Goal: Communication & Community: Answer question/provide support

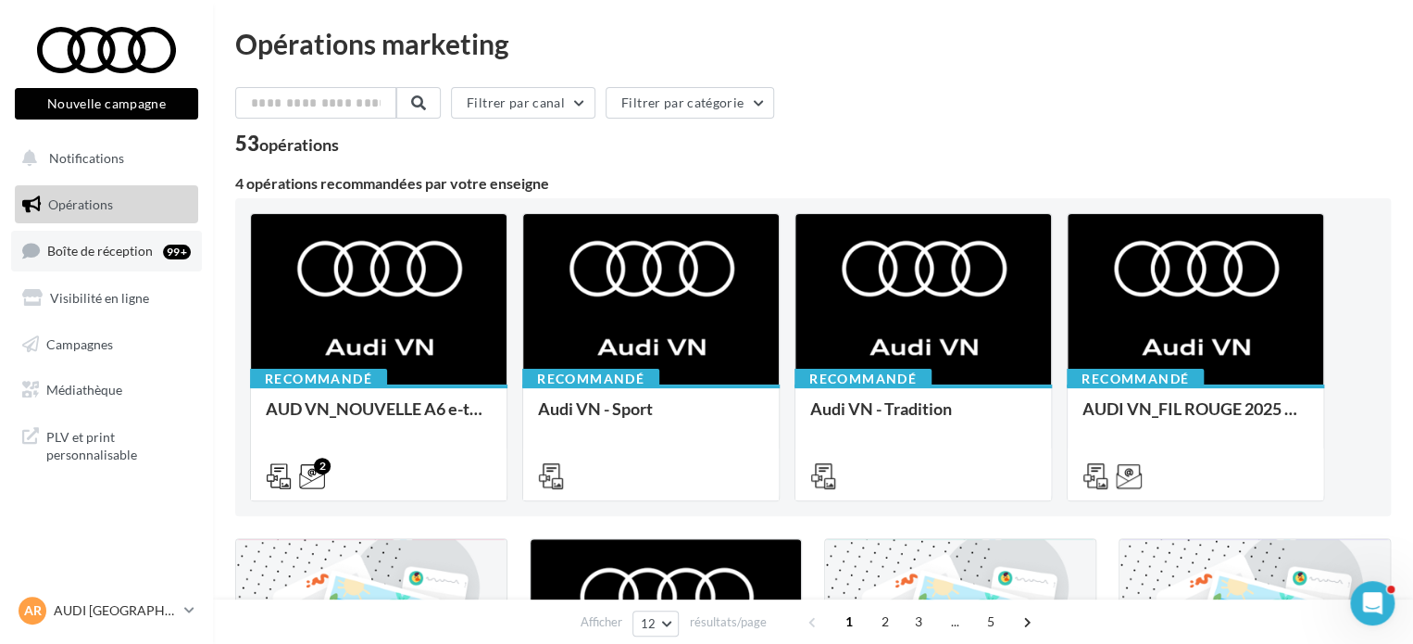
click at [96, 245] on span "Boîte de réception" at bounding box center [100, 251] width 106 height 16
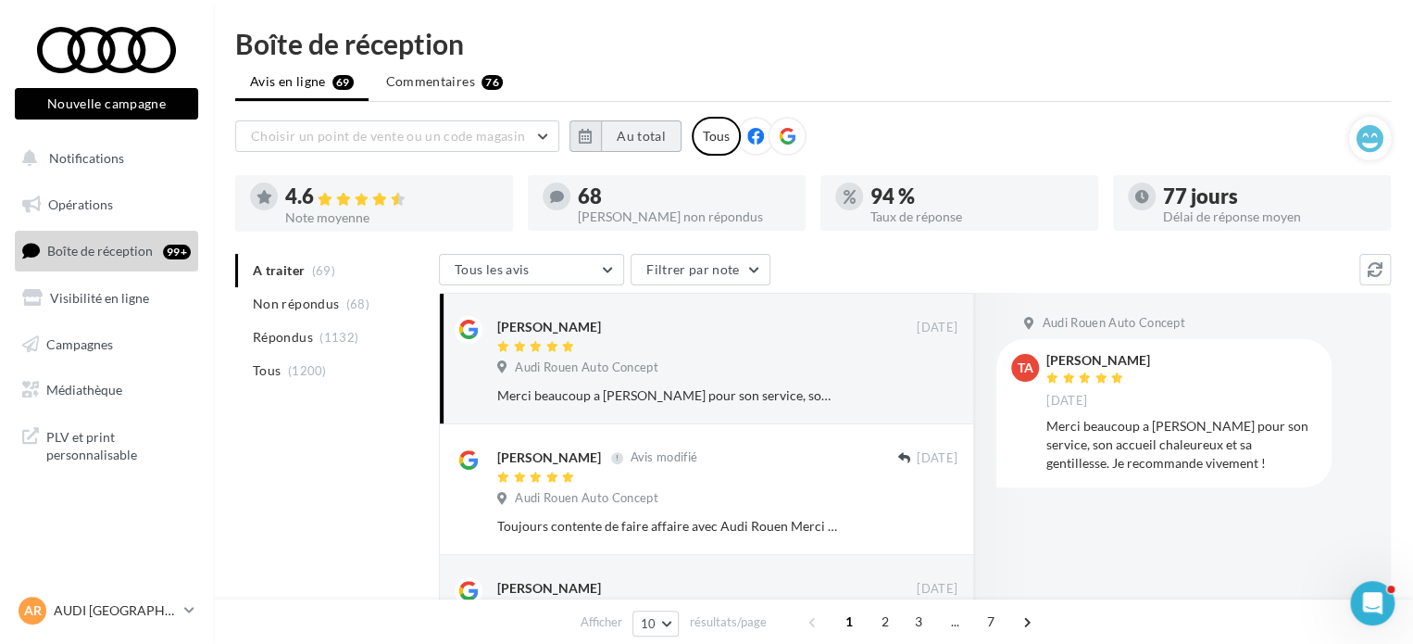
click at [648, 132] on button "Au total" at bounding box center [641, 135] width 81 height 31
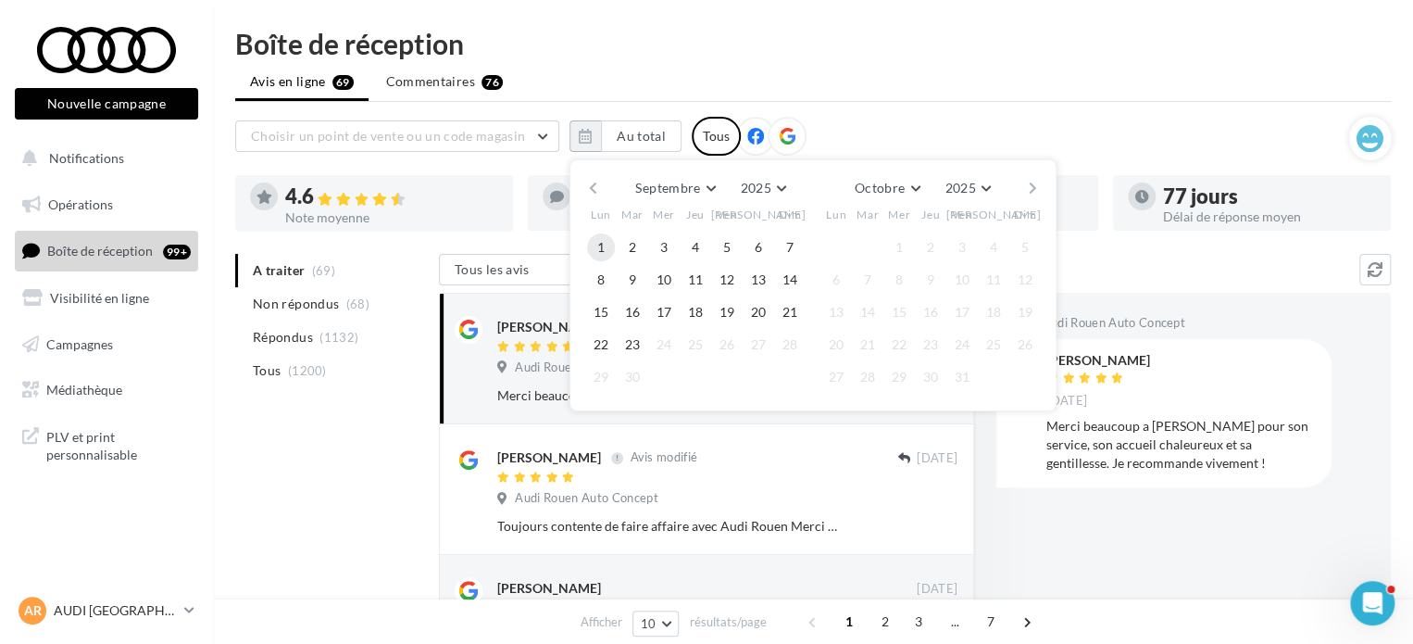
click at [600, 236] on button "1" at bounding box center [601, 247] width 28 height 28
click at [635, 340] on button "23" at bounding box center [633, 345] width 28 height 28
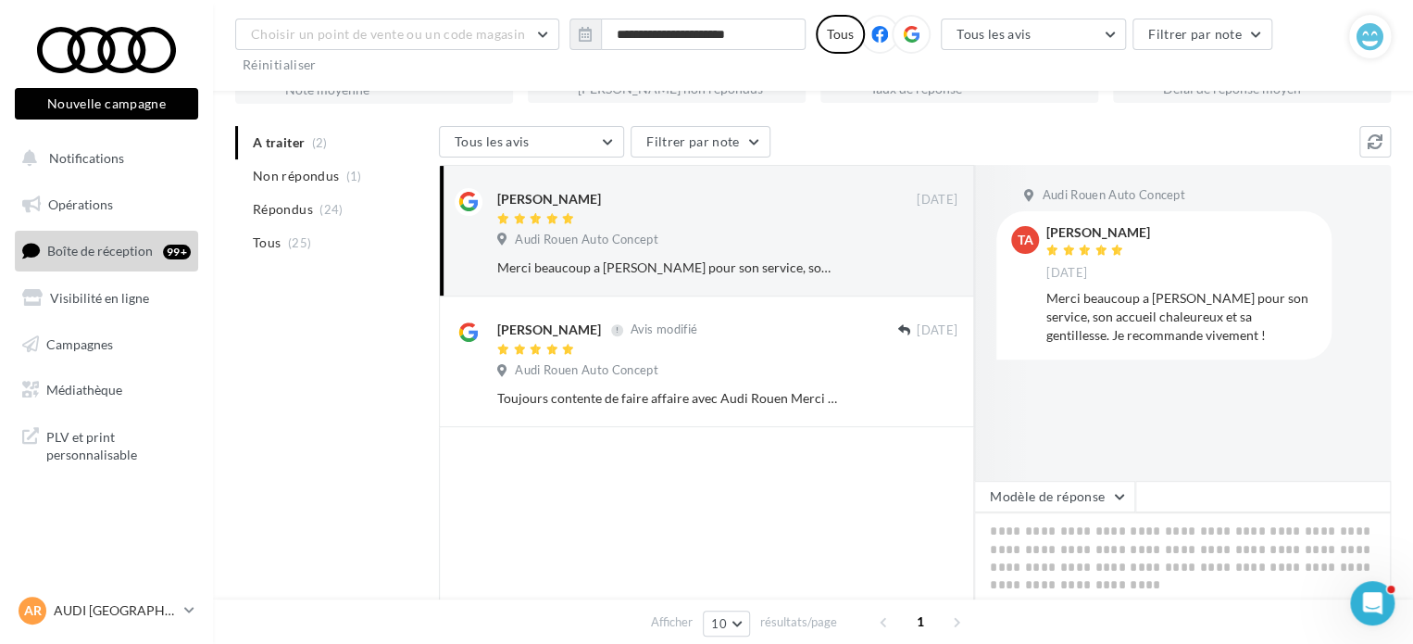
scroll to position [137, 0]
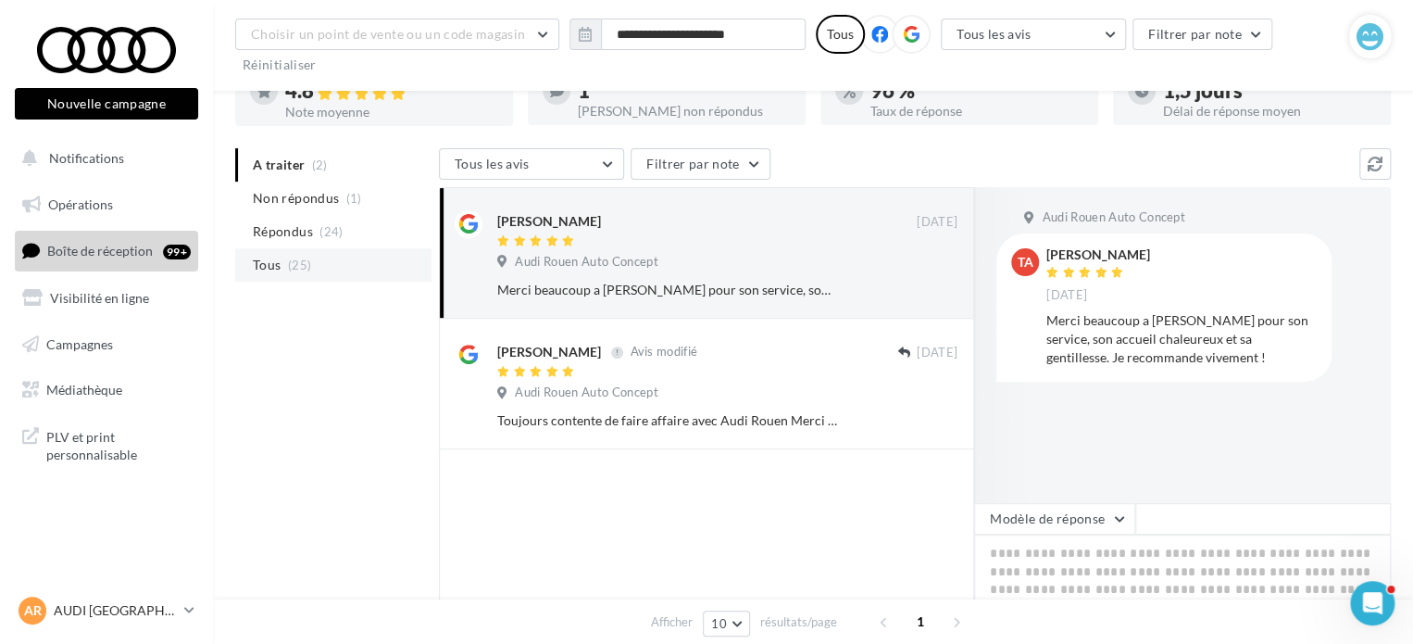
click at [289, 270] on span "(25)" at bounding box center [299, 265] width 23 height 15
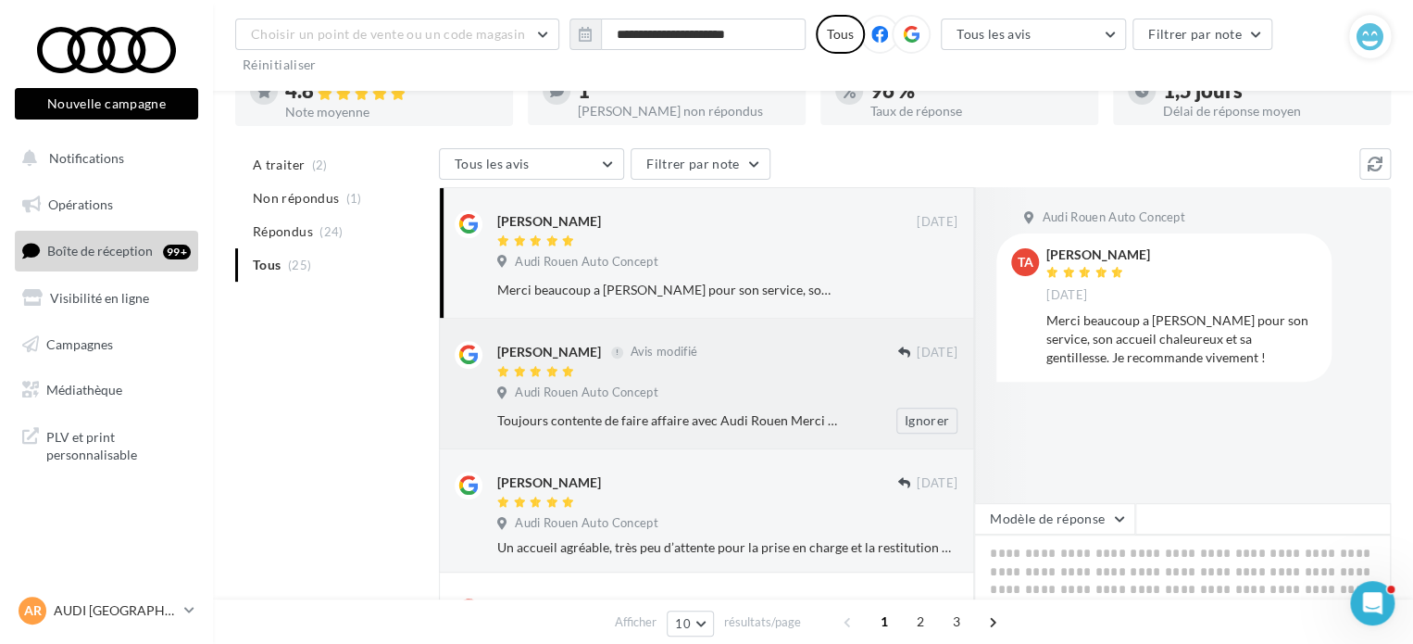
click at [656, 408] on div "Toujours contente de faire affaire avec Audi Rouen Merci à [PERSON_NAME] Ignorer" at bounding box center [734, 421] width 475 height 26
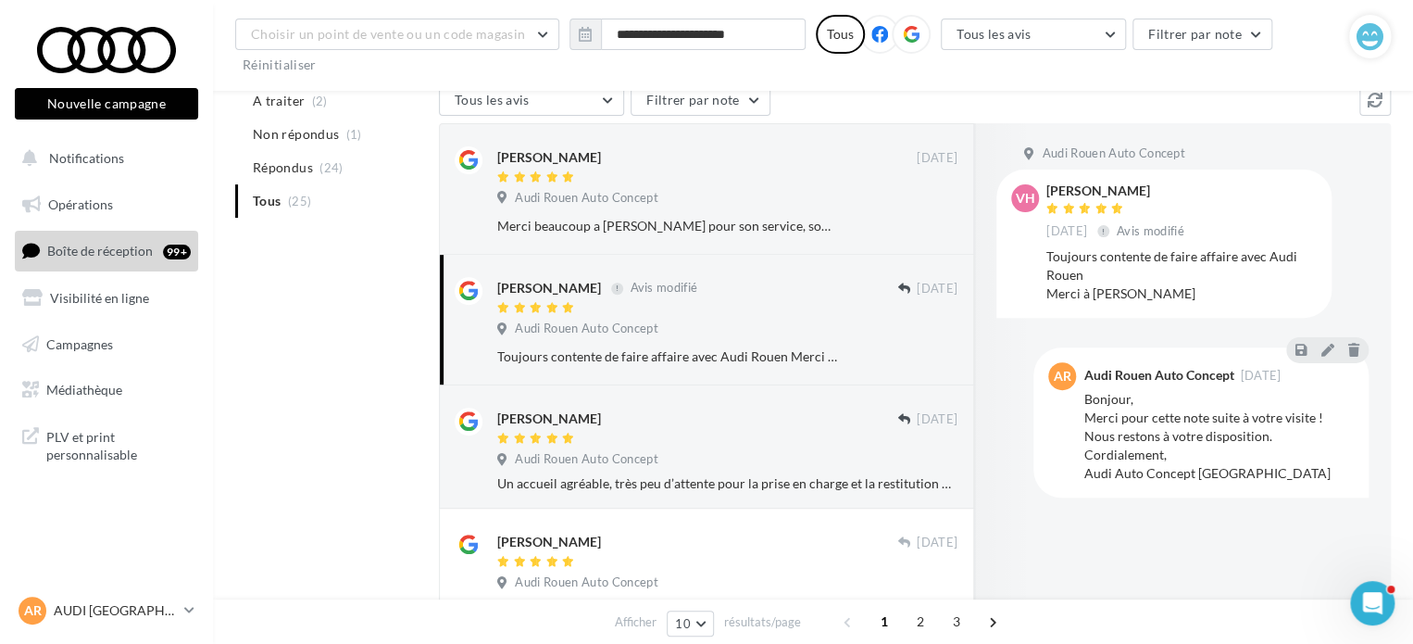
scroll to position [230, 0]
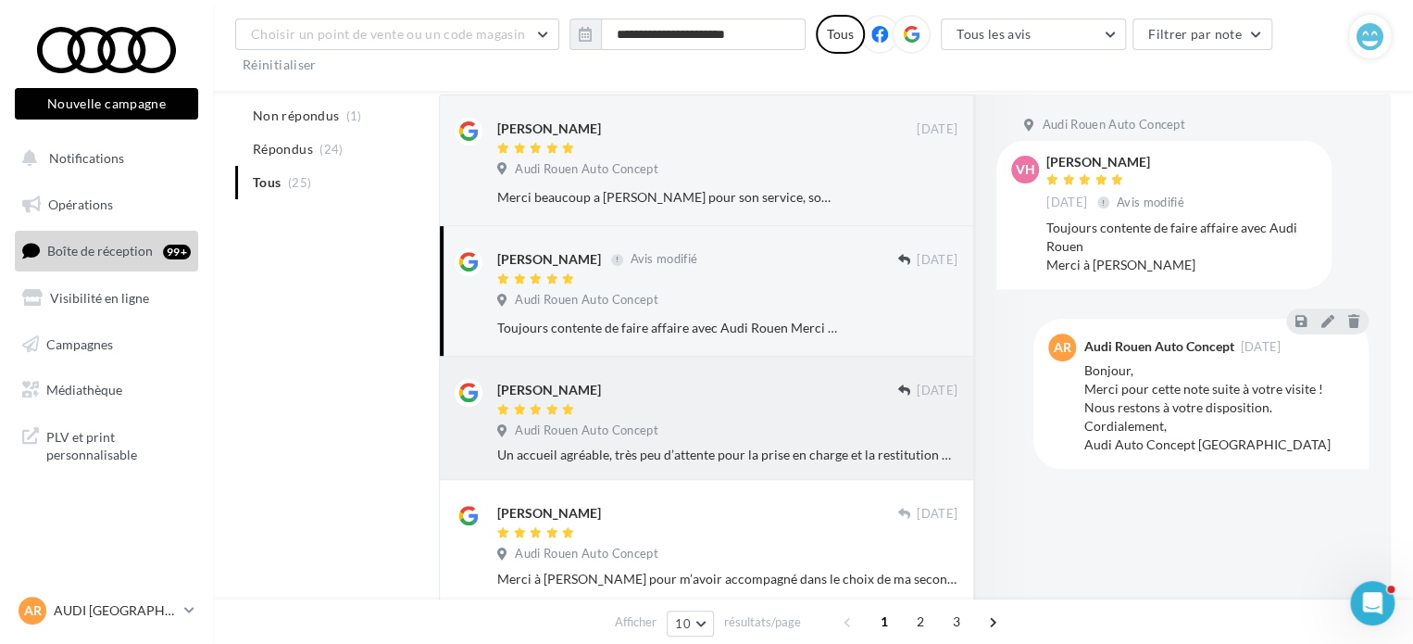
click at [676, 388] on div "[PERSON_NAME]" at bounding box center [697, 388] width 400 height 19
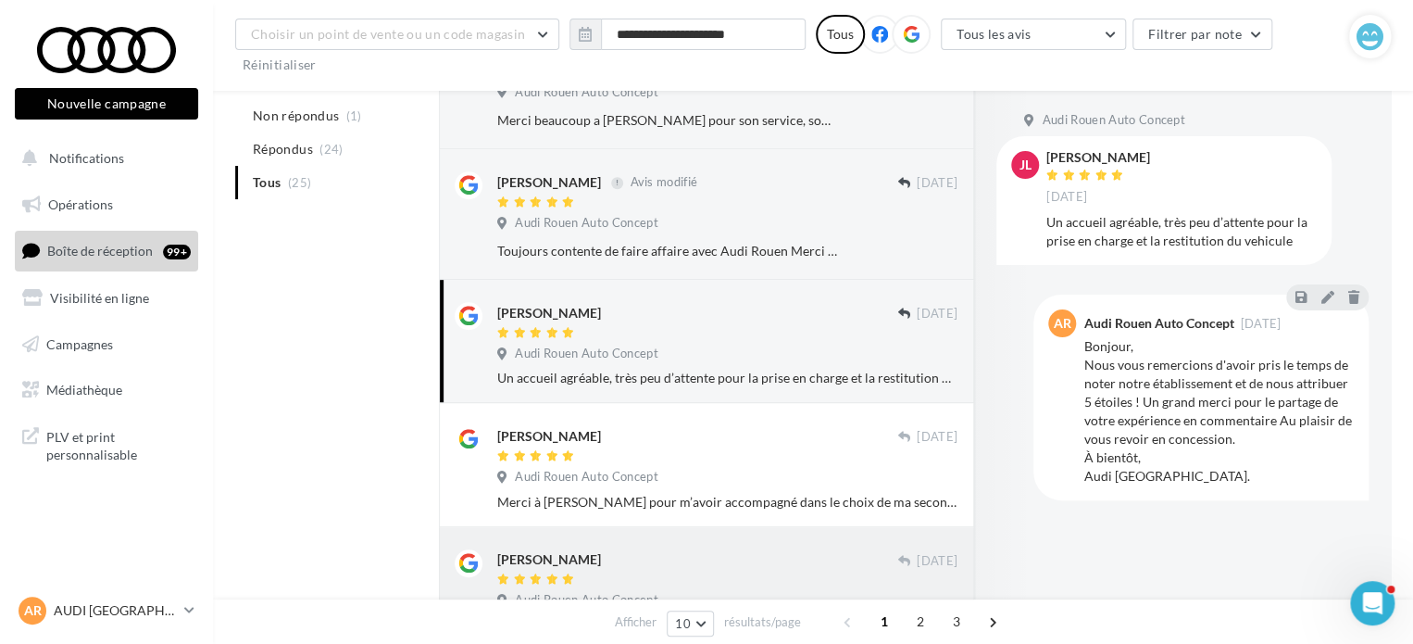
scroll to position [415, 0]
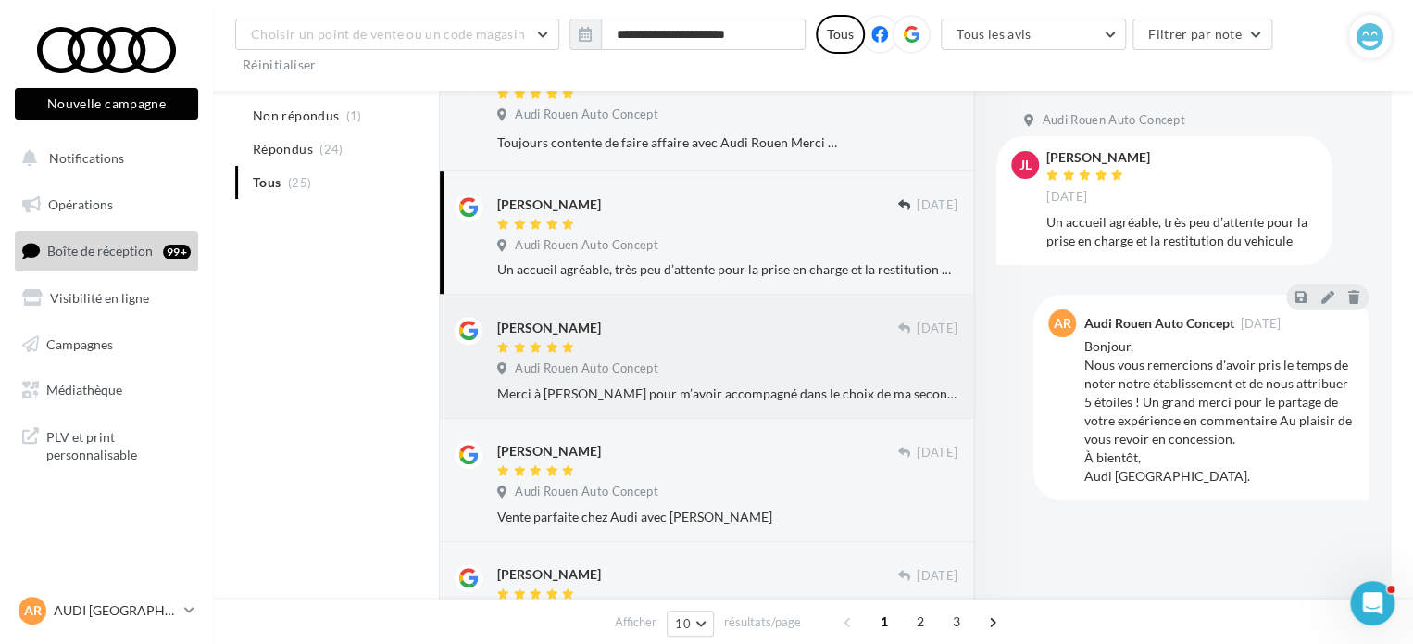
click at [641, 345] on div at bounding box center [697, 349] width 400 height 16
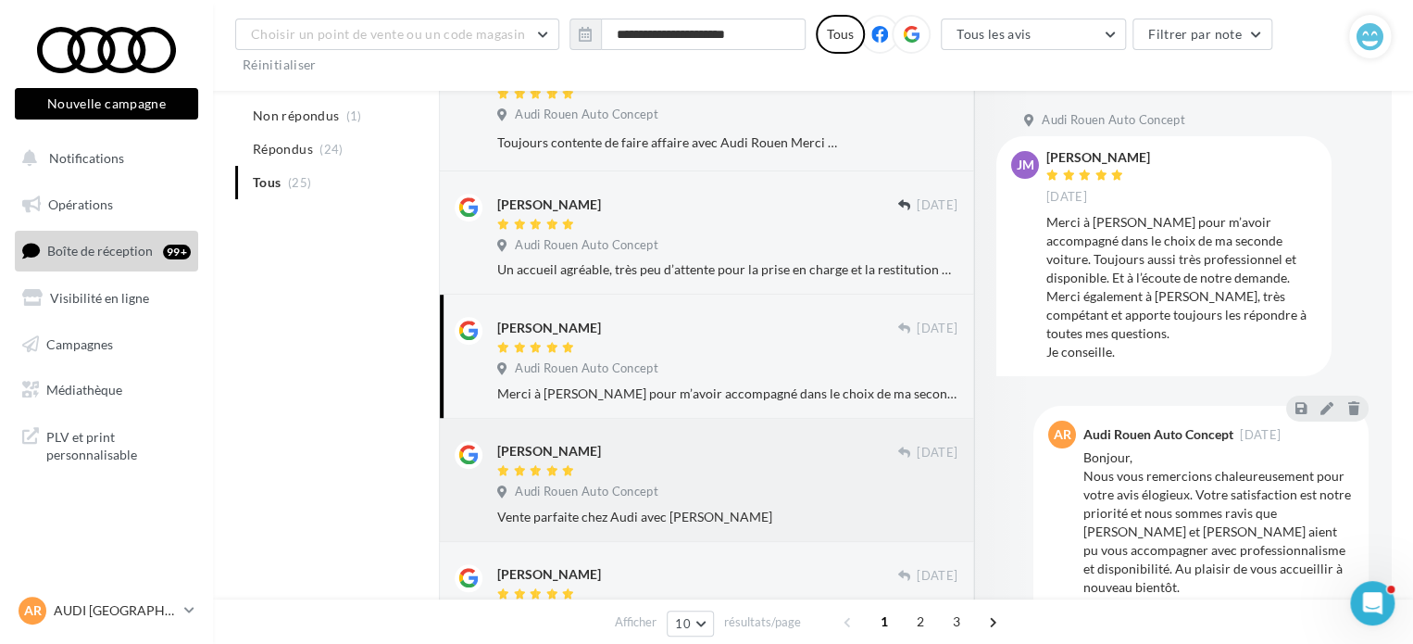
click at [708, 472] on div at bounding box center [697, 472] width 400 height 16
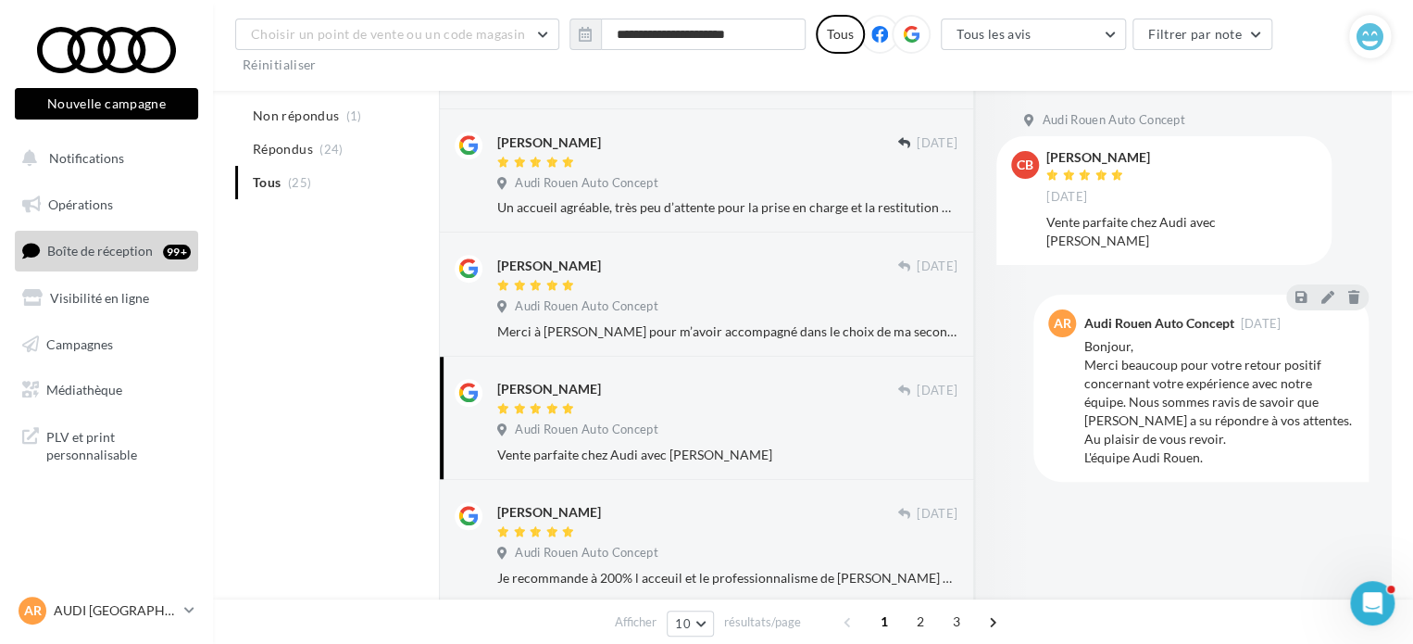
scroll to position [693, 0]
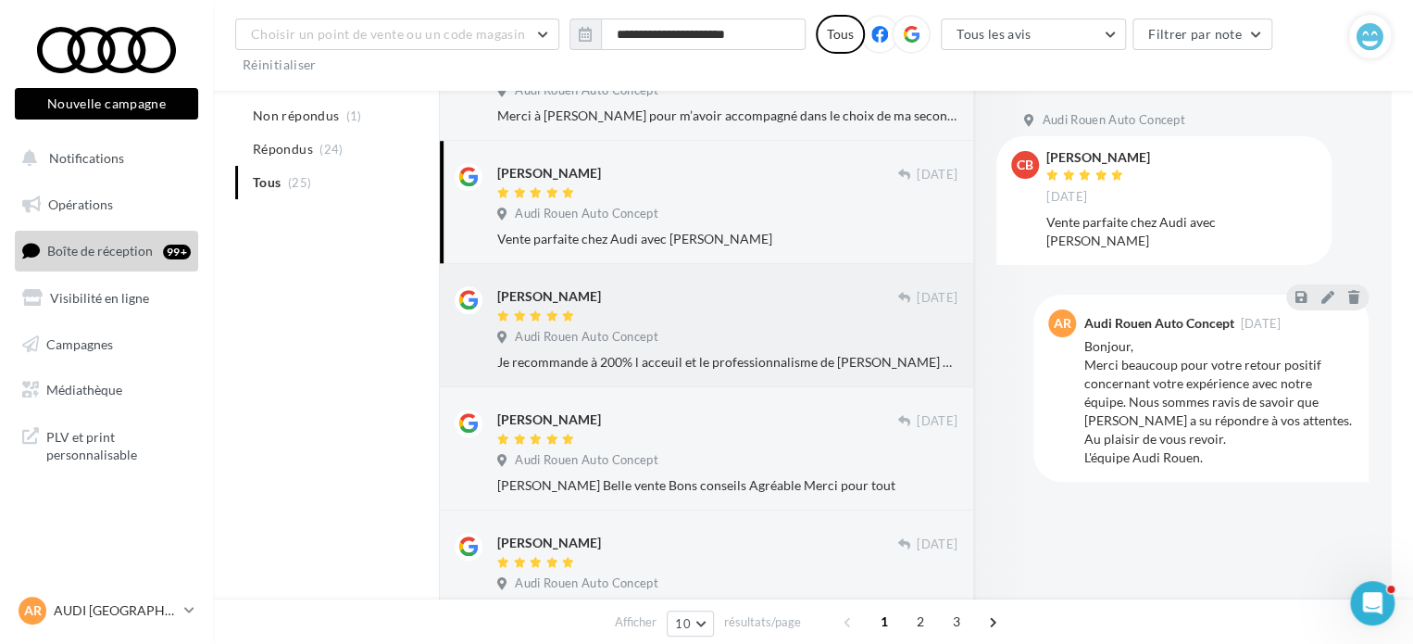
click at [645, 373] on div "[PERSON_NAME] [DATE] Audi Rouen Auto Concept Je recommande à 200% l acceuil et …" at bounding box center [706, 325] width 535 height 123
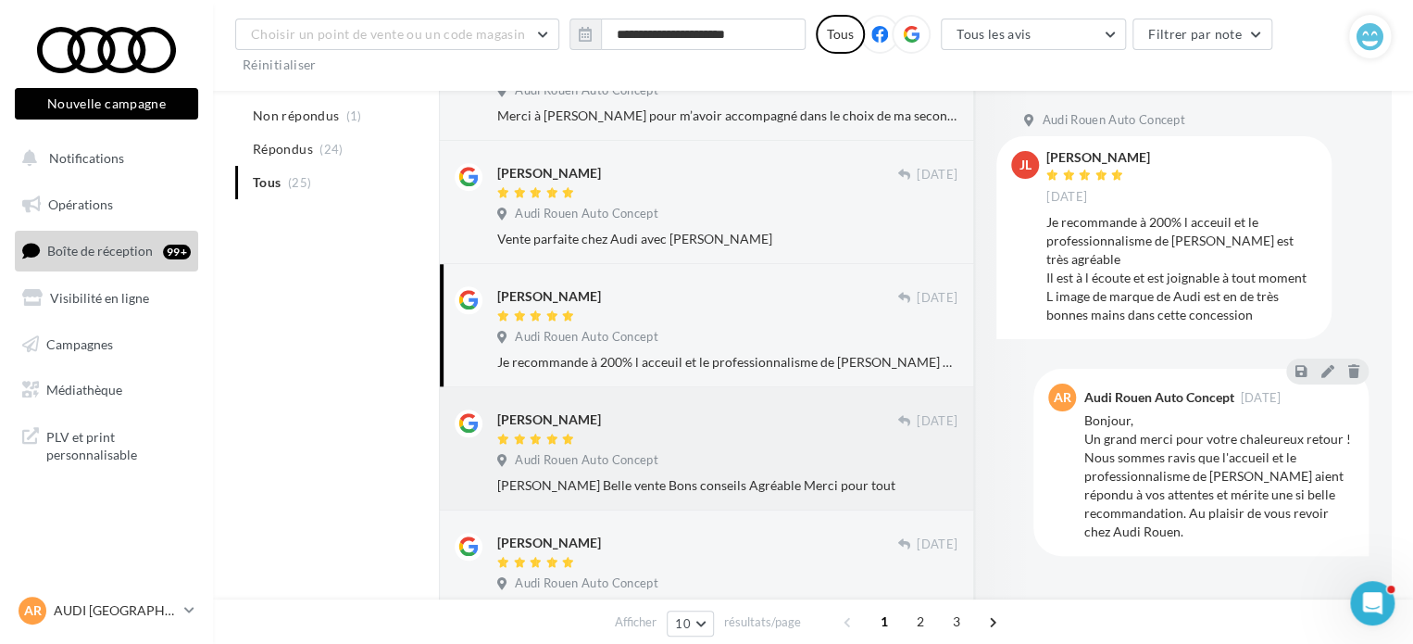
click at [724, 479] on div "[PERSON_NAME] Belle vente Bons conseils Agréable Merci pour tout" at bounding box center [727, 485] width 460 height 19
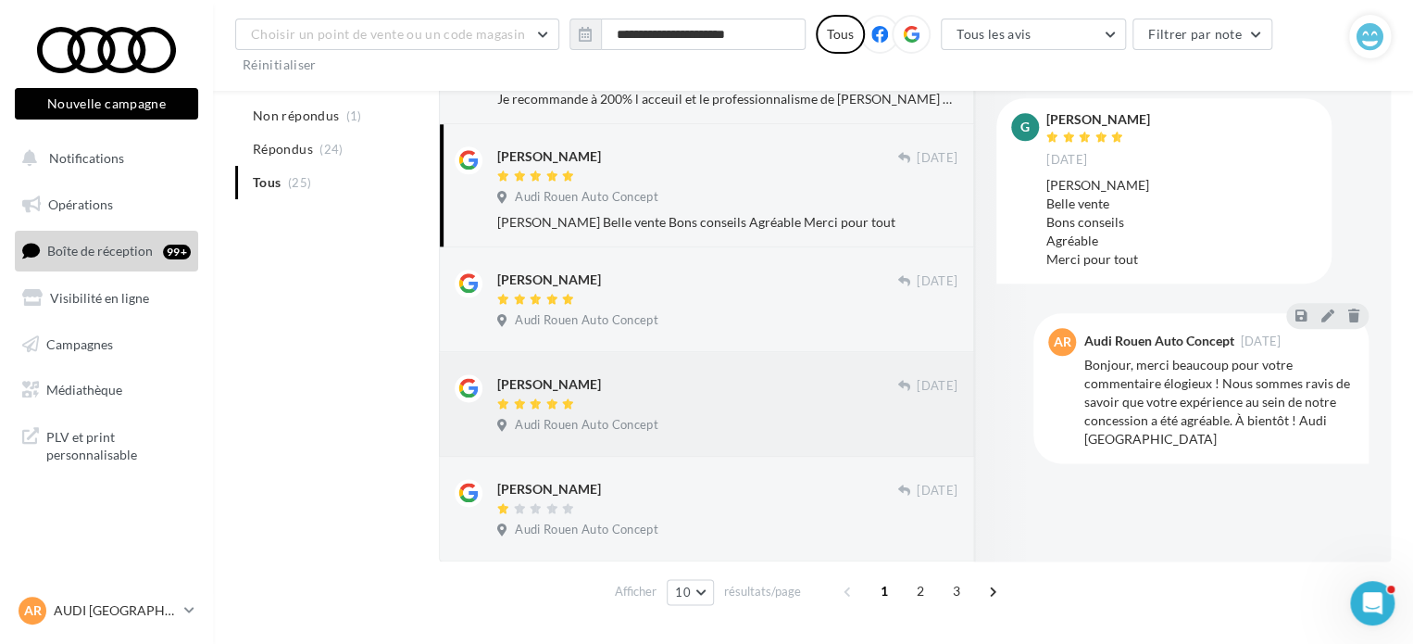
scroll to position [1004, 0]
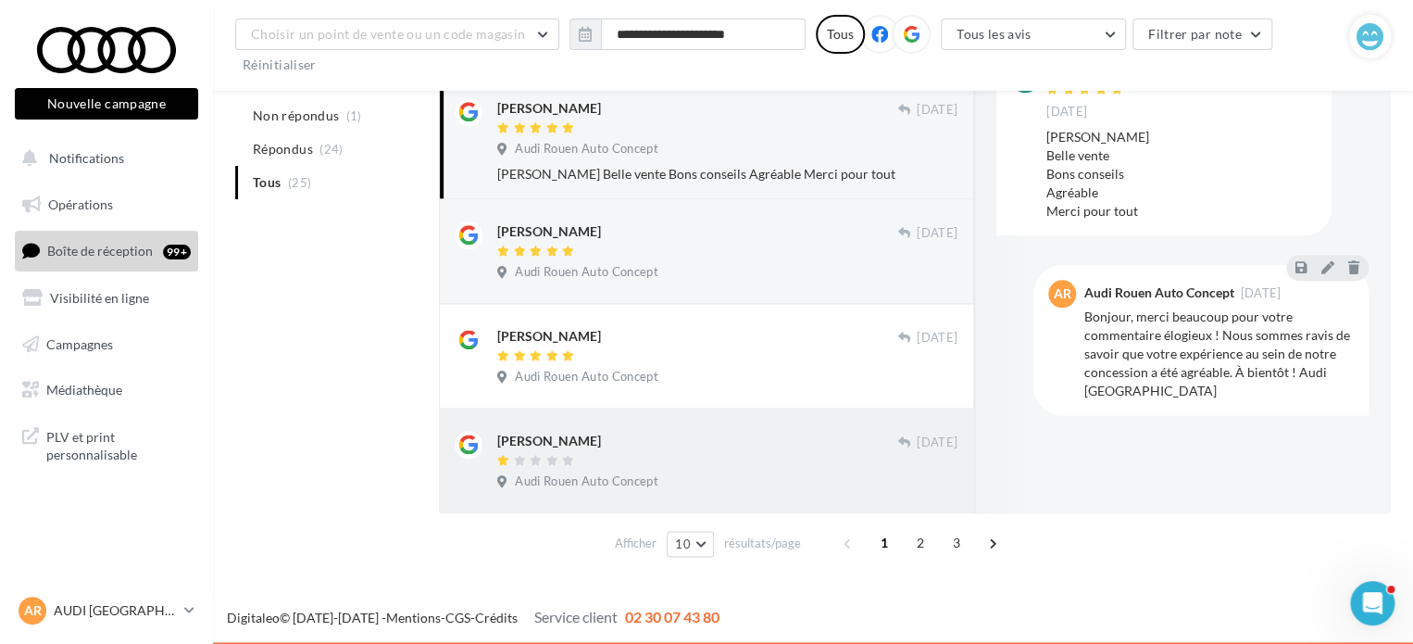
drag, startPoint x: 619, startPoint y: 425, endPoint x: 645, endPoint y: 464, distance: 46.8
click at [642, 466] on div "[PERSON_NAME] [DATE] Audi Rouen Auto Concept" at bounding box center [707, 460] width 504 height 74
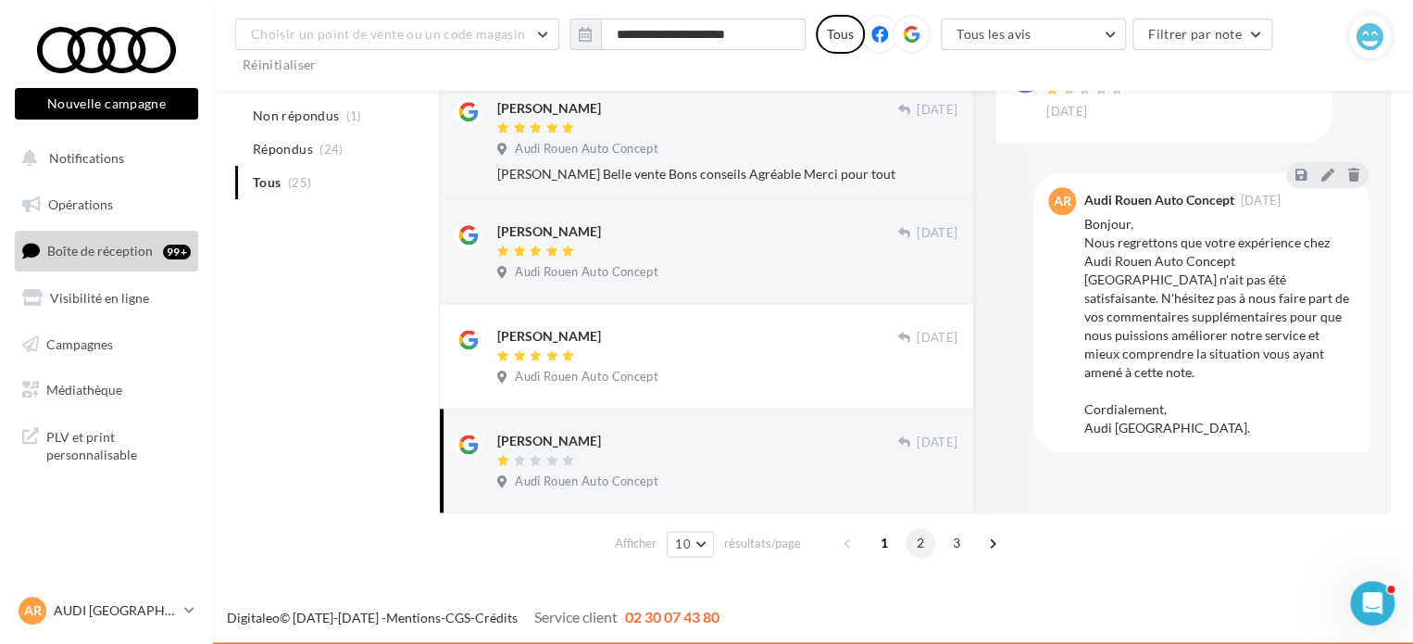
click at [922, 545] on span "2" at bounding box center [921, 543] width 30 height 30
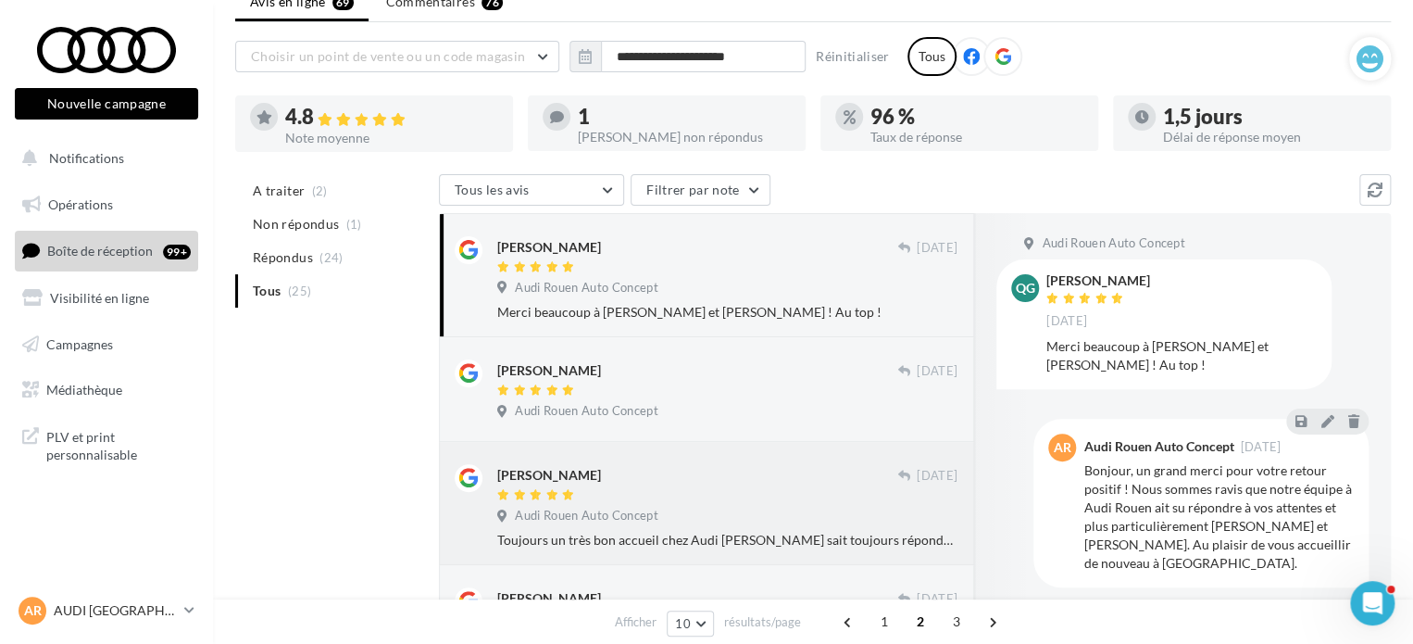
scroll to position [185, 0]
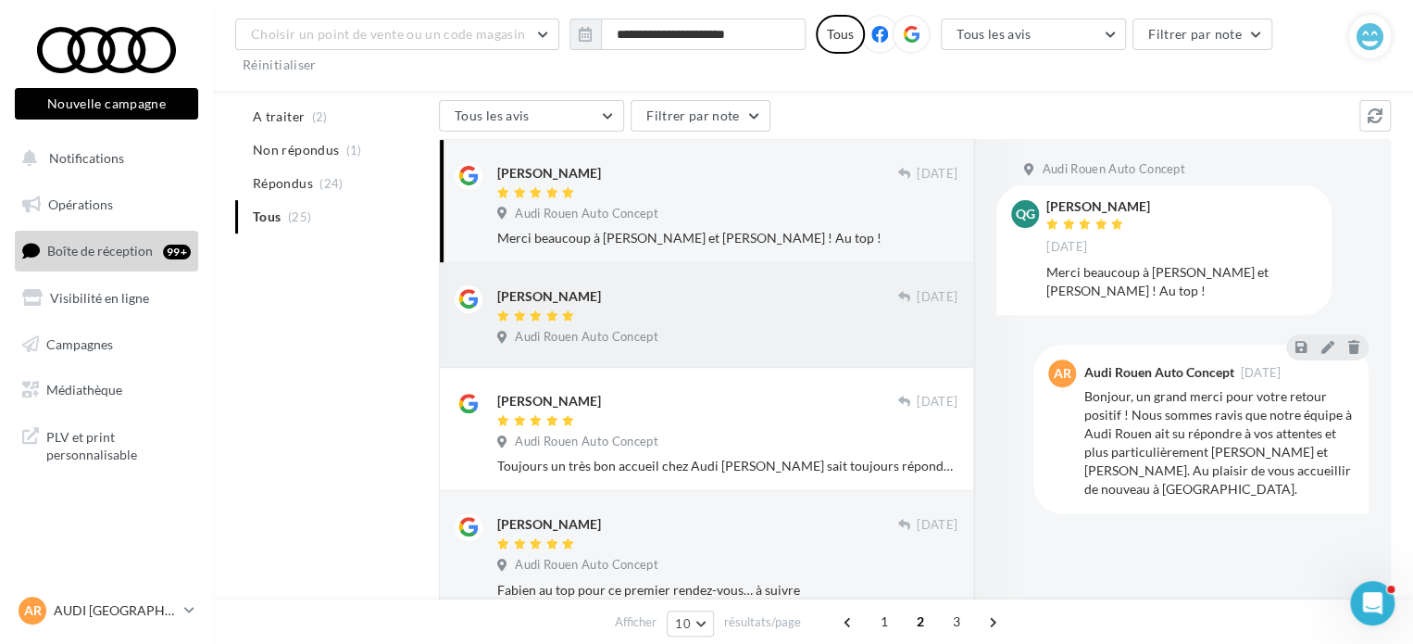
click at [672, 335] on div "Audi Rouen Auto Concept" at bounding box center [727, 339] width 460 height 20
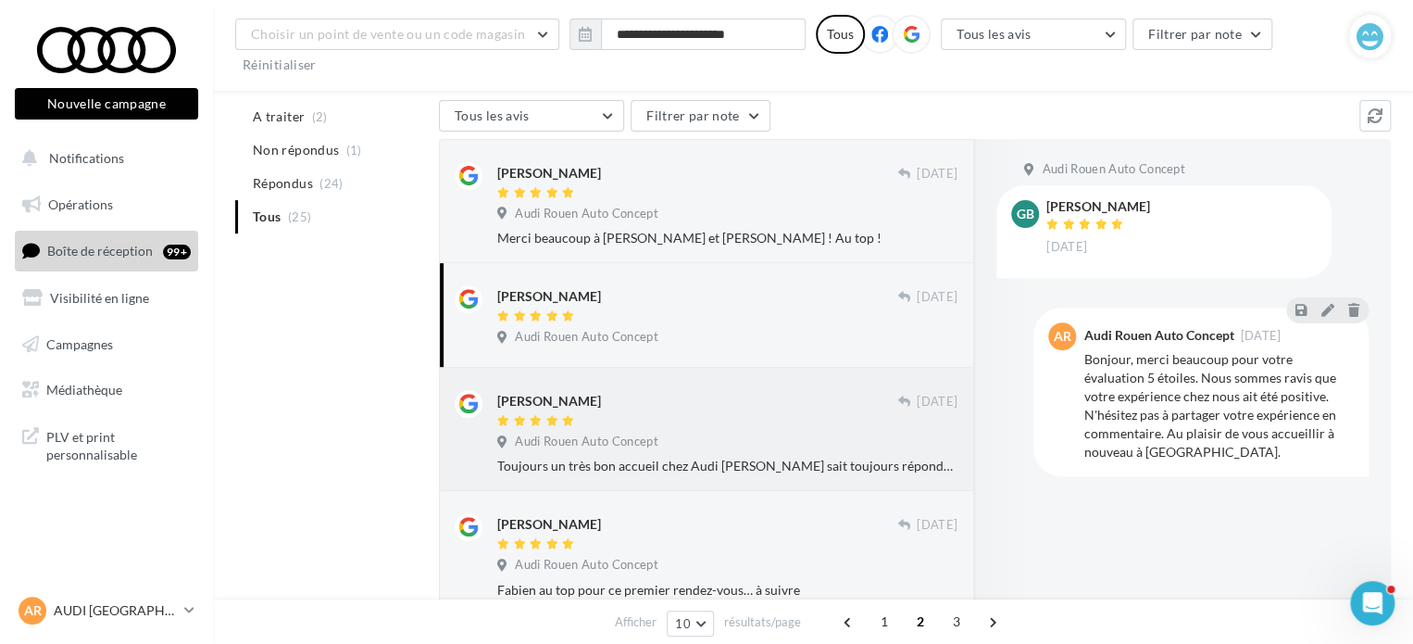
click at [711, 434] on div "Audi Rouen Auto Concept" at bounding box center [727, 443] width 460 height 20
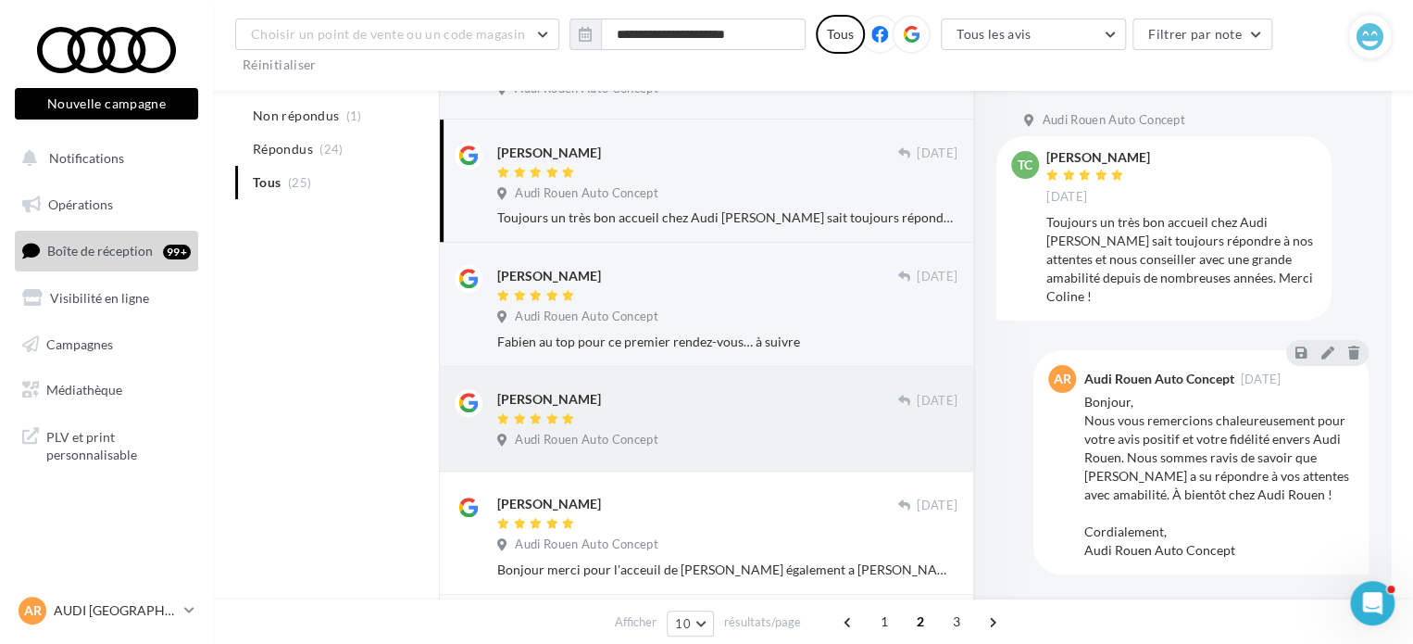
scroll to position [463, 0]
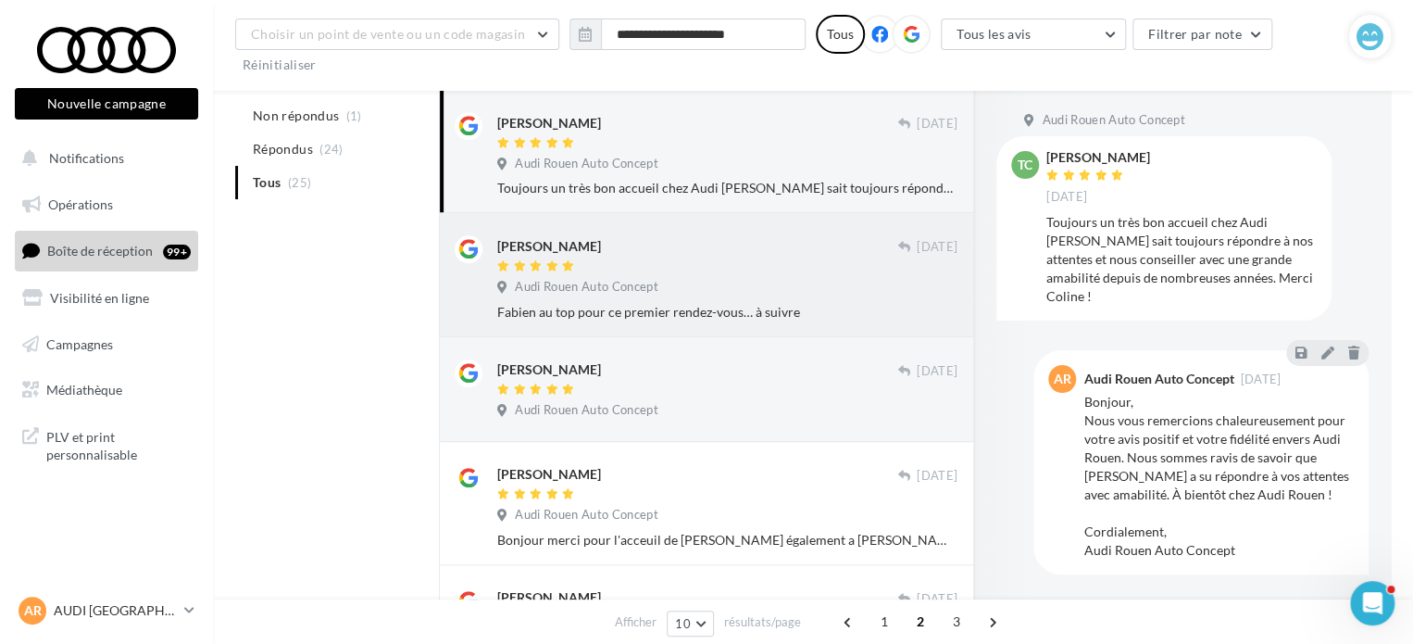
click at [630, 284] on span "Audi Rouen Auto Concept" at bounding box center [586, 287] width 143 height 17
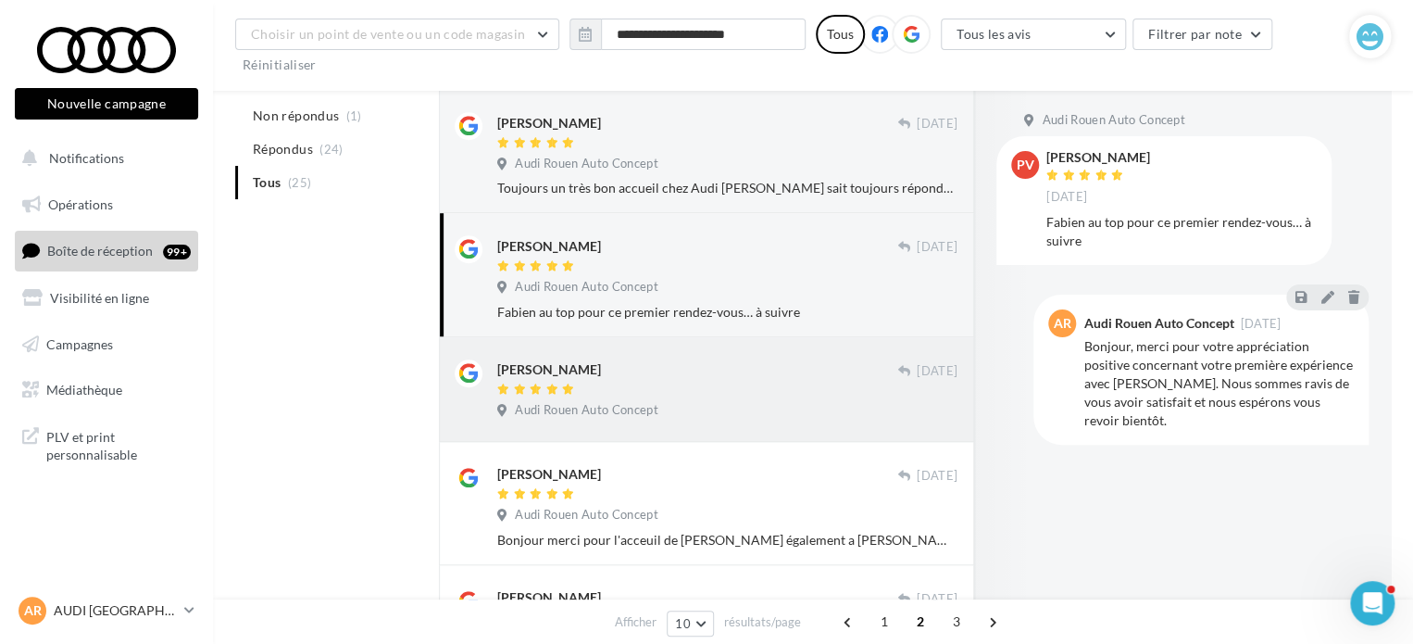
click at [620, 378] on div "[PERSON_NAME]" at bounding box center [697, 368] width 400 height 19
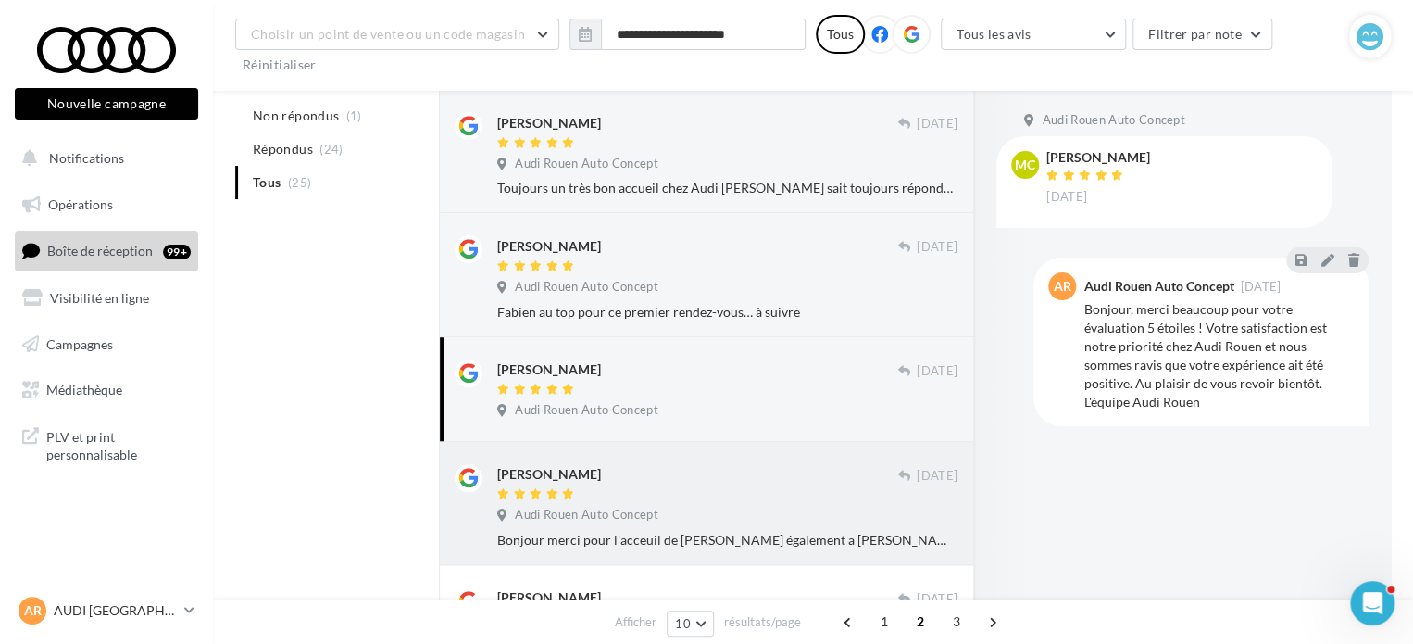
click at [678, 545] on div "Bonjour merci pour l'acceuil de [PERSON_NAME] également a [PERSON_NAME] pour la…" at bounding box center [727, 540] width 460 height 19
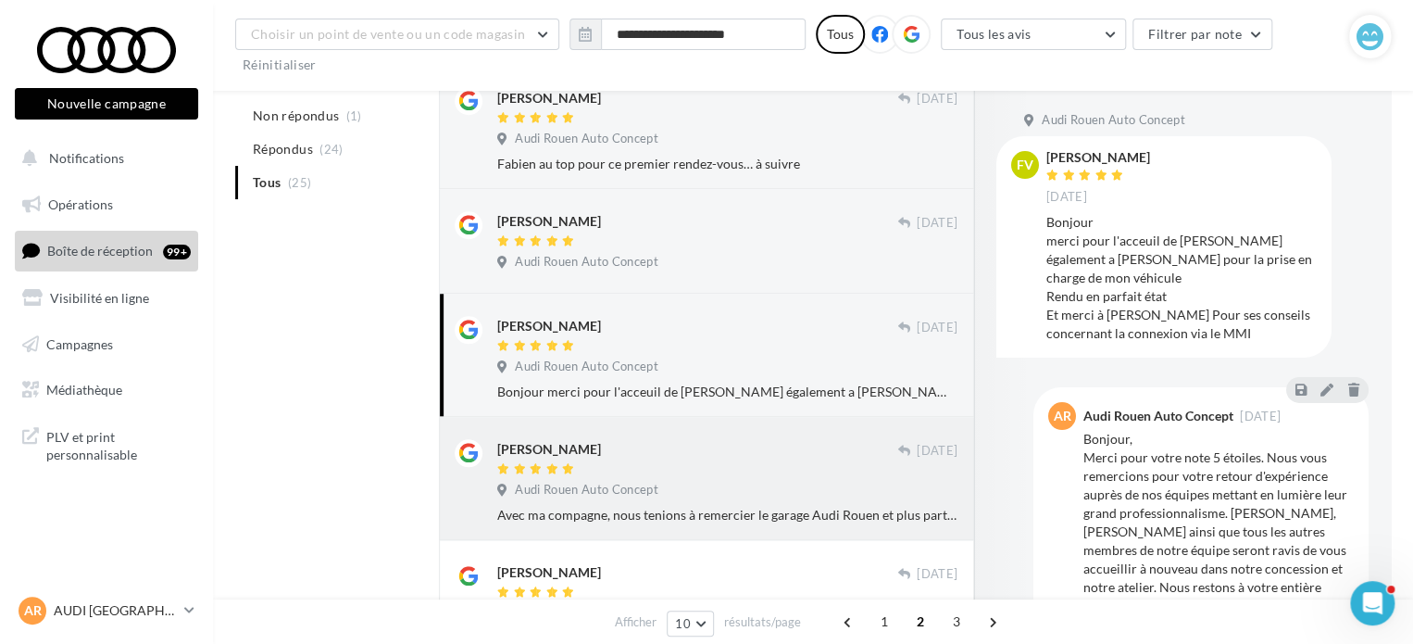
scroll to position [741, 0]
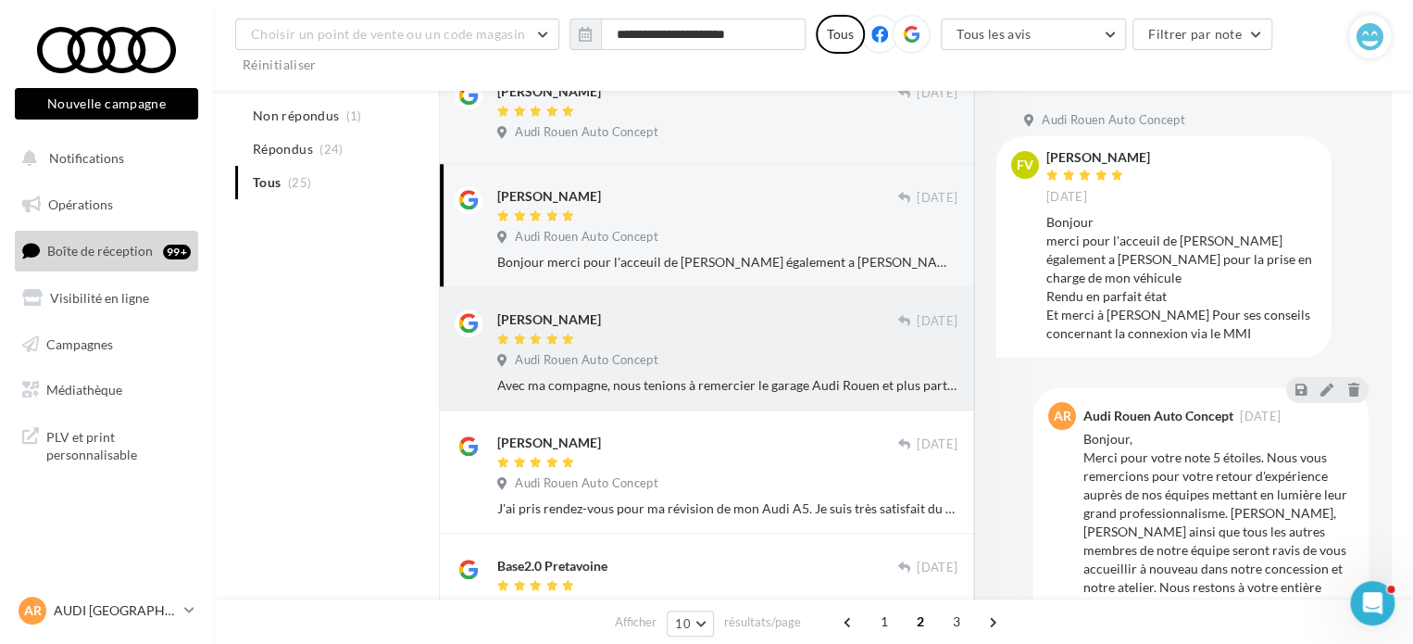
click at [724, 372] on div "[PERSON_NAME] [DATE] Audi Rouen Auto Concept Avec ma compagne, nous tenions à r…" at bounding box center [727, 351] width 460 height 85
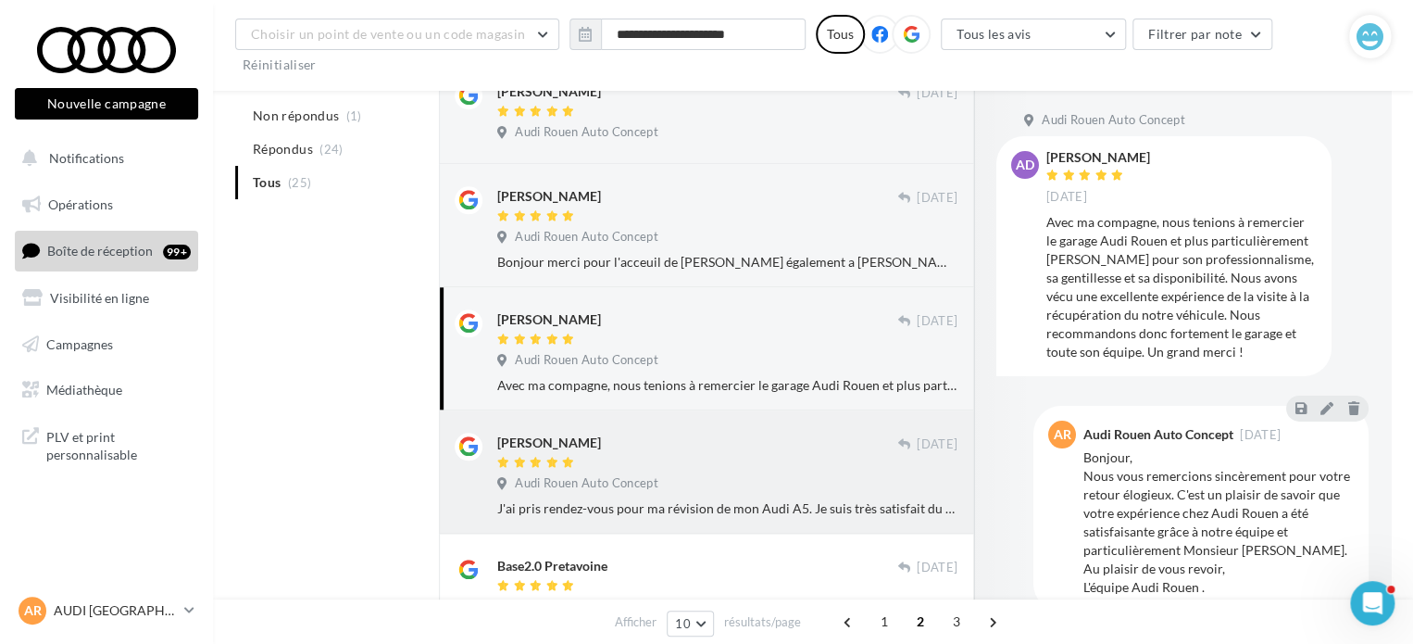
click at [720, 488] on div "Audi Rouen Auto Concept" at bounding box center [727, 485] width 460 height 20
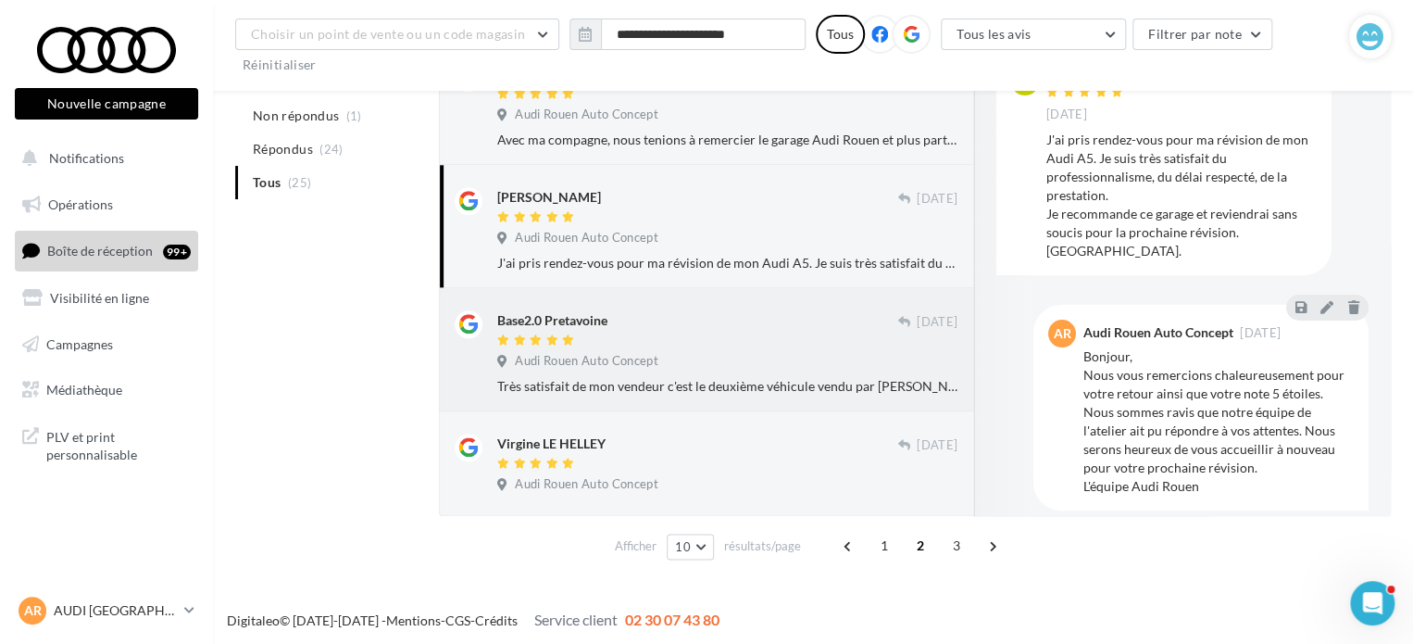
scroll to position [989, 0]
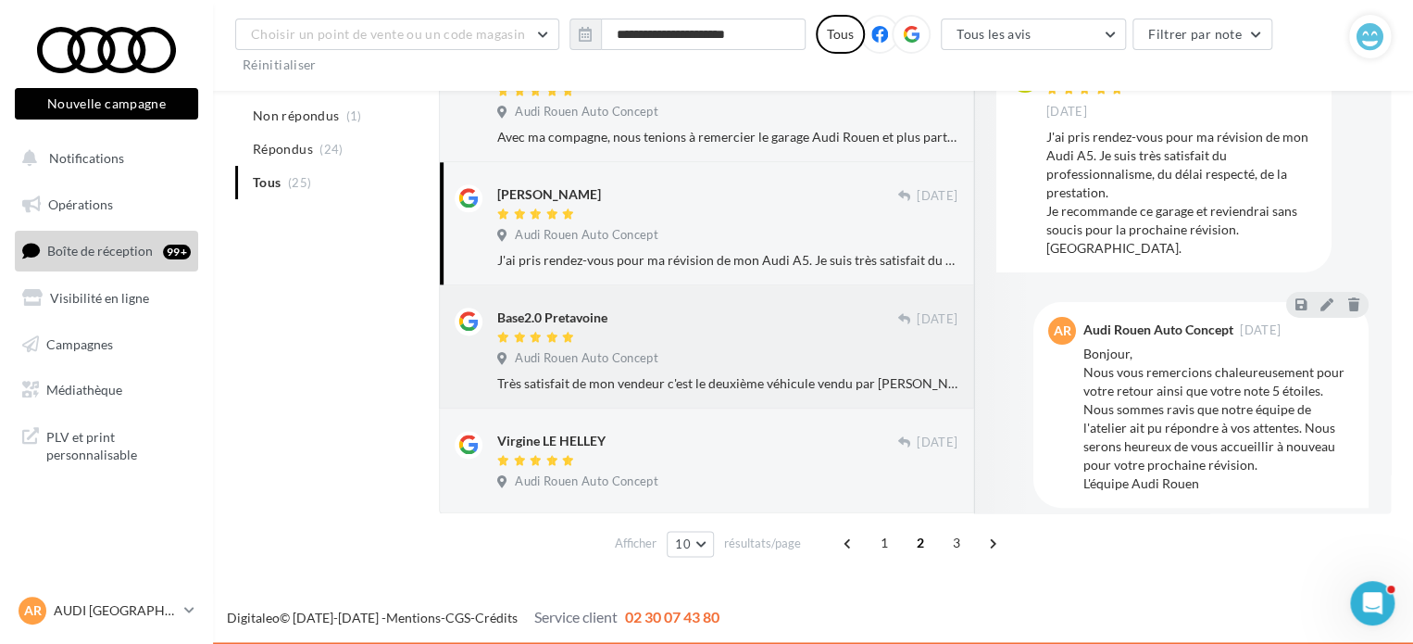
click at [719, 355] on div "Audi Rouen Auto Concept" at bounding box center [727, 360] width 460 height 20
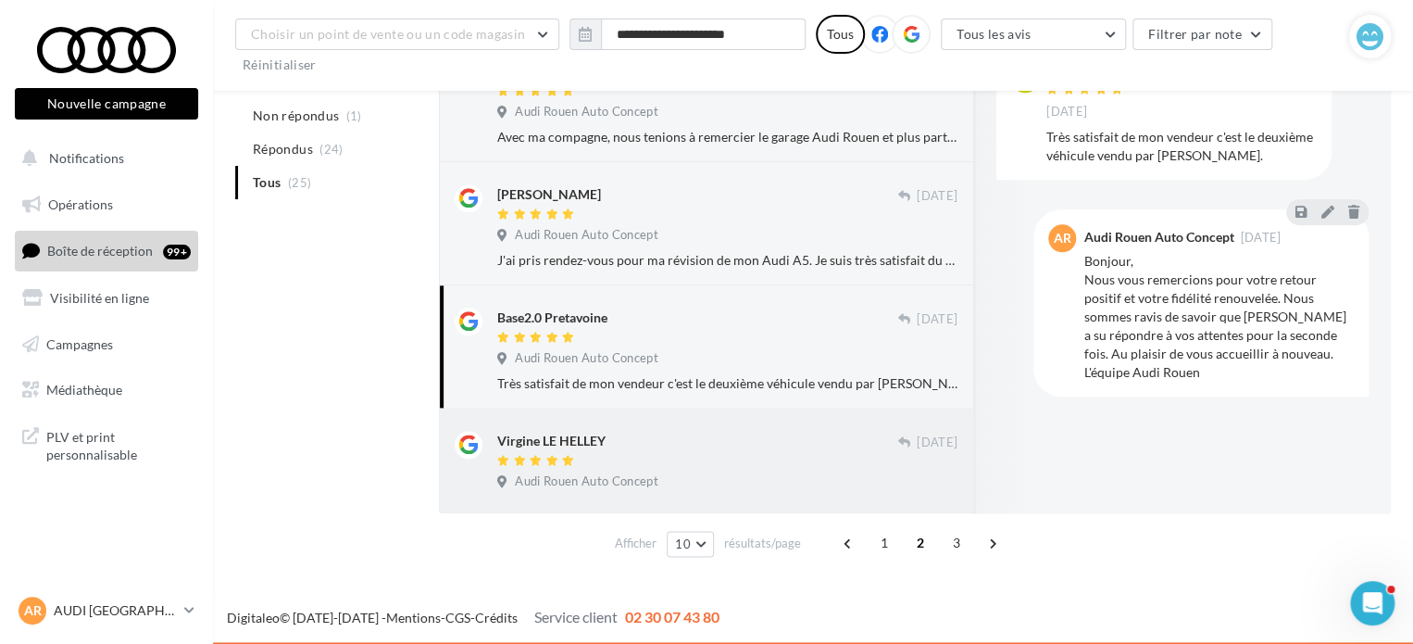
click at [667, 442] on div "Virgine LE HELLEY" at bounding box center [697, 440] width 400 height 19
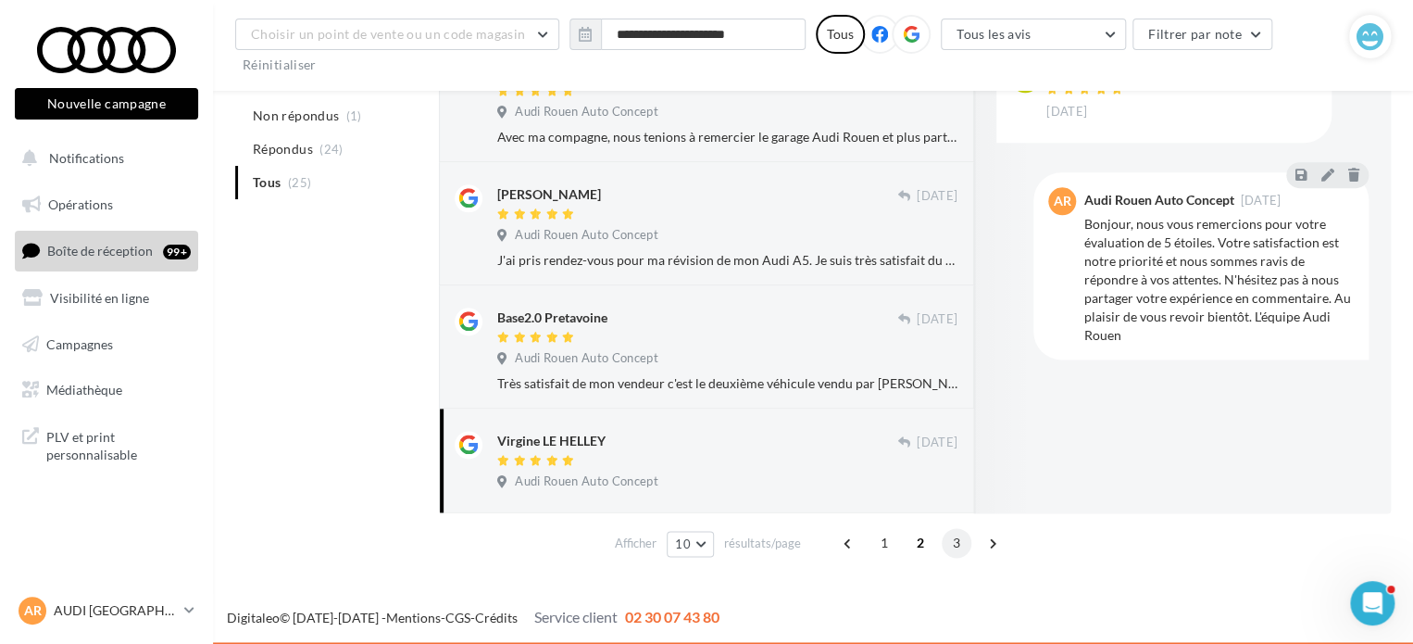
click at [956, 543] on span "3" at bounding box center [957, 543] width 30 height 30
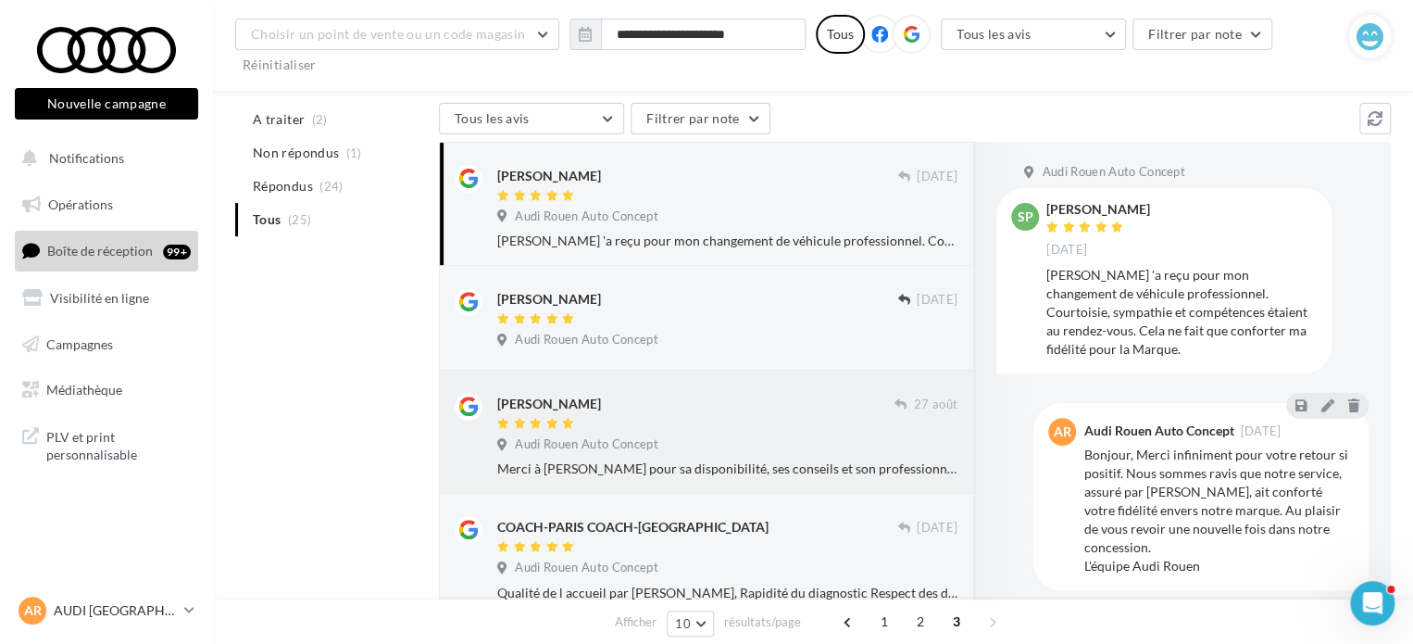
scroll to position [185, 0]
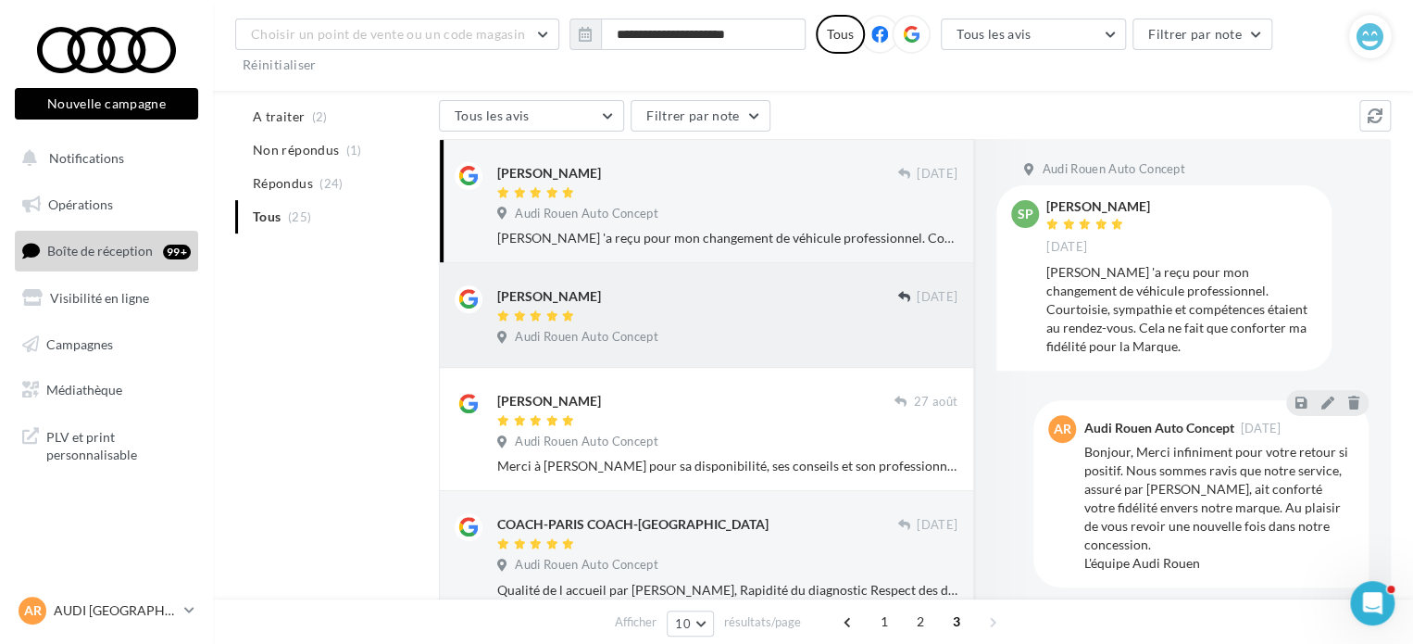
click at [688, 299] on div "[PERSON_NAME]" at bounding box center [697, 294] width 400 height 19
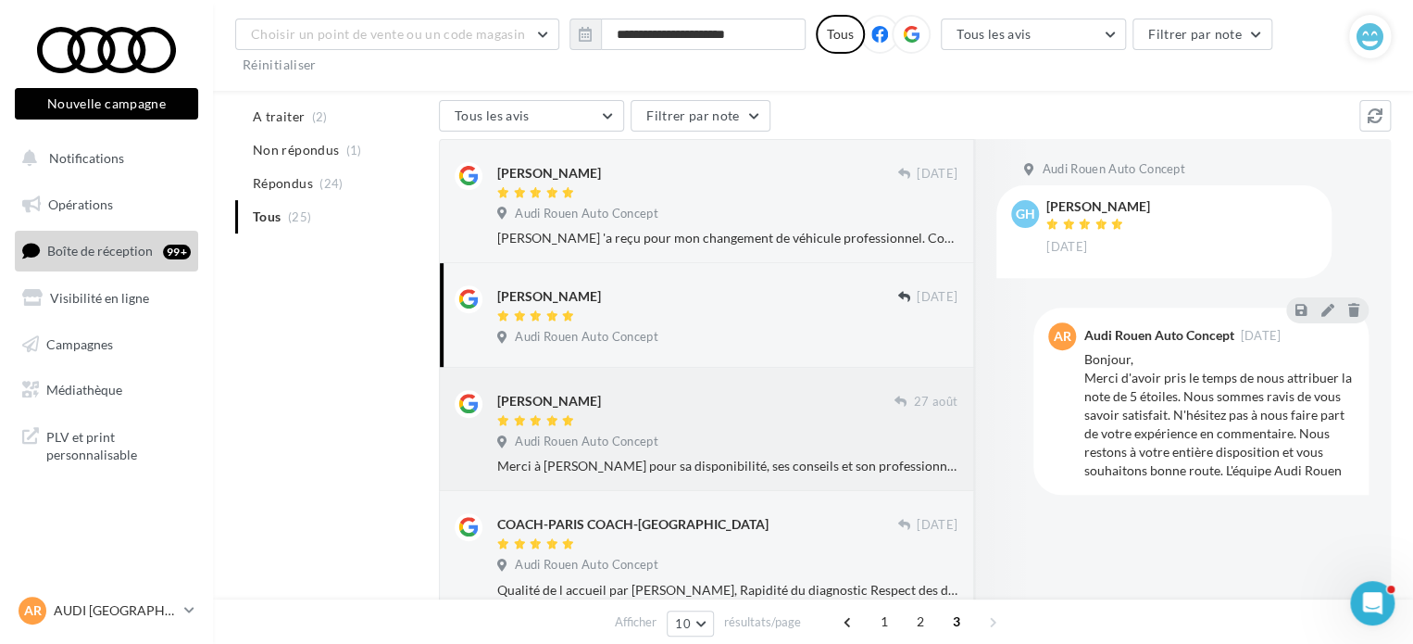
click at [637, 440] on span "Audi Rouen Auto Concept" at bounding box center [586, 441] width 143 height 17
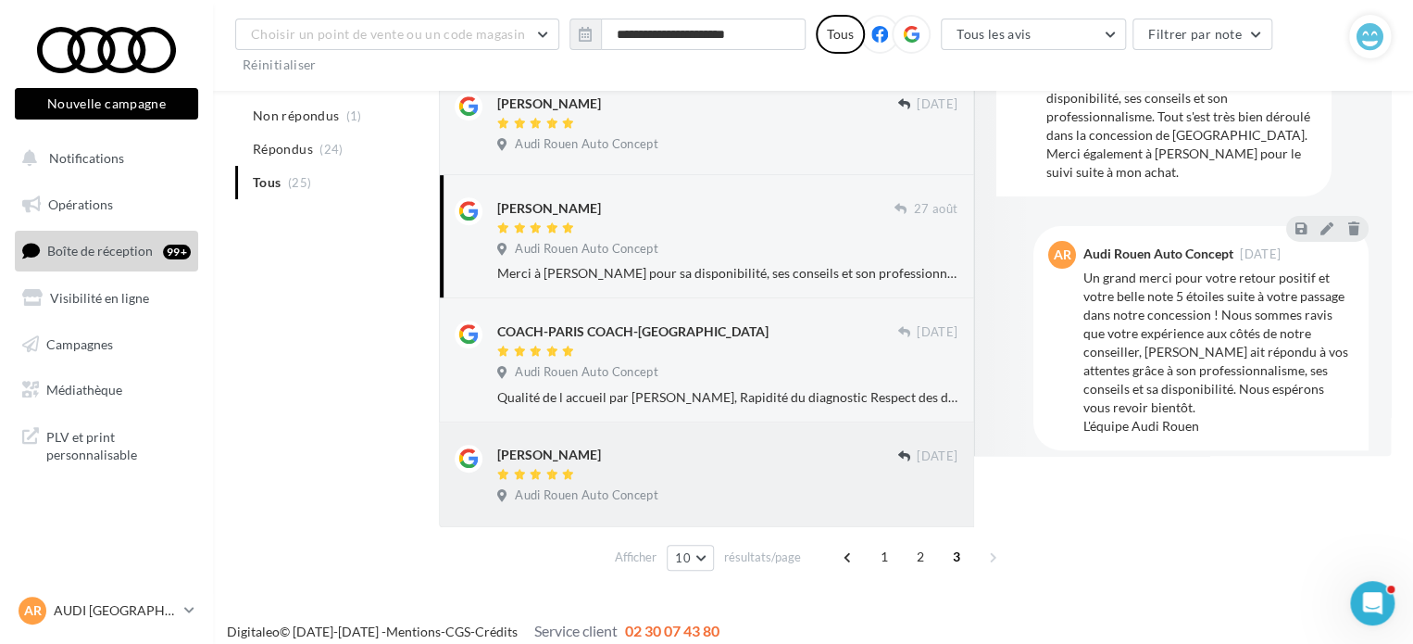
scroll to position [392, 0]
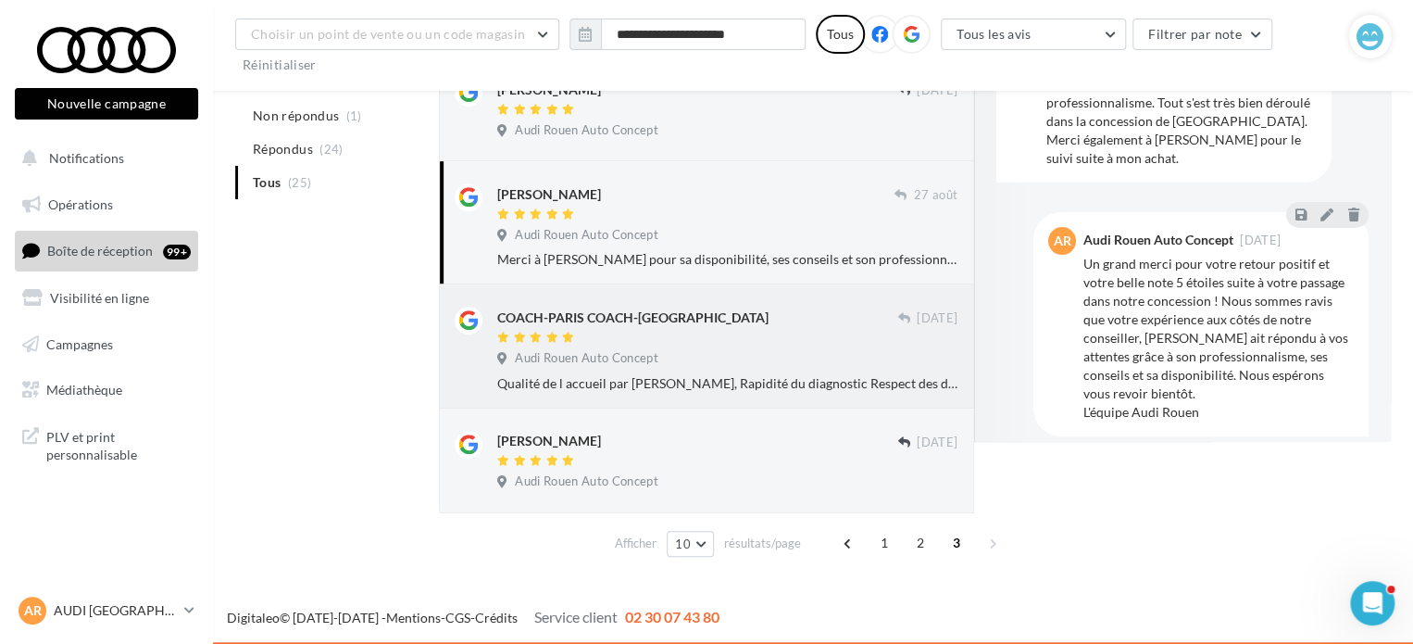
click at [683, 383] on div "Qualité de l accueil par [PERSON_NAME], Rapidité du diagnostic Respect des déla…" at bounding box center [727, 383] width 460 height 19
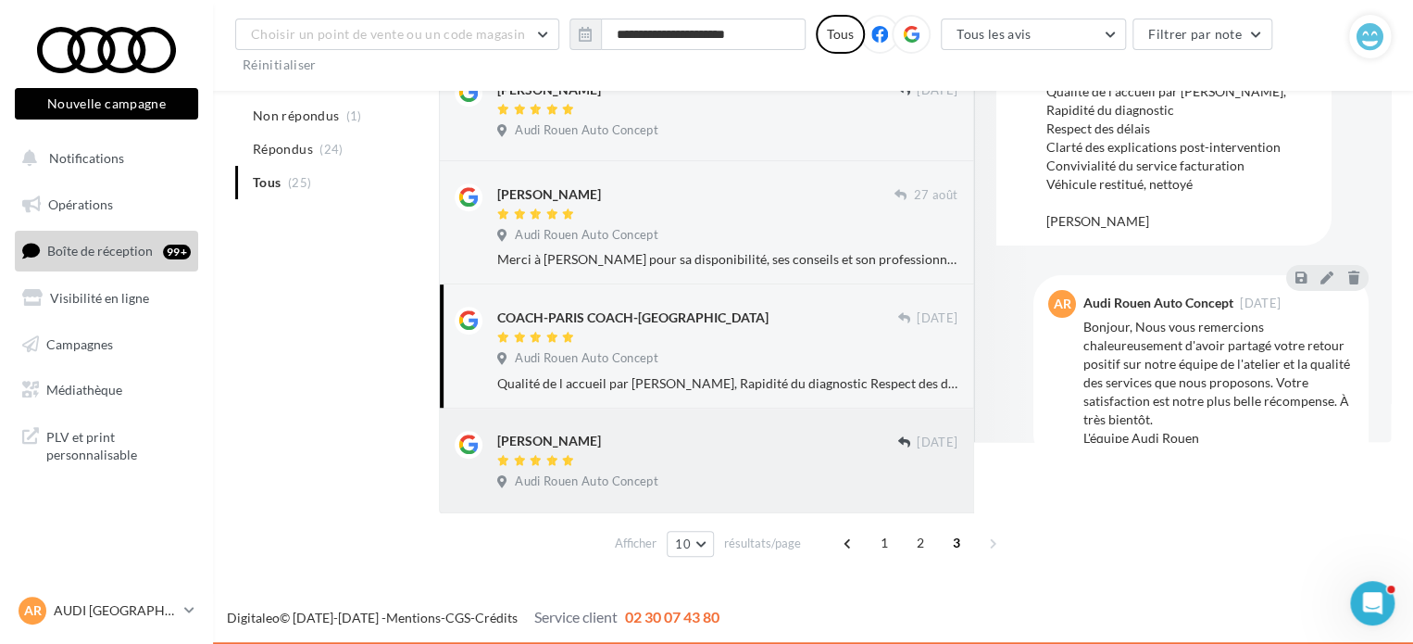
click at [661, 451] on div "[PERSON_NAME]" at bounding box center [697, 450] width 400 height 39
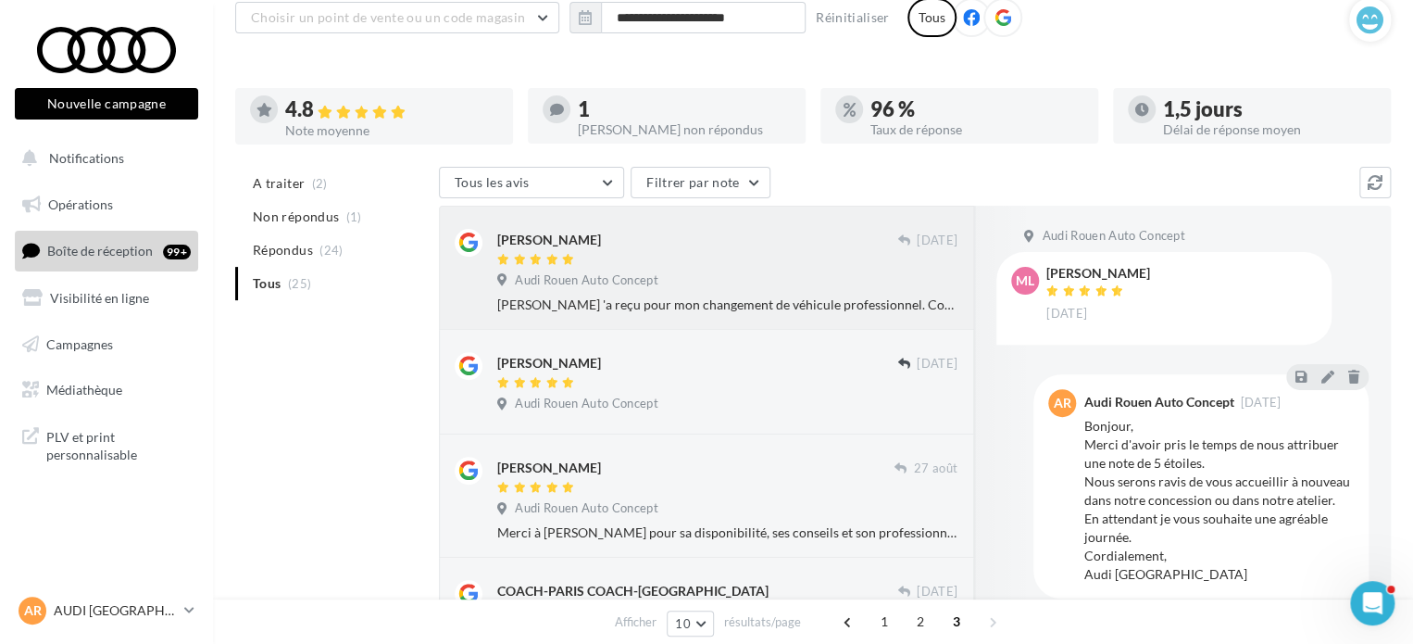
scroll to position [0, 0]
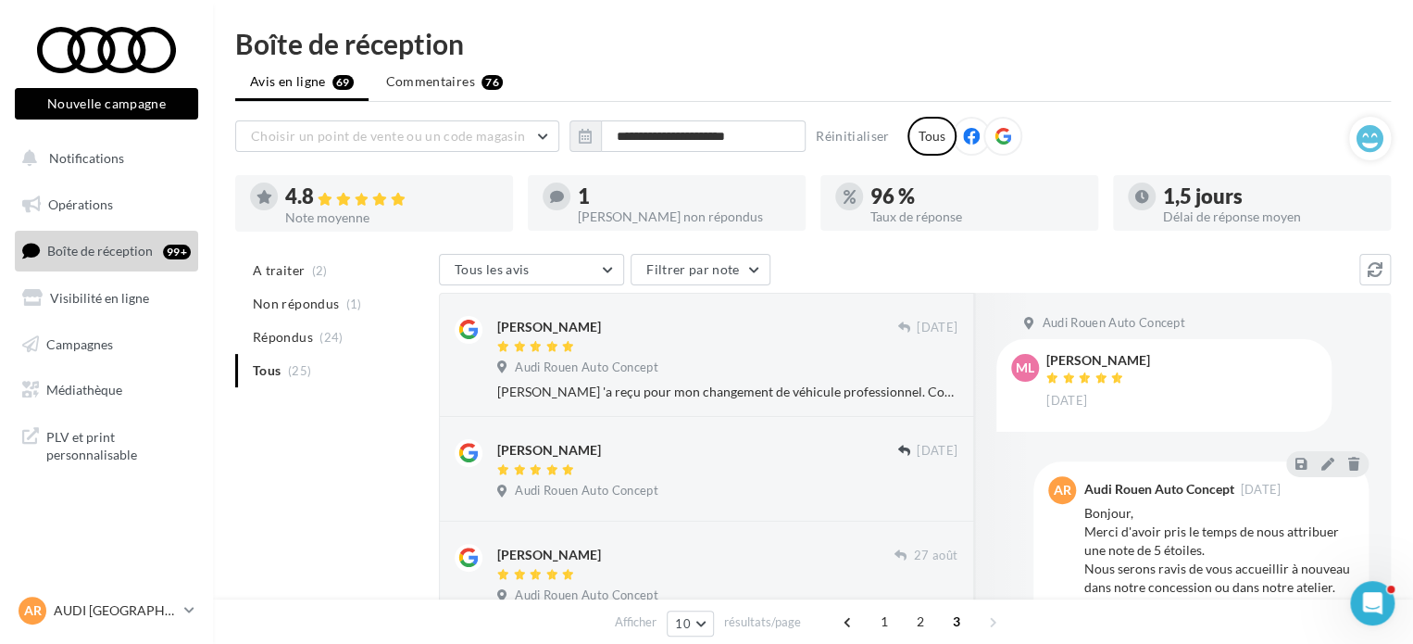
click at [286, 266] on span "A traiter" at bounding box center [279, 270] width 52 height 19
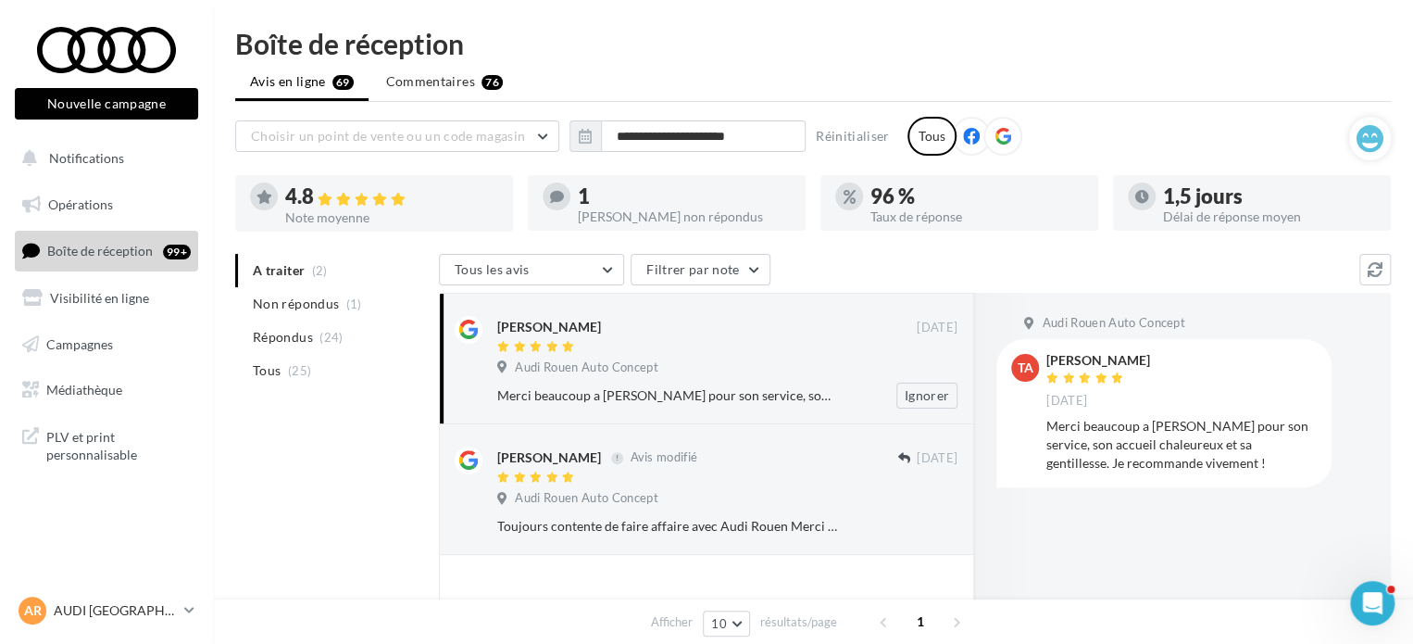
click at [638, 353] on div at bounding box center [707, 348] width 420 height 16
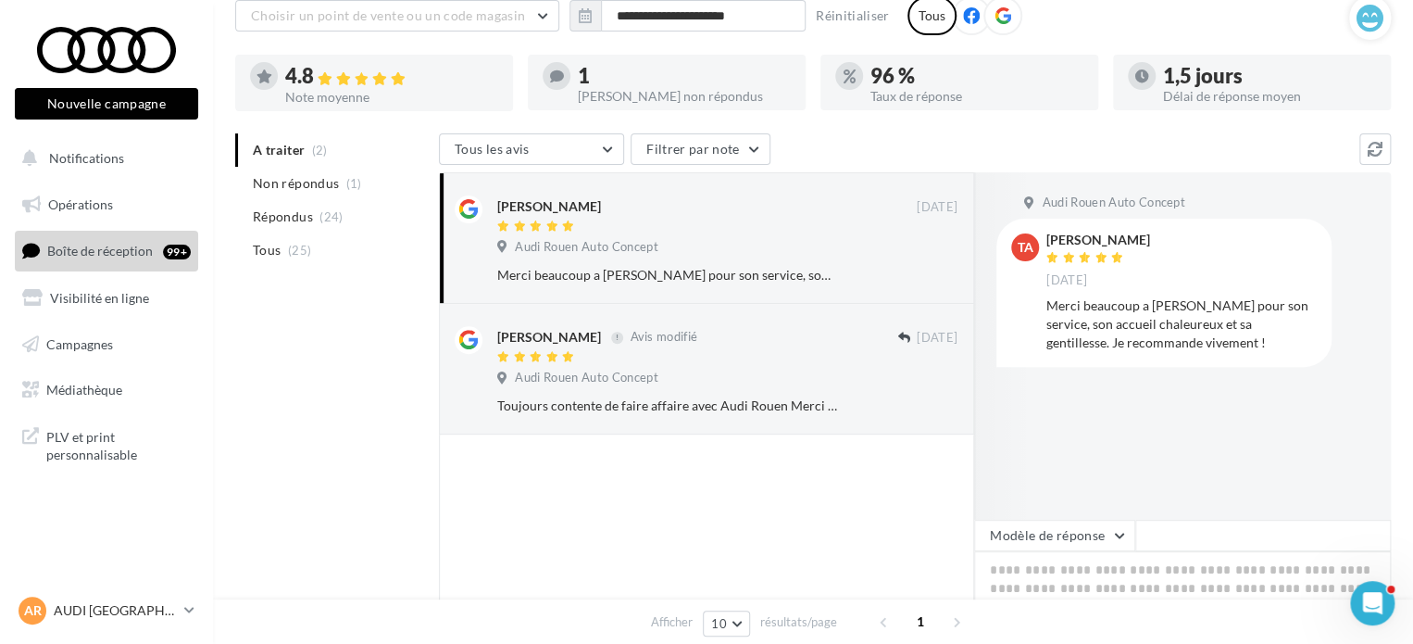
scroll to position [322, 0]
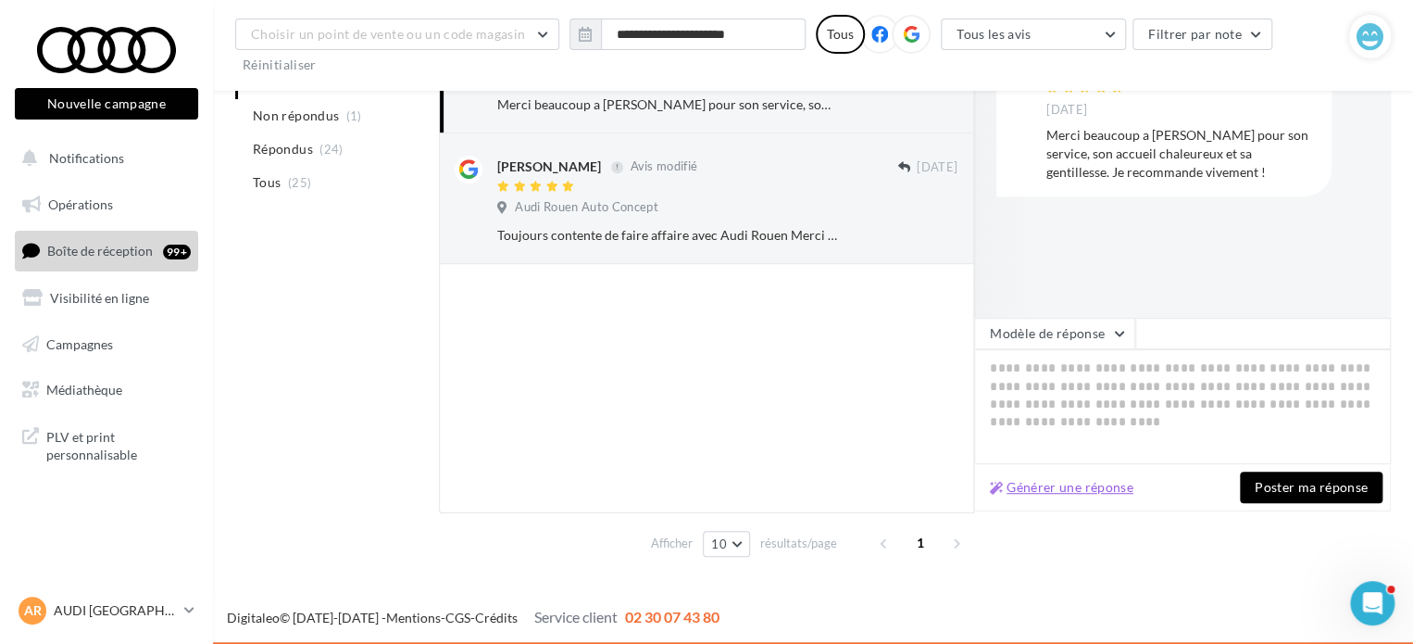
click at [1093, 488] on button "Générer une réponse" at bounding box center [1062, 487] width 158 height 22
type textarea "**********"
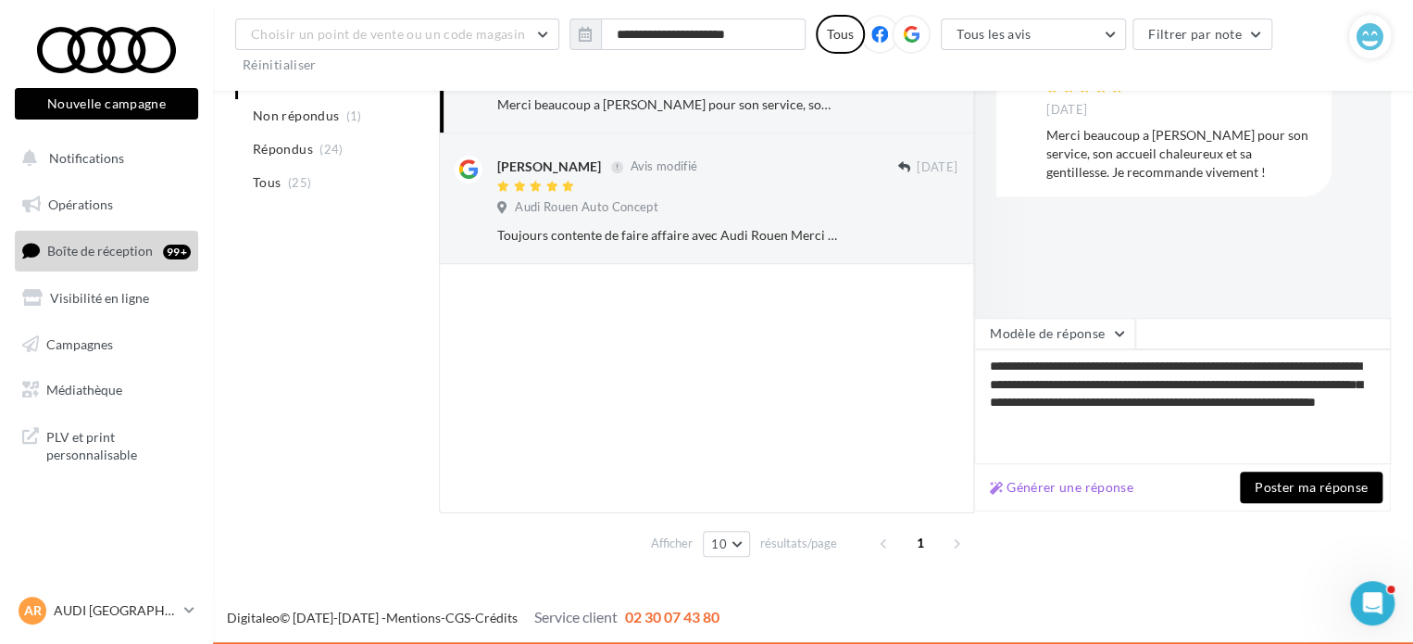
click at [1291, 487] on button "Poster ma réponse" at bounding box center [1311, 486] width 143 height 31
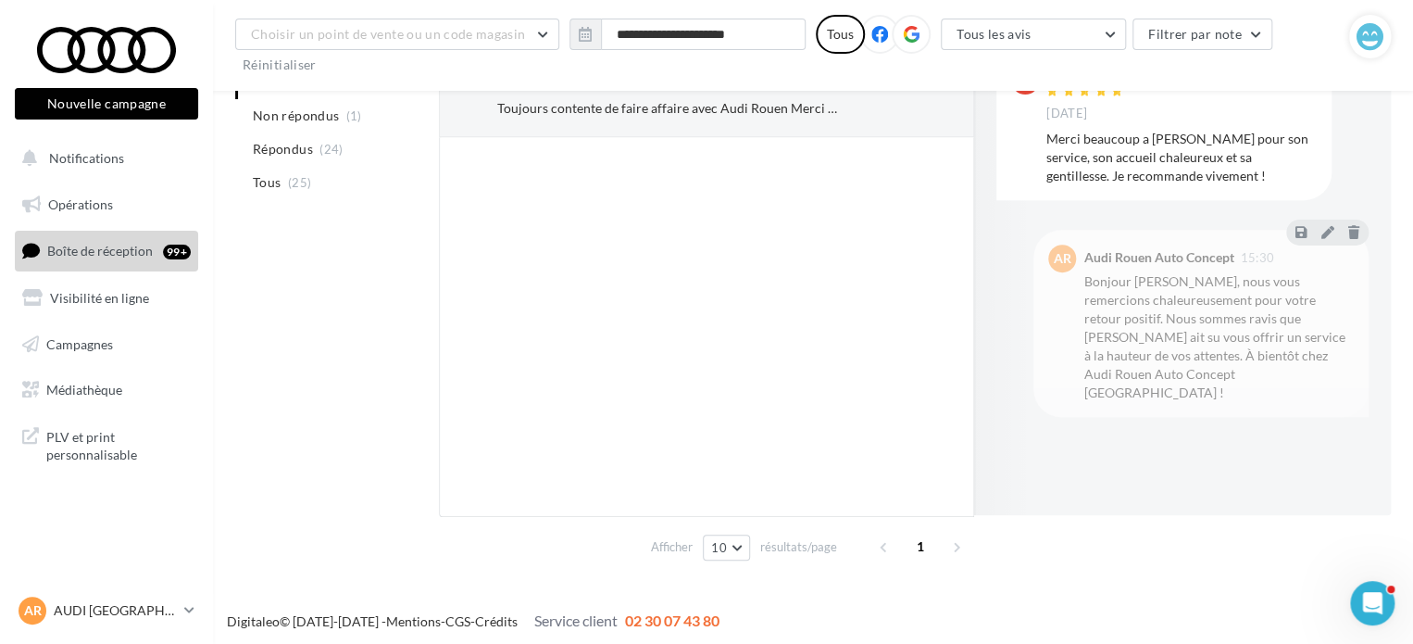
scroll to position [320, 0]
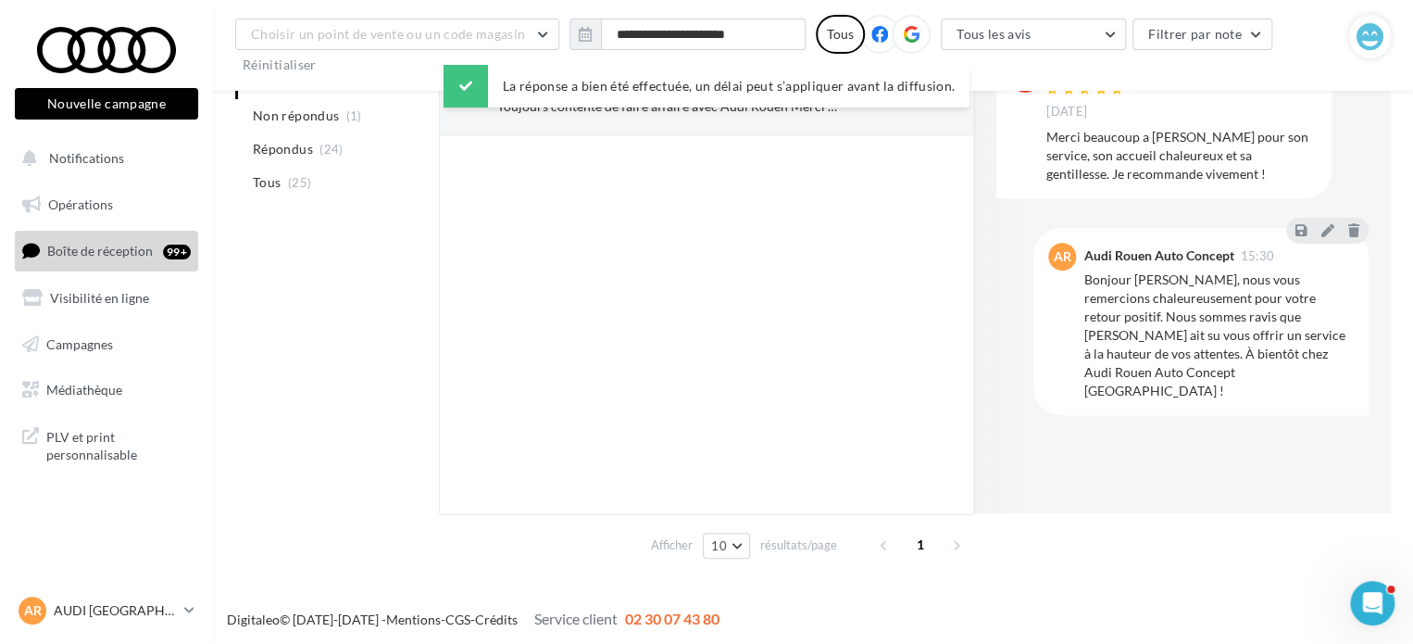
click at [1334, 218] on div at bounding box center [1328, 230] width 82 height 26
click at [1323, 231] on icon at bounding box center [1327, 229] width 13 height 13
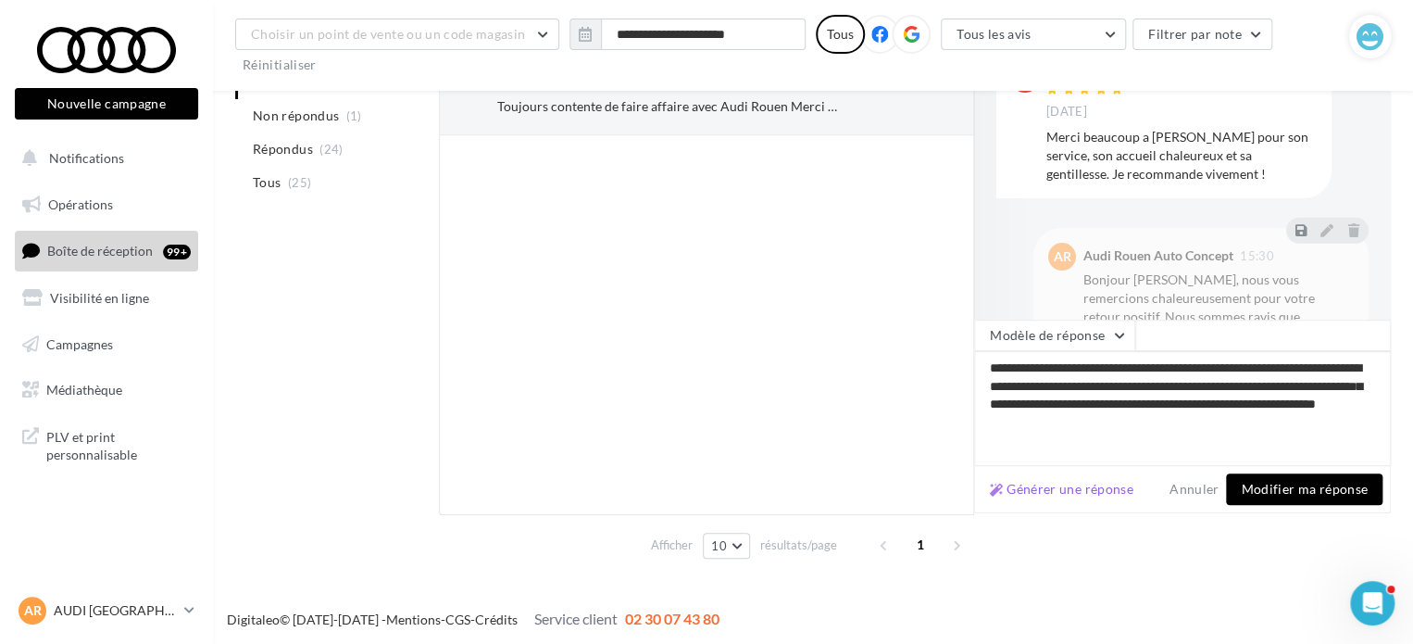
drag, startPoint x: 1174, startPoint y: 421, endPoint x: 1061, endPoint y: 425, distance: 113.1
click at [1061, 425] on textarea "**********" at bounding box center [1182, 408] width 417 height 115
type textarea "**********"
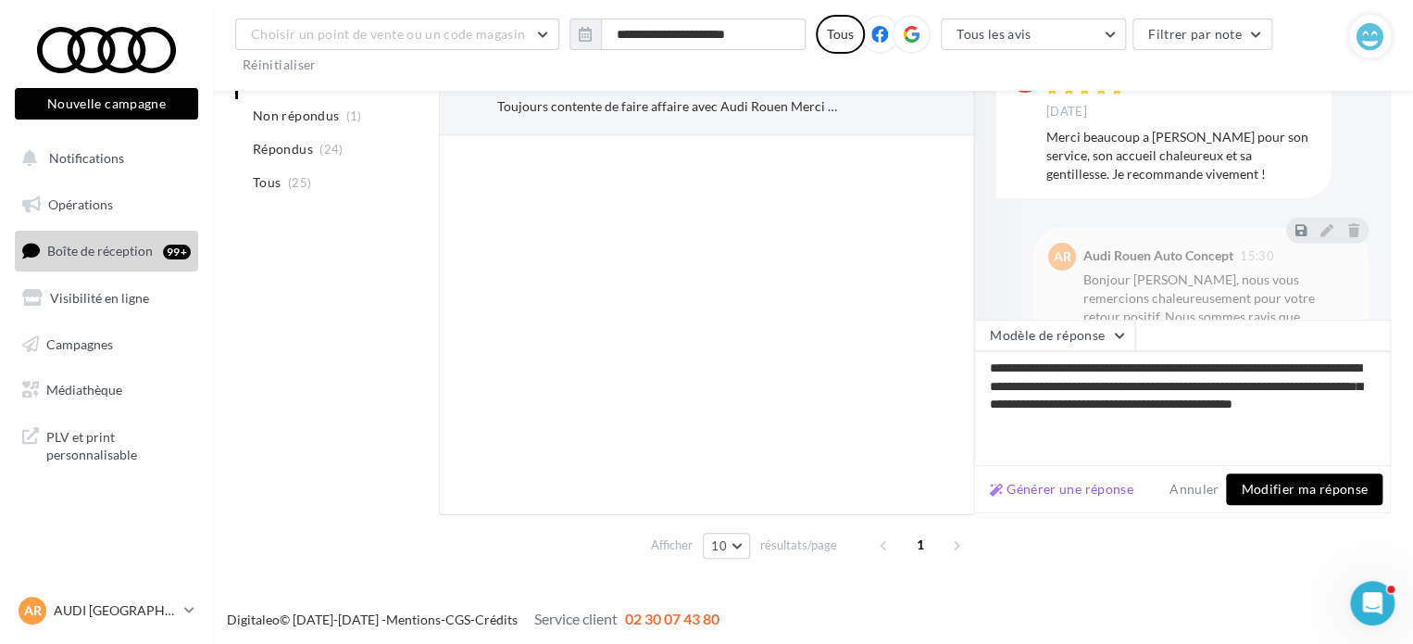
type textarea "**********"
click at [1300, 481] on button "Modifier ma réponse" at bounding box center [1304, 488] width 157 height 31
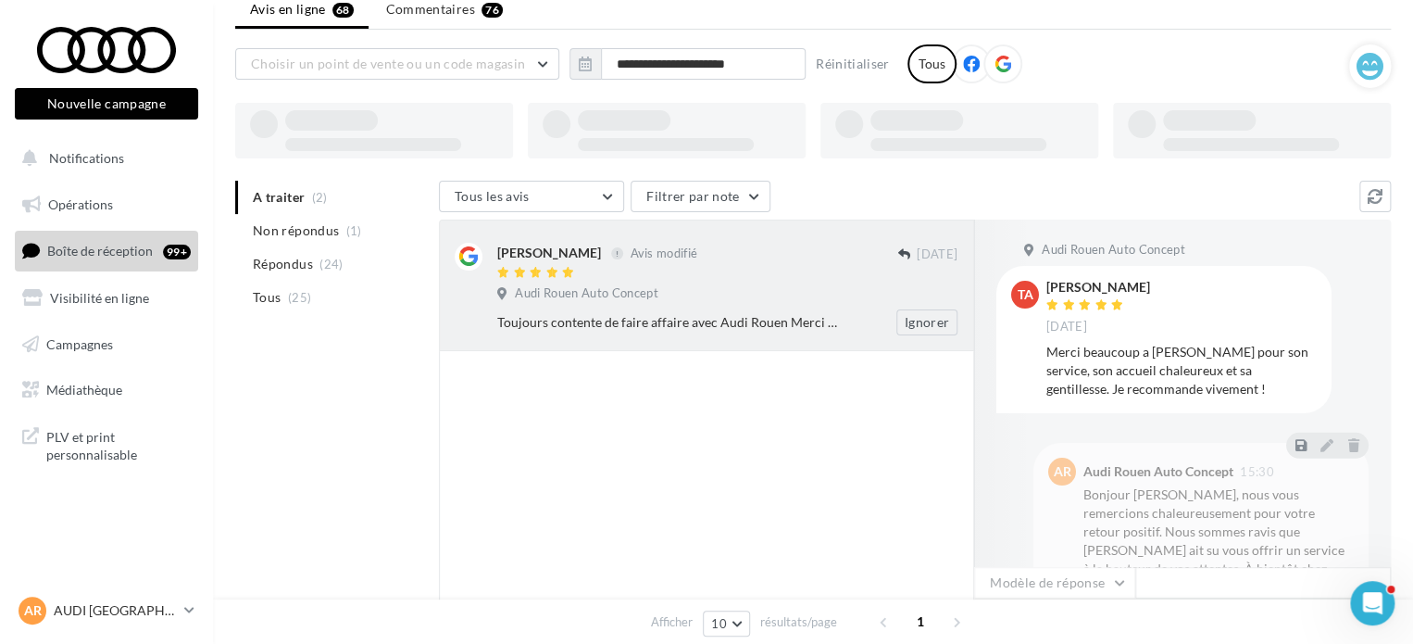
scroll to position [93, 0]
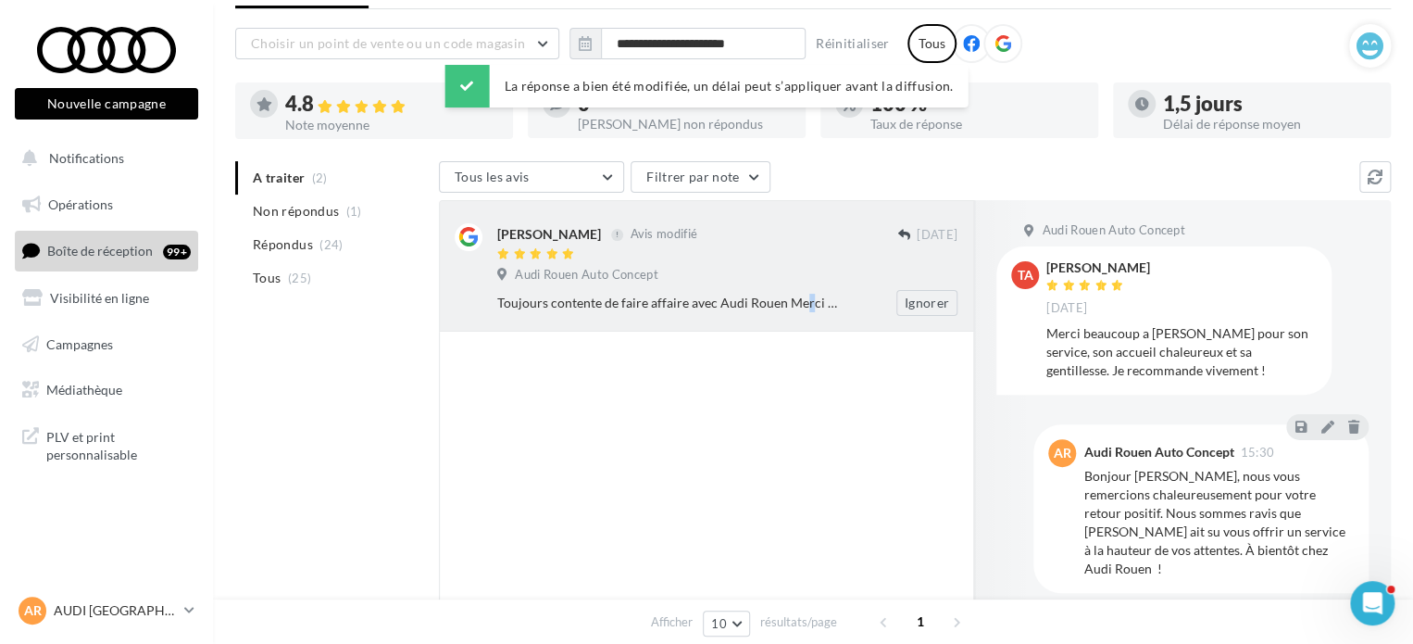
click at [741, 295] on div "Toujours contente de faire affaire avec Audi Rouen Merci à [PERSON_NAME]" at bounding box center [667, 303] width 340 height 19
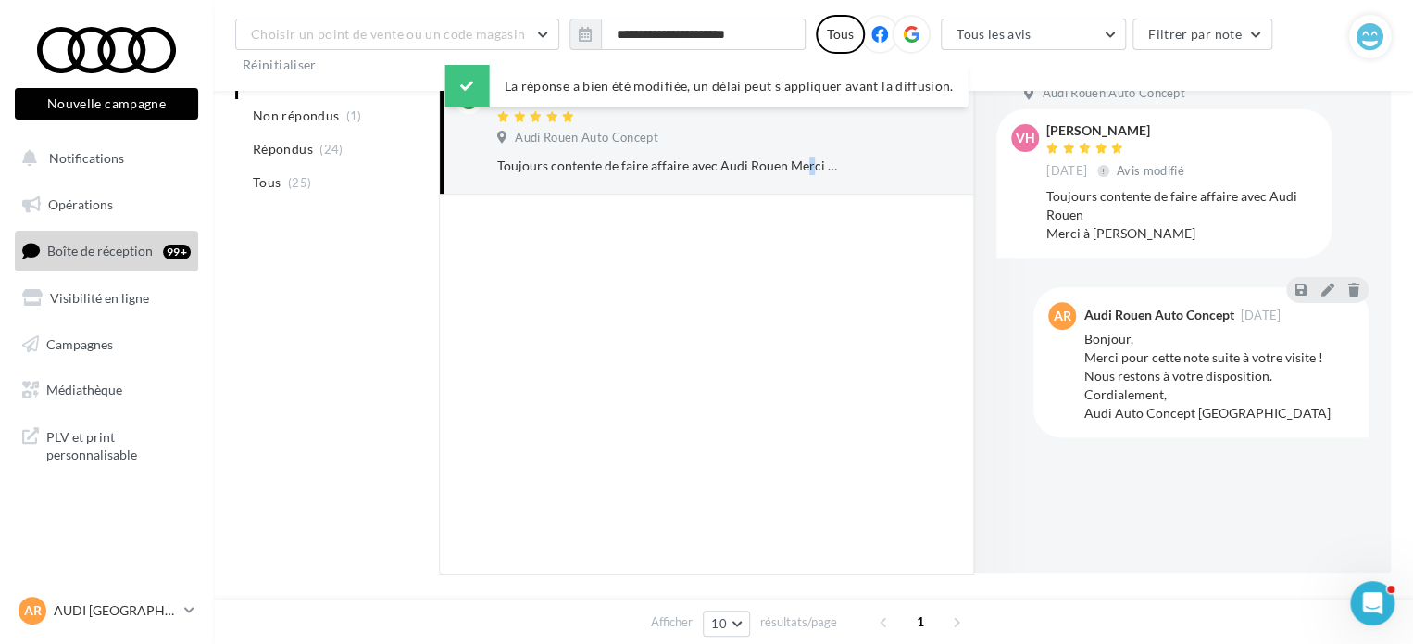
scroll to position [230, 0]
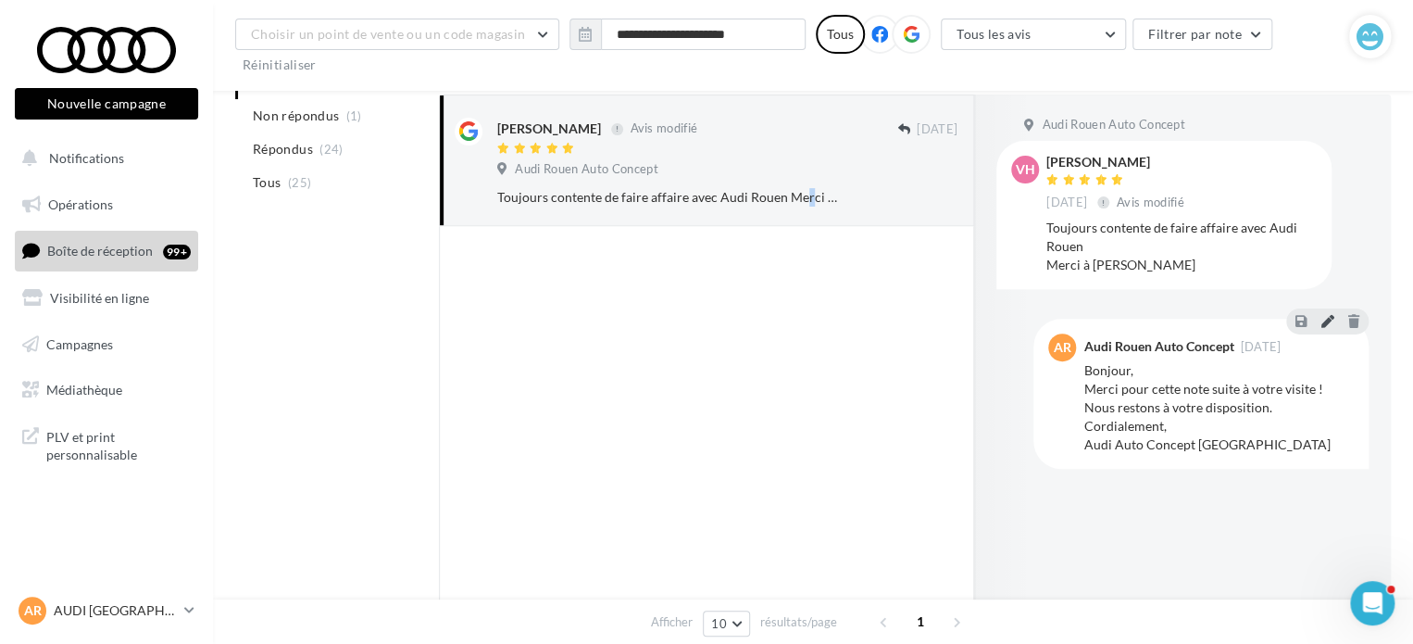
click at [1333, 320] on icon at bounding box center [1327, 320] width 13 height 13
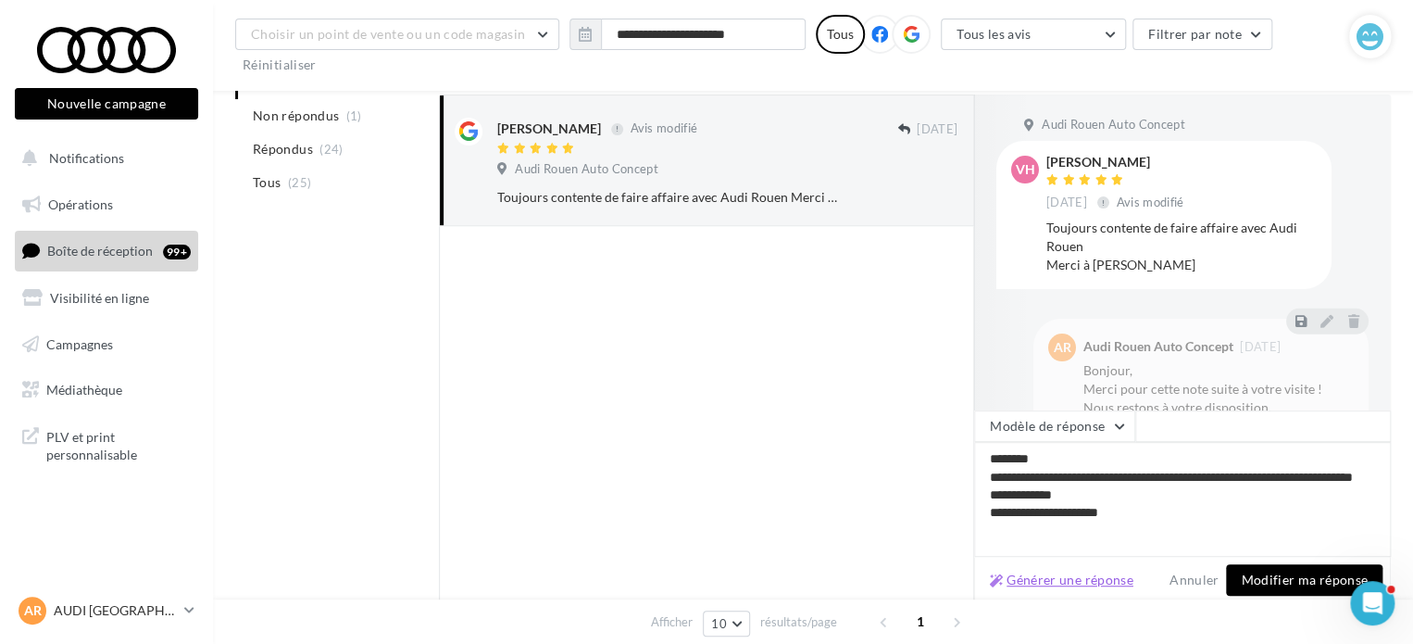
click at [1108, 581] on button "Générer une réponse" at bounding box center [1062, 580] width 158 height 22
type textarea "**********"
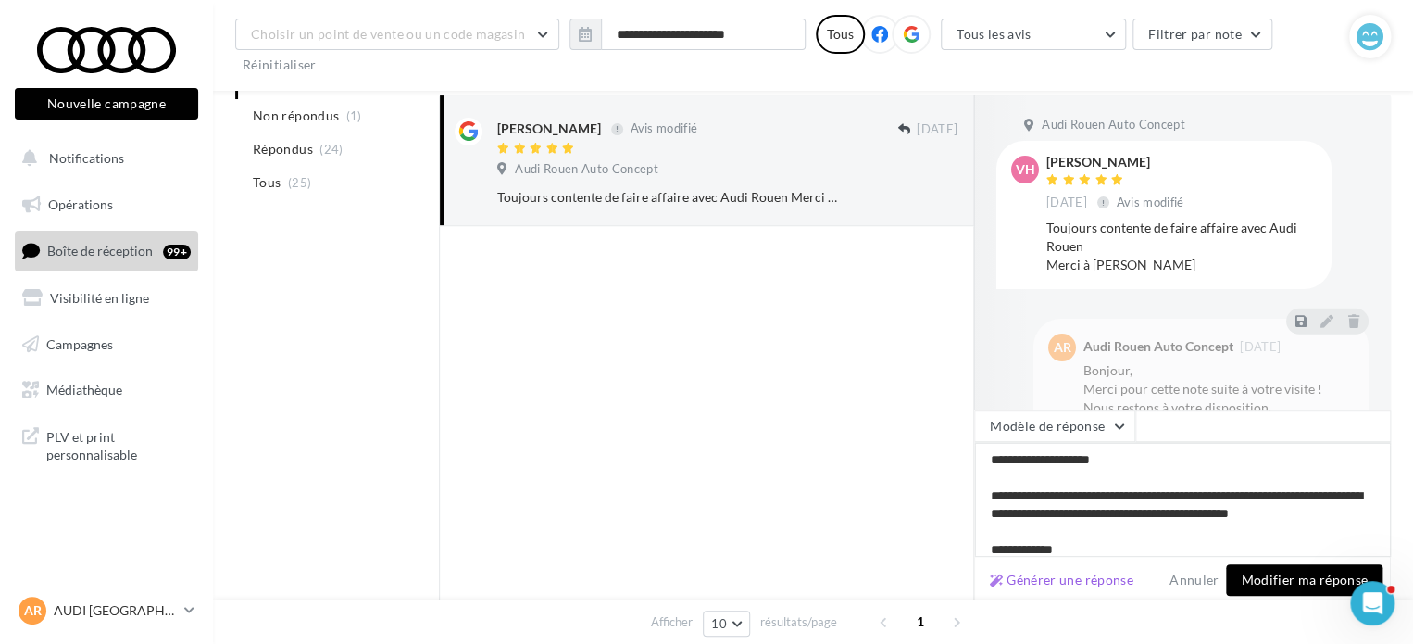
click at [990, 477] on textarea "**********" at bounding box center [1182, 499] width 417 height 115
type textarea "**********"
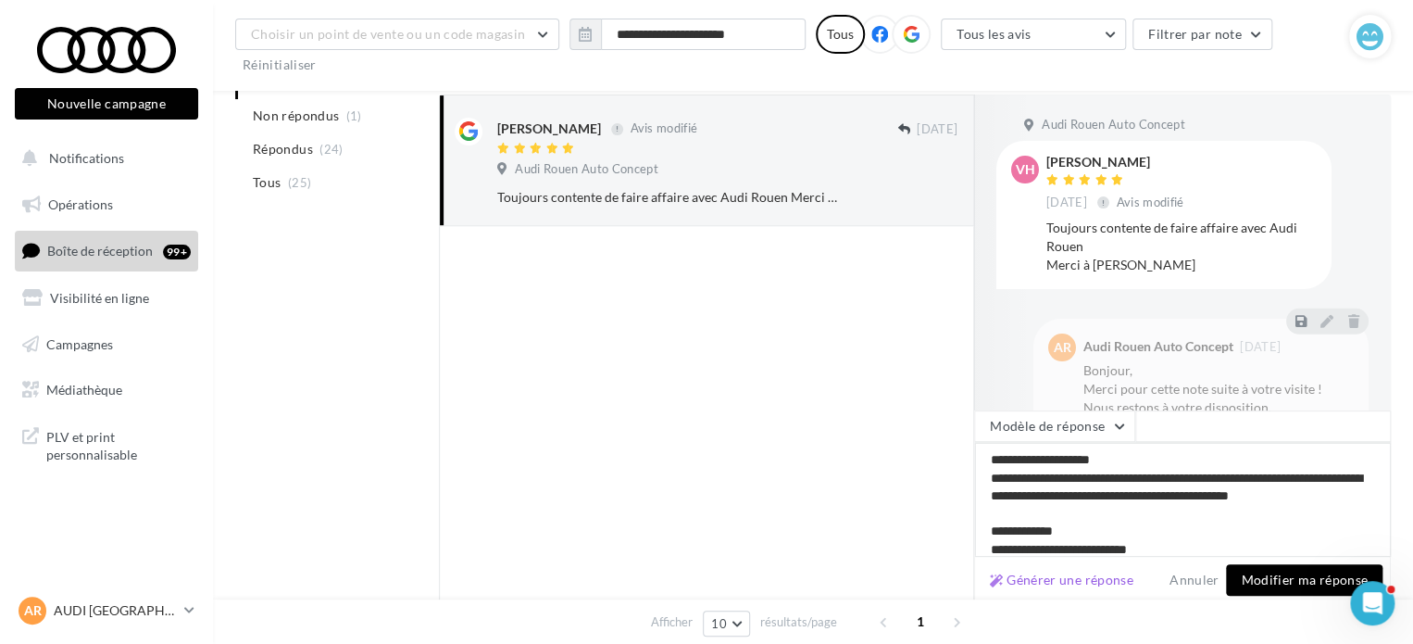
drag, startPoint x: 1046, startPoint y: 456, endPoint x: 1134, endPoint y: 454, distance: 88.0
click at [1134, 454] on textarea "**********" at bounding box center [1182, 499] width 417 height 115
type textarea "**********"
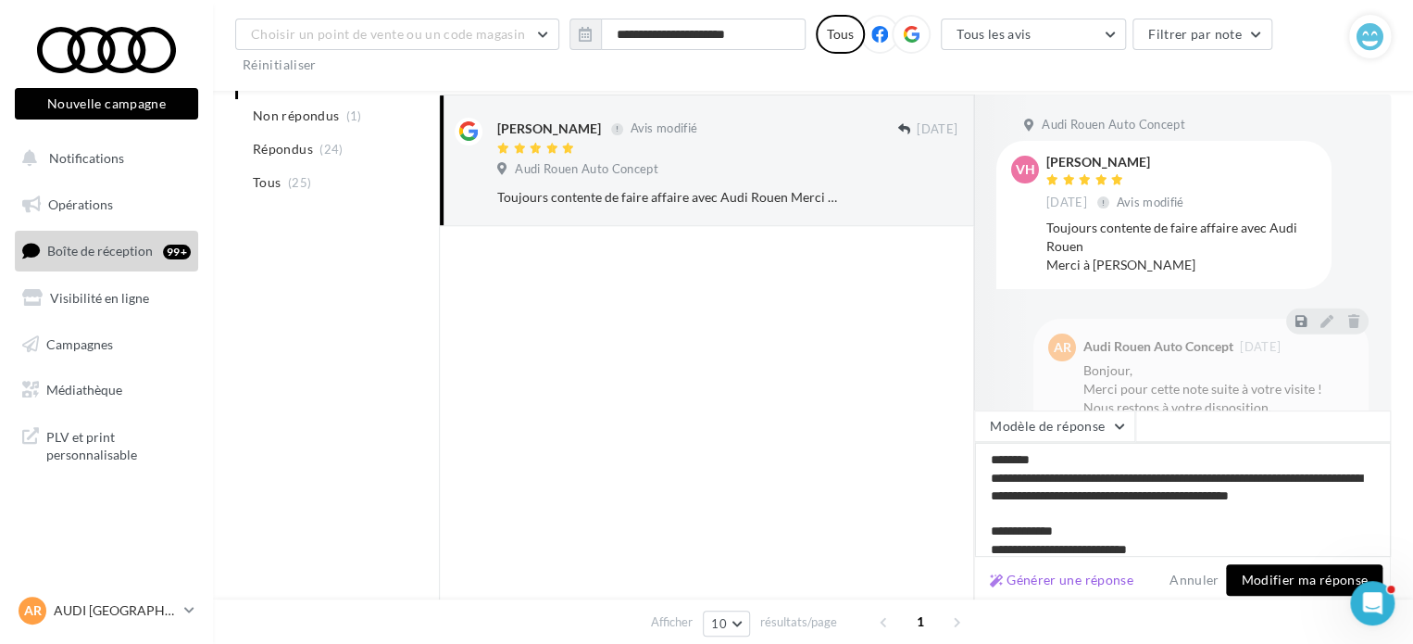
type textarea "**********"
click at [1008, 510] on textarea "**********" at bounding box center [1182, 499] width 417 height 115
type textarea "**********"
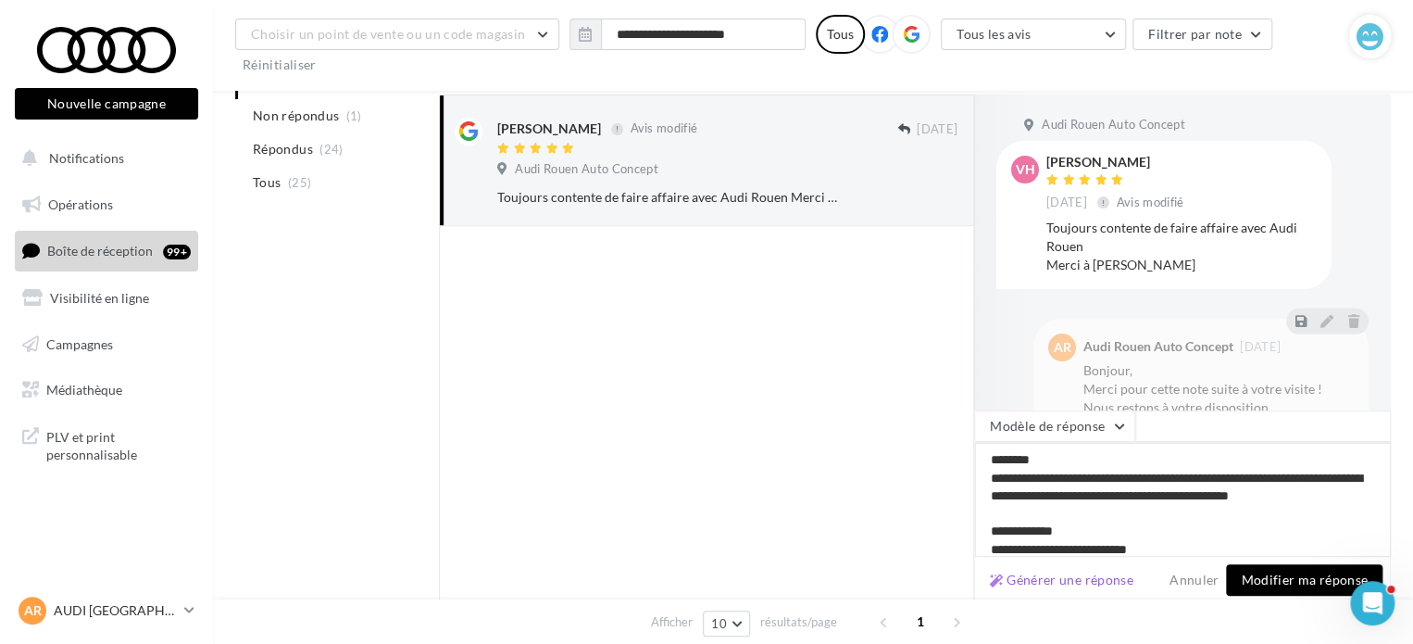
type textarea "**********"
drag, startPoint x: 1060, startPoint y: 528, endPoint x: 1238, endPoint y: 521, distance: 178.9
click at [1238, 521] on textarea "**********" at bounding box center [1182, 499] width 417 height 115
drag, startPoint x: 1139, startPoint y: 547, endPoint x: 1056, endPoint y: 534, distance: 84.5
click at [1056, 534] on textarea "**********" at bounding box center [1182, 499] width 417 height 115
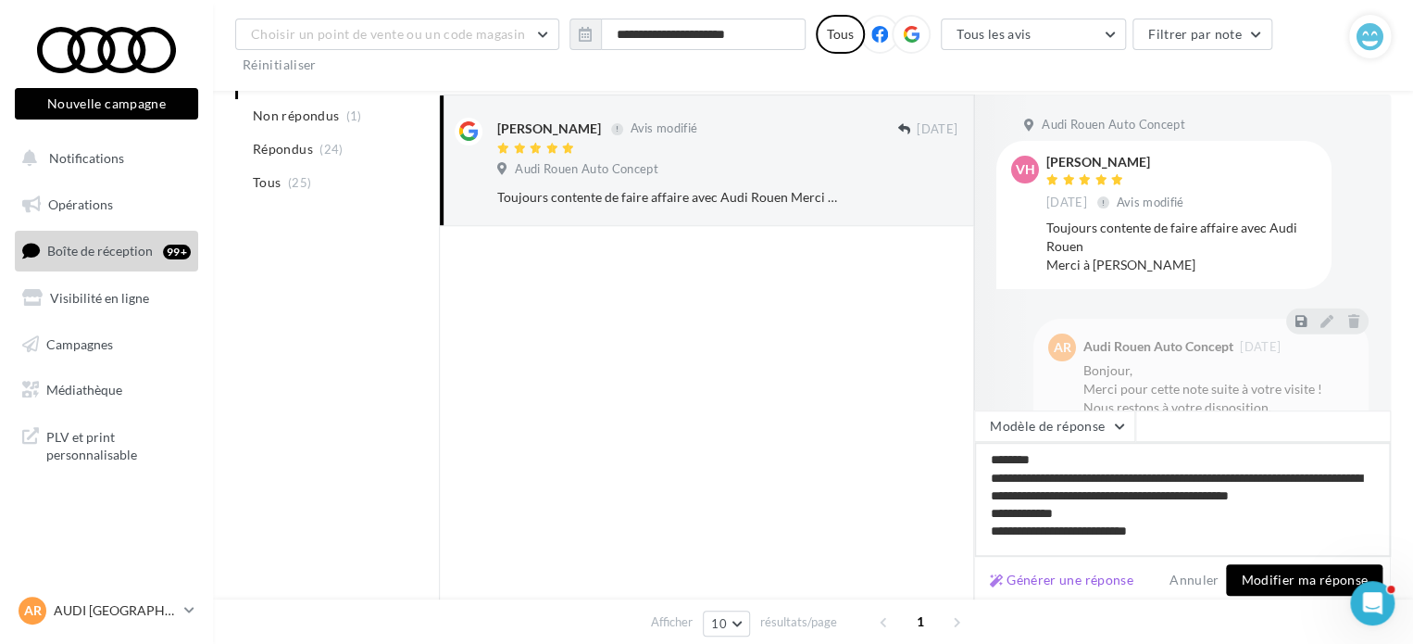
type textarea "**********"
click at [989, 524] on textarea "**********" at bounding box center [1182, 499] width 417 height 115
click at [992, 531] on textarea "**********" at bounding box center [1182, 499] width 417 height 115
type textarea "**********"
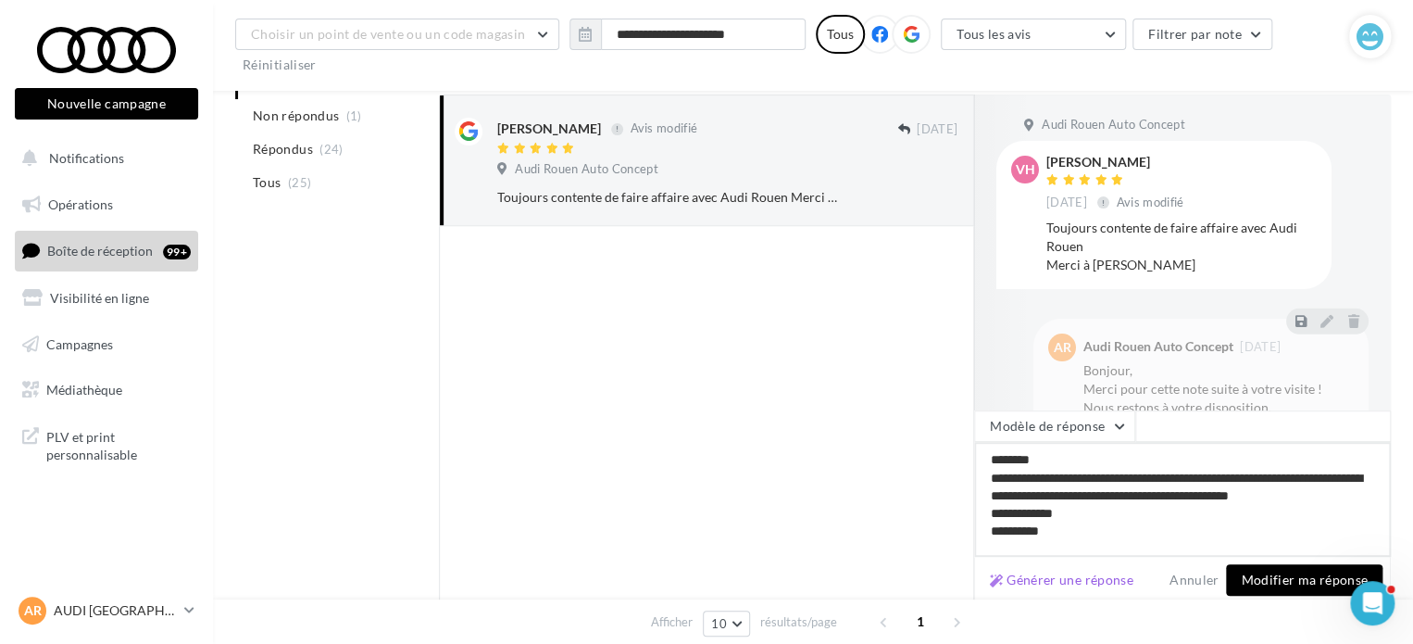
type textarea "**********"
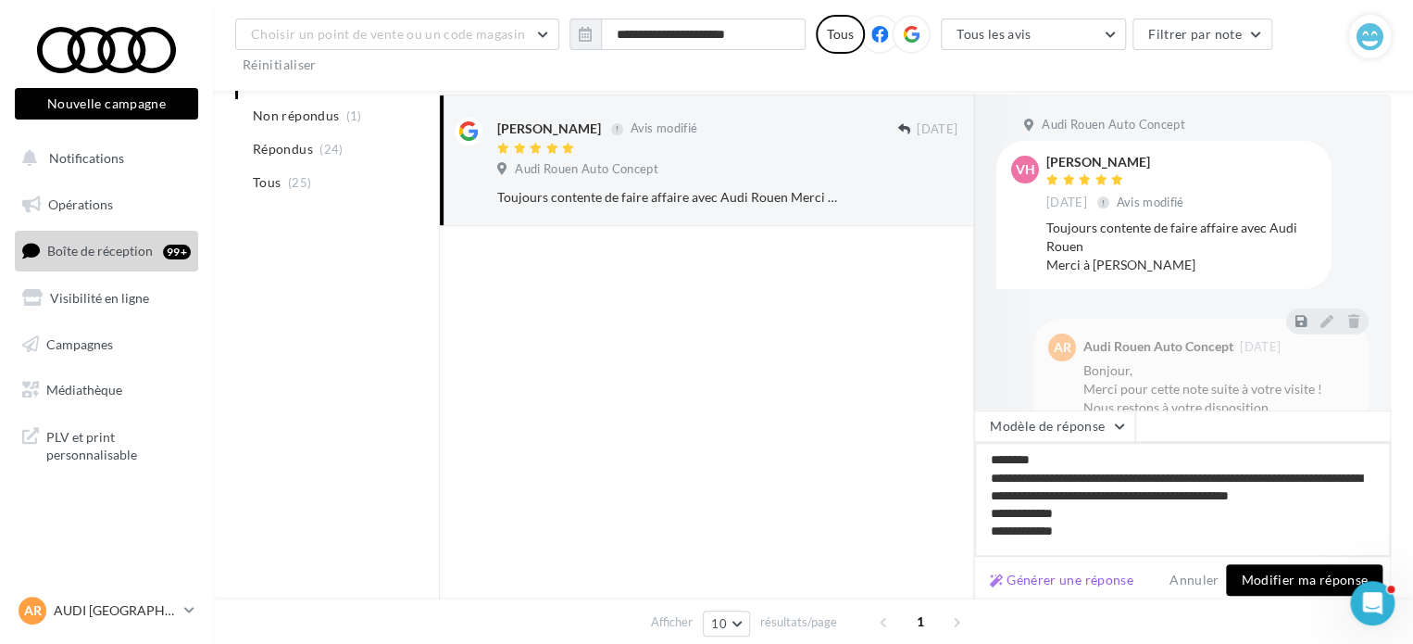
type textarea "**********"
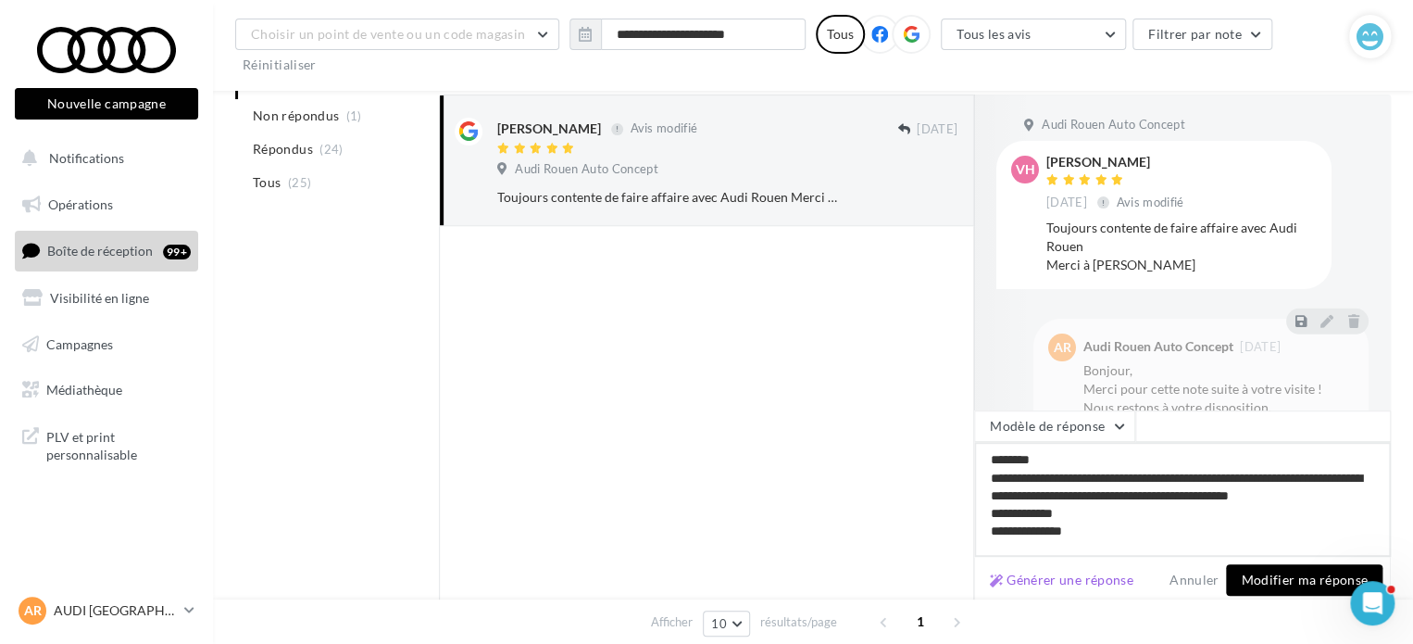
type textarea "**********"
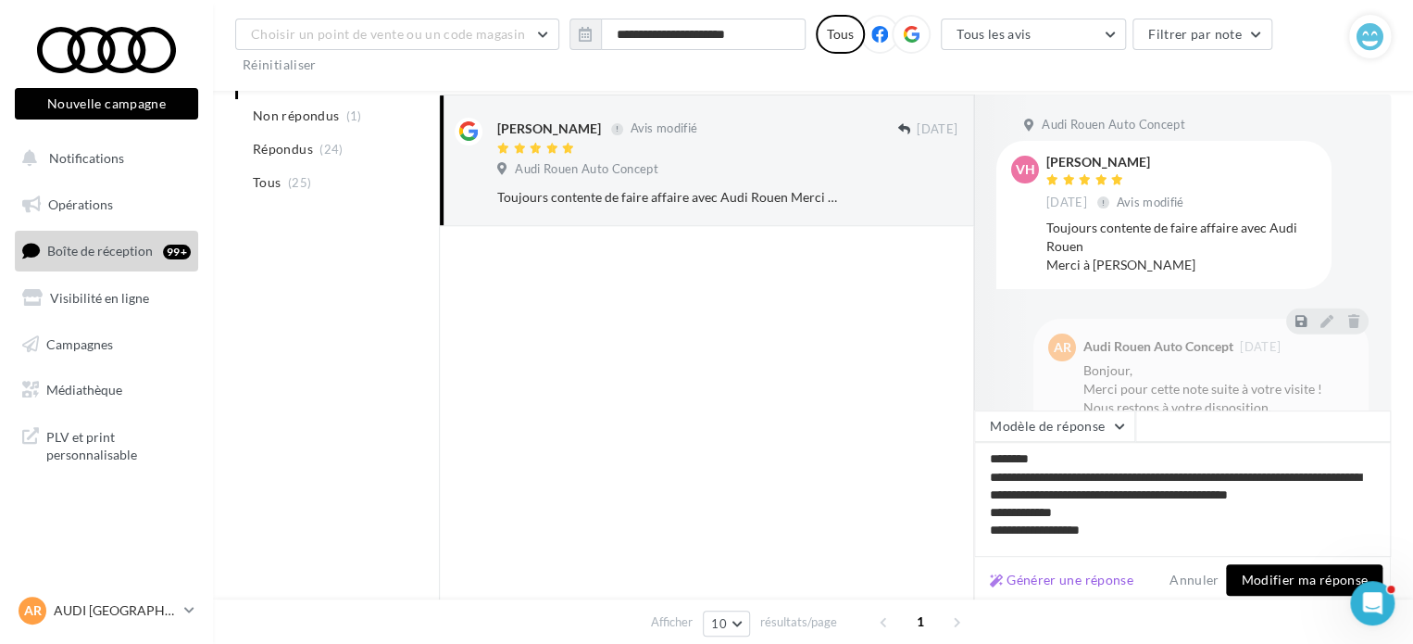
click at [1264, 575] on button "Modifier ma réponse" at bounding box center [1304, 579] width 157 height 31
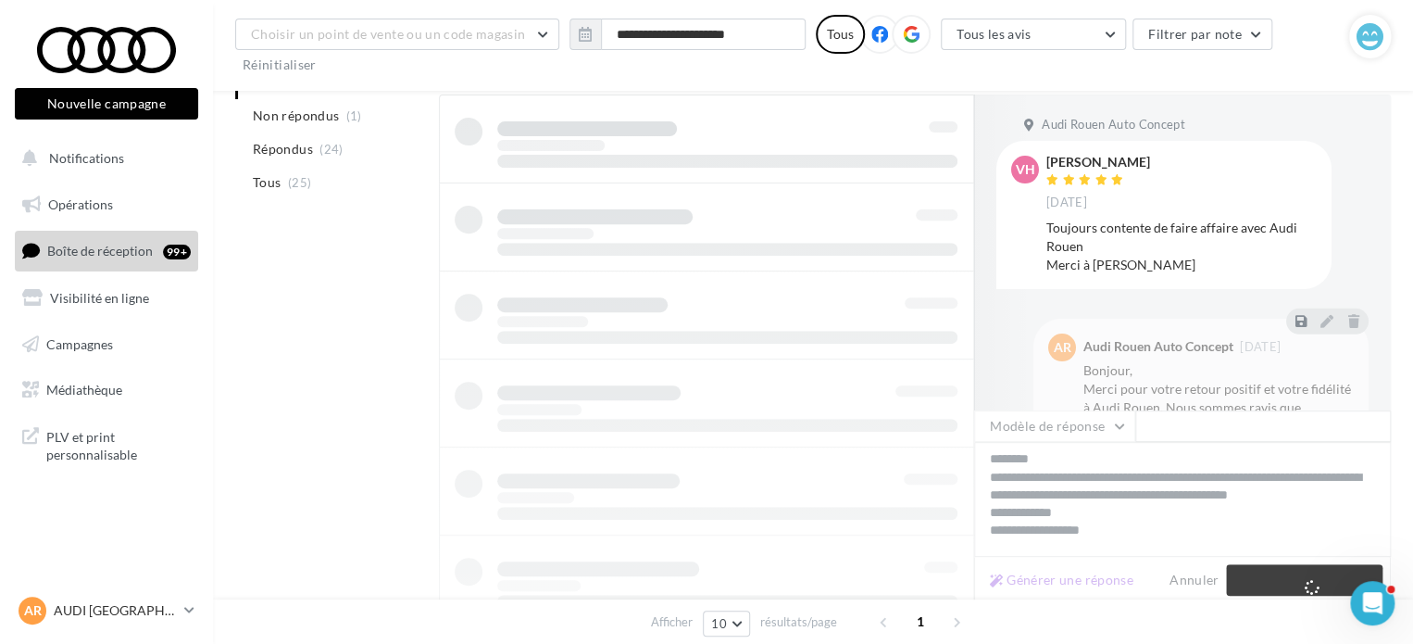
scroll to position [183, 0]
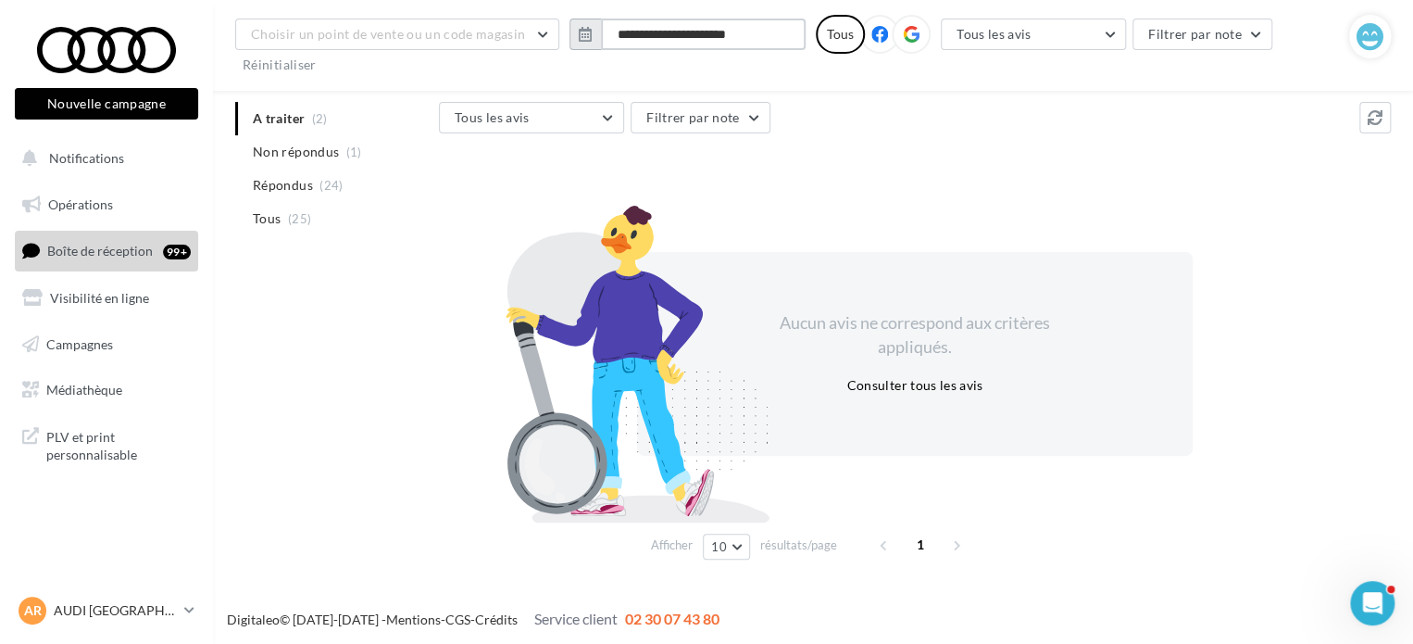
click at [697, 32] on input "**********" at bounding box center [703, 34] width 205 height 31
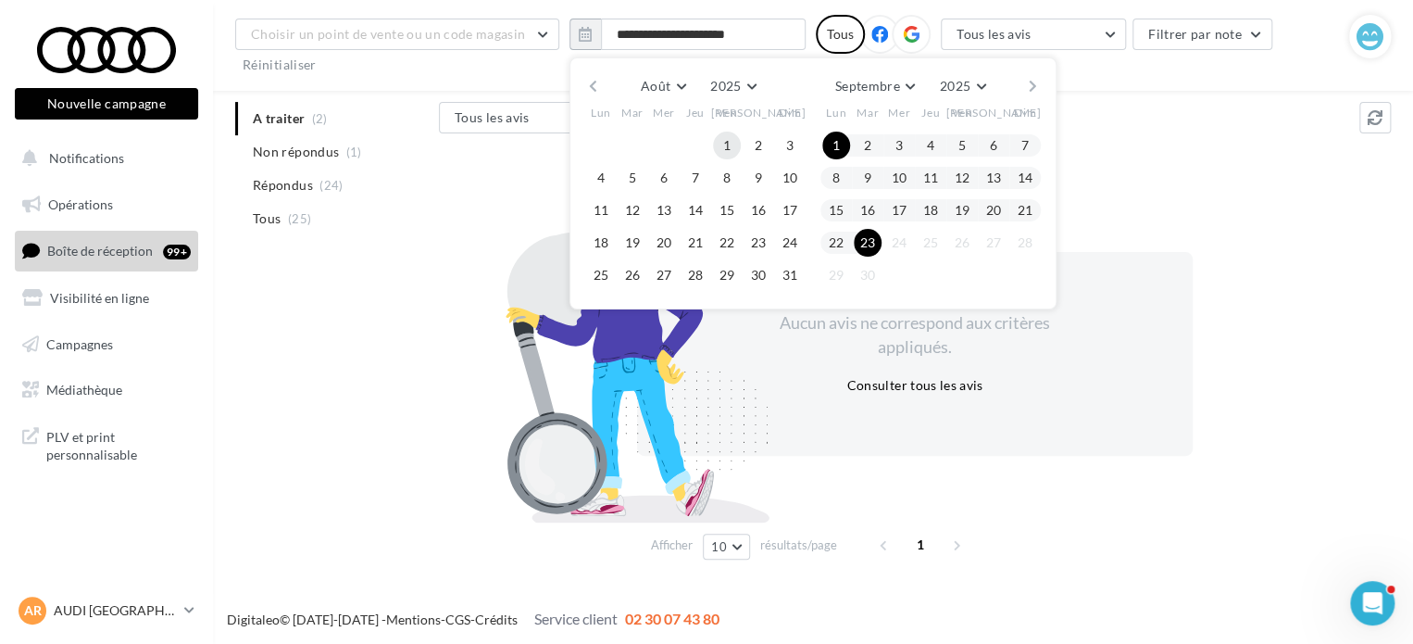
click at [722, 136] on button "1" at bounding box center [727, 146] width 28 height 28
click at [726, 147] on button "1" at bounding box center [727, 146] width 28 height 28
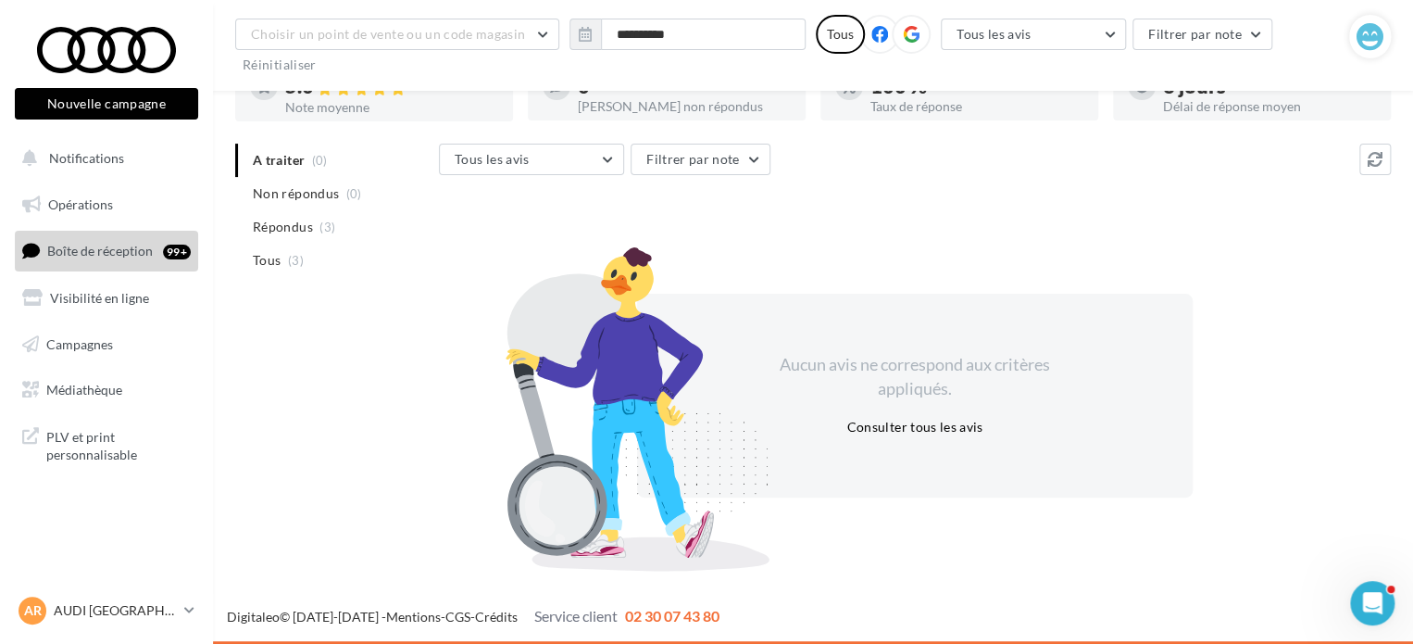
scroll to position [141, 0]
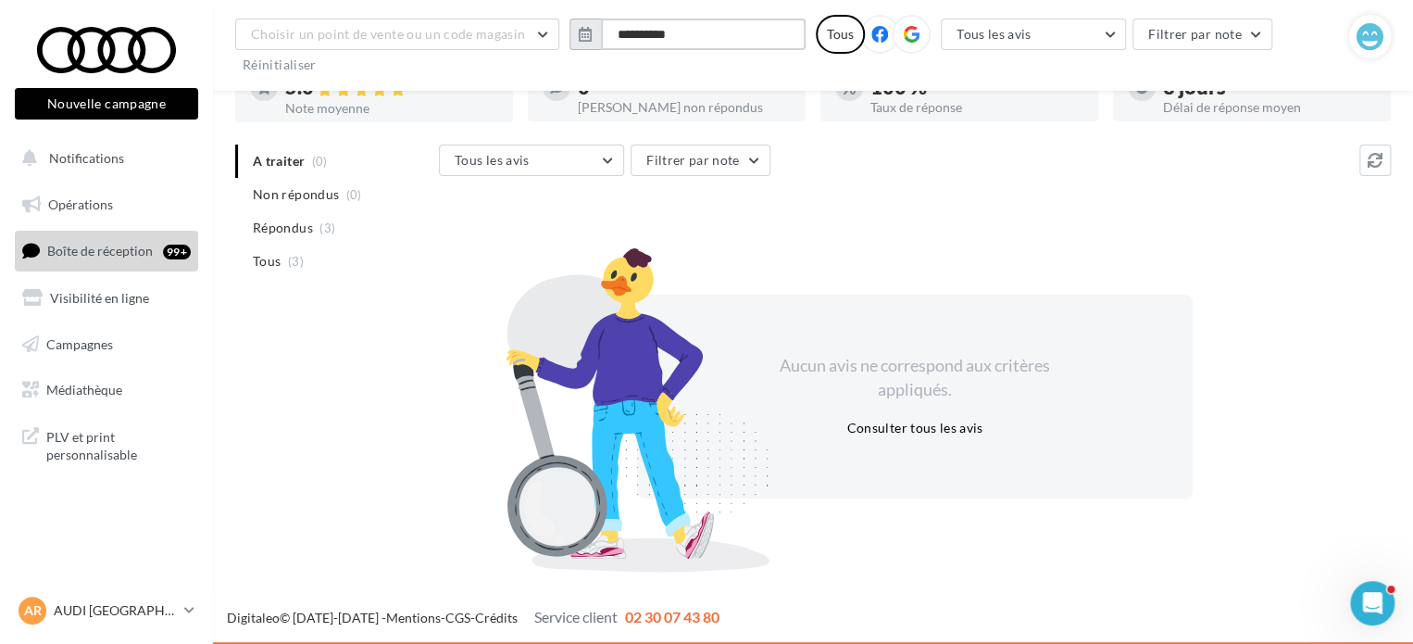
click at [771, 35] on input "**********" at bounding box center [703, 34] width 205 height 31
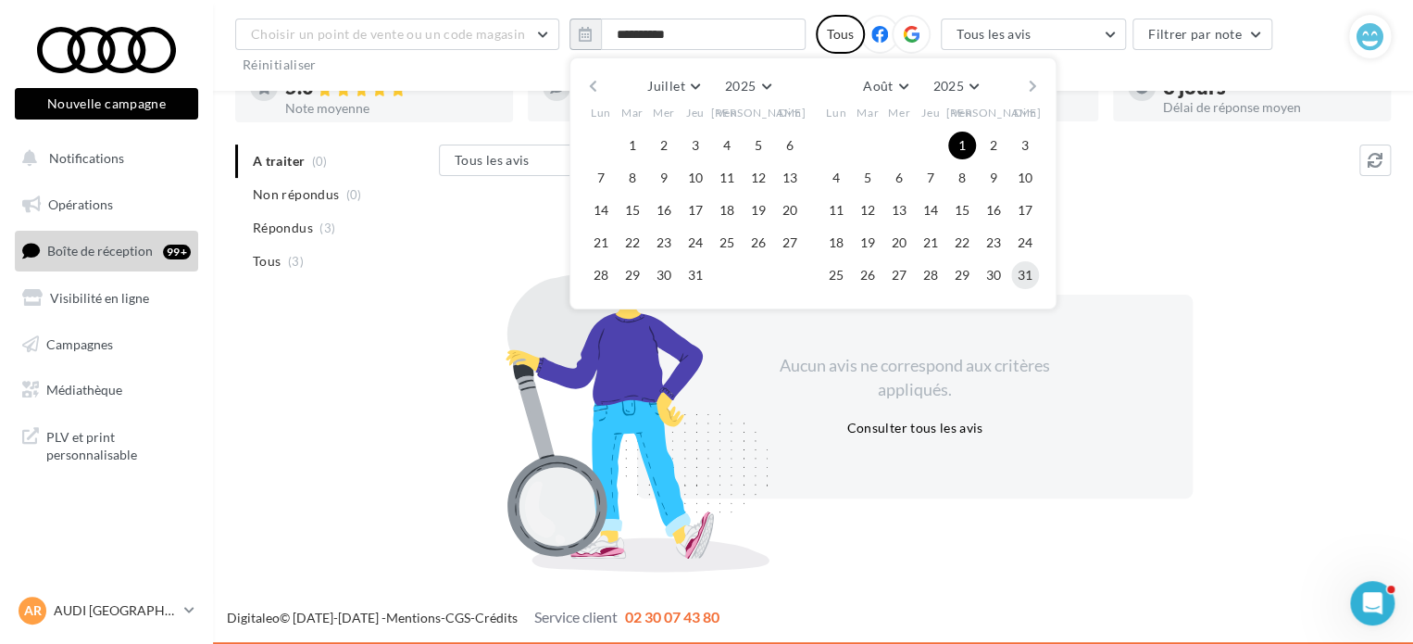
click at [1024, 278] on button "31" at bounding box center [1025, 275] width 28 height 28
click at [964, 143] on button "1" at bounding box center [963, 146] width 28 height 28
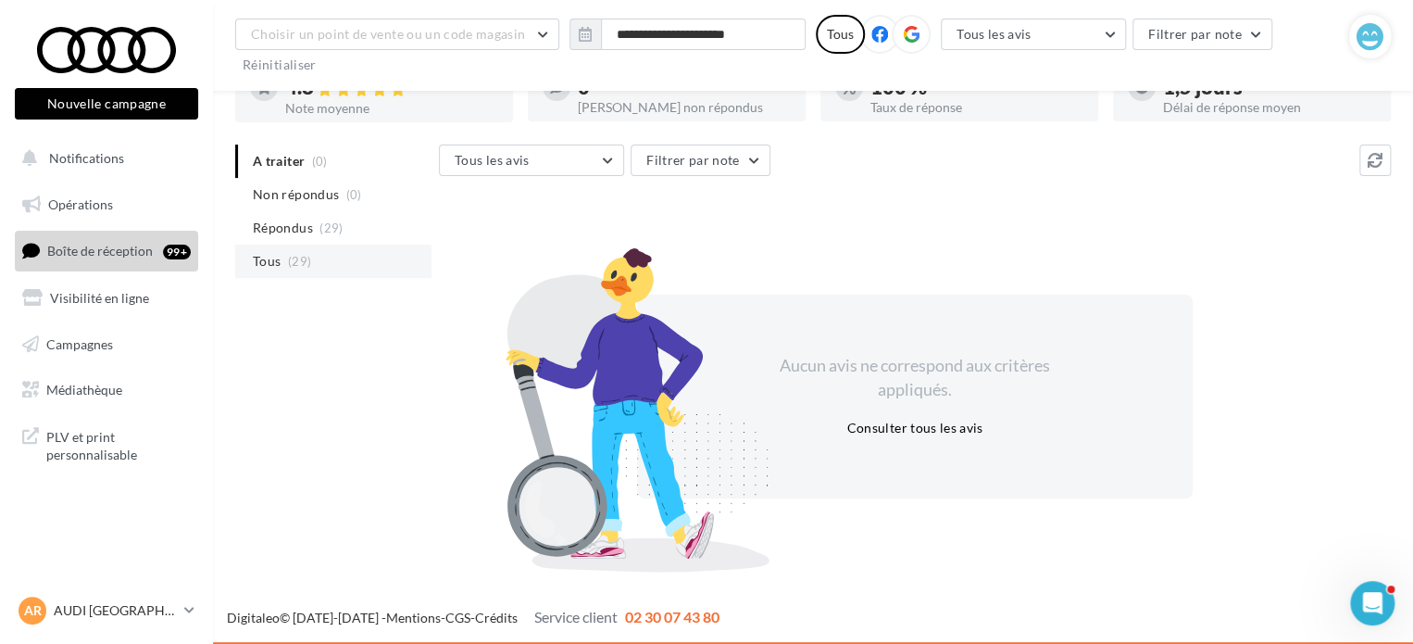
click at [269, 260] on span "Tous" at bounding box center [267, 261] width 28 height 19
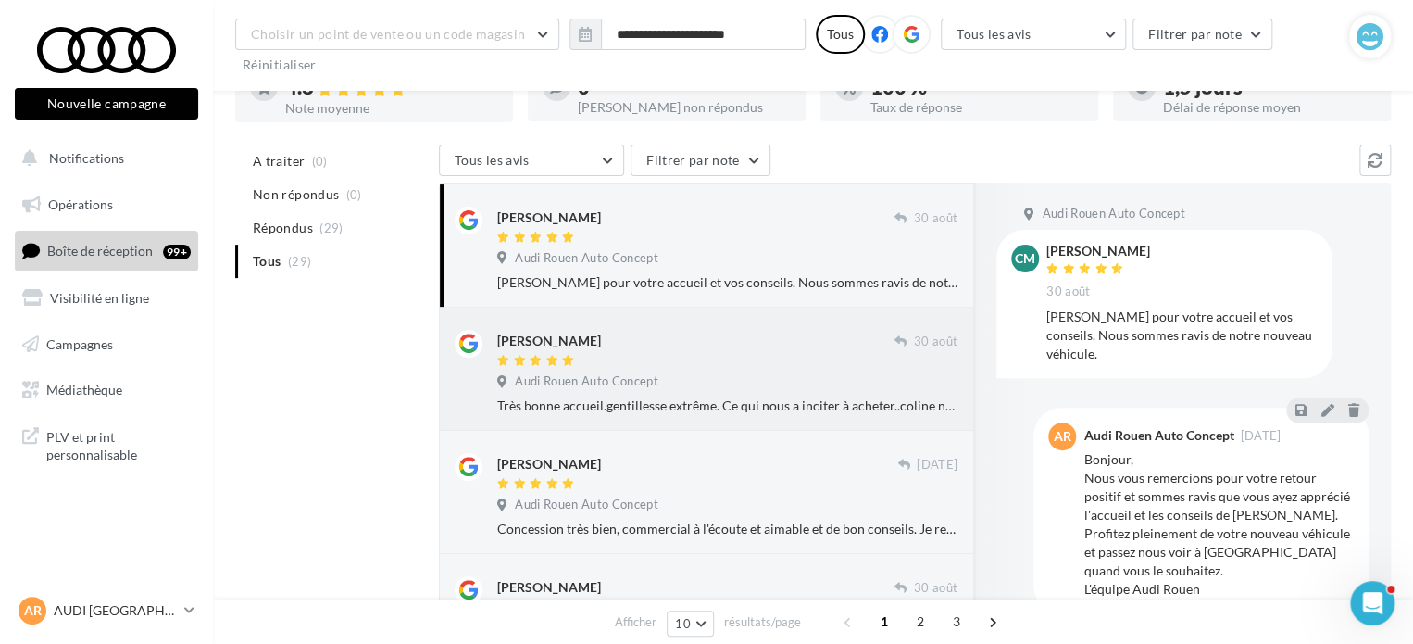
click at [597, 403] on div "Très bonne accueil.gentillesse extrême. Ce qui nous a inciter à acheter..coline…" at bounding box center [727, 405] width 460 height 19
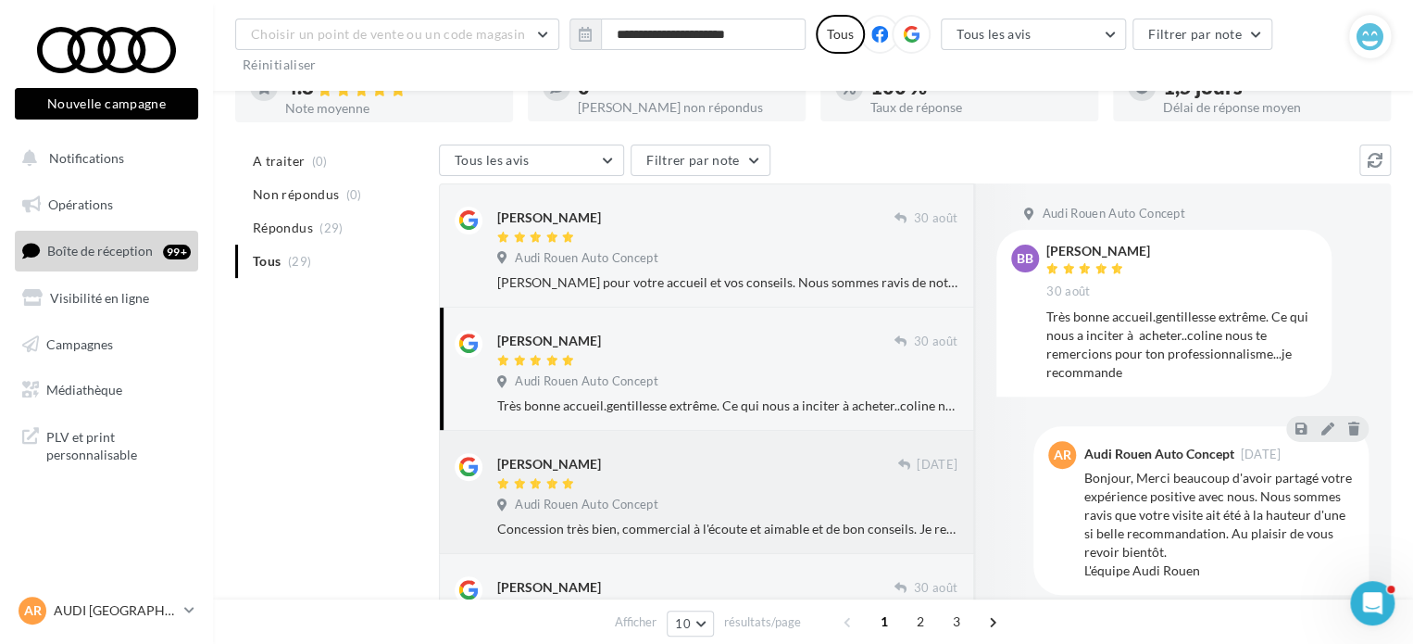
click at [815, 521] on div "Concession très bien, commercial à l'écoute et aimable et de bon conseils. Je r…" at bounding box center [727, 529] width 460 height 19
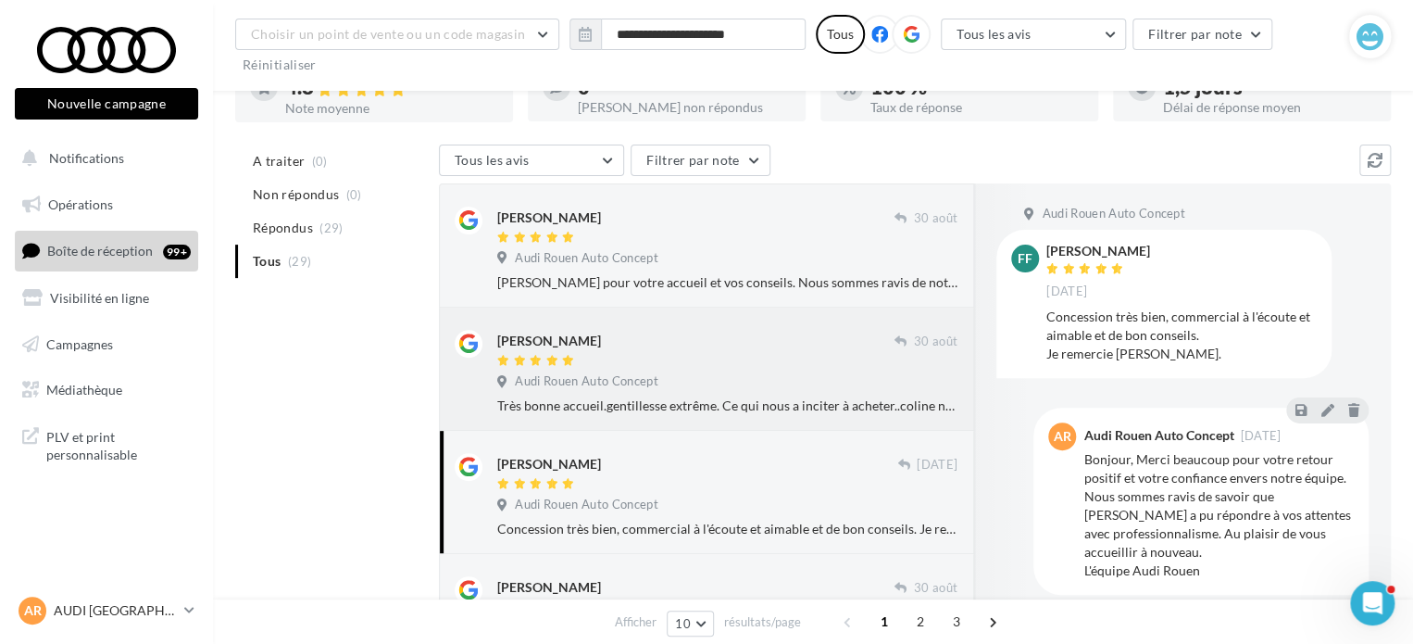
click at [767, 396] on div "Très bonne accueil.gentillesse extrême. Ce qui nous a inciter à acheter..coline…" at bounding box center [727, 405] width 460 height 19
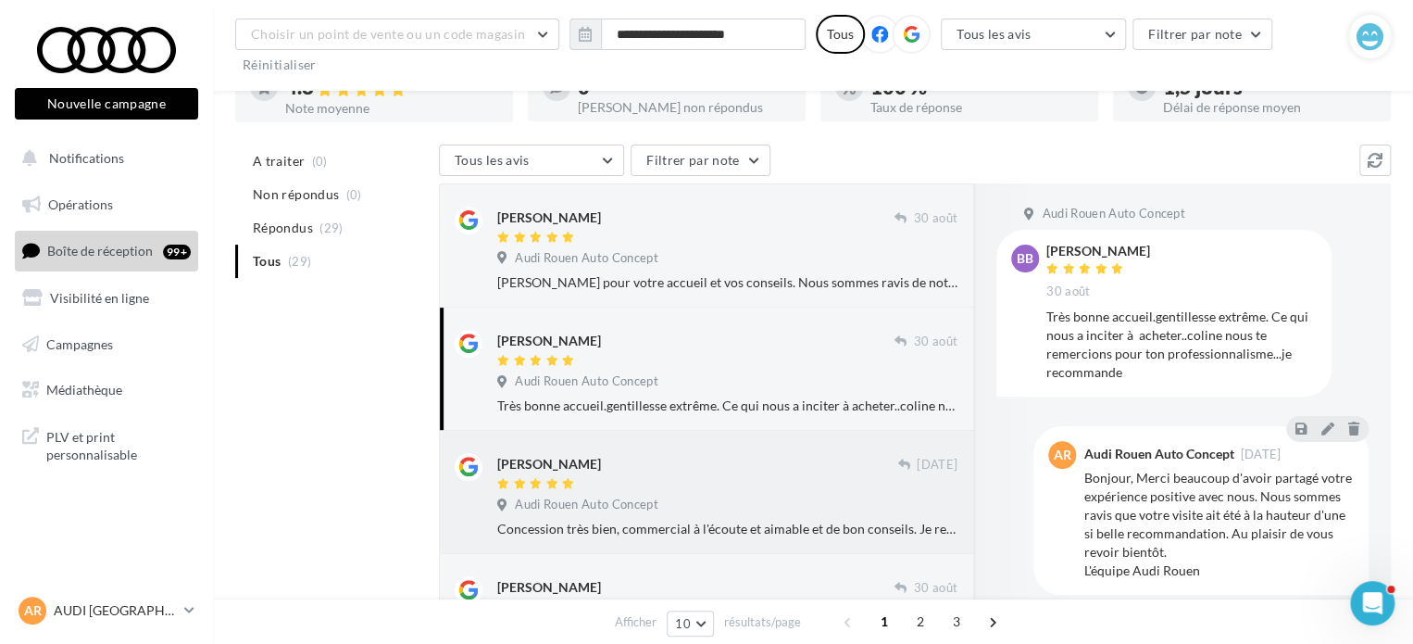
click at [812, 483] on div at bounding box center [697, 485] width 400 height 16
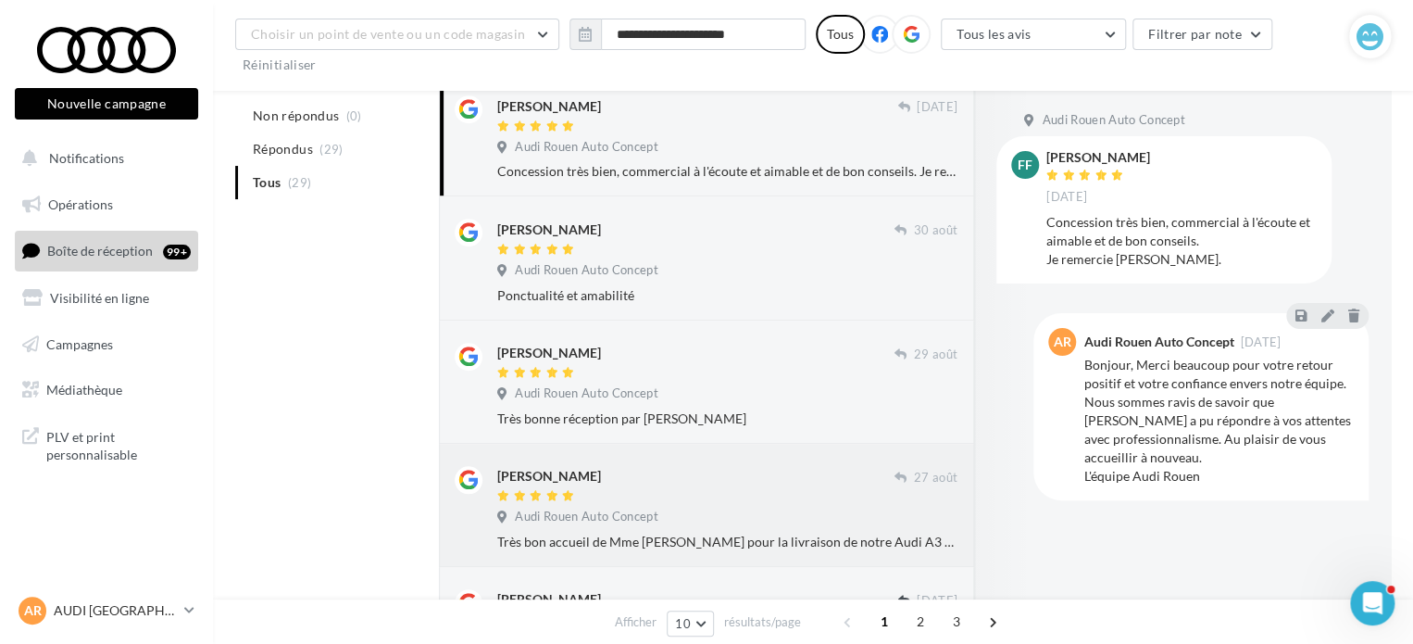
scroll to position [511, 0]
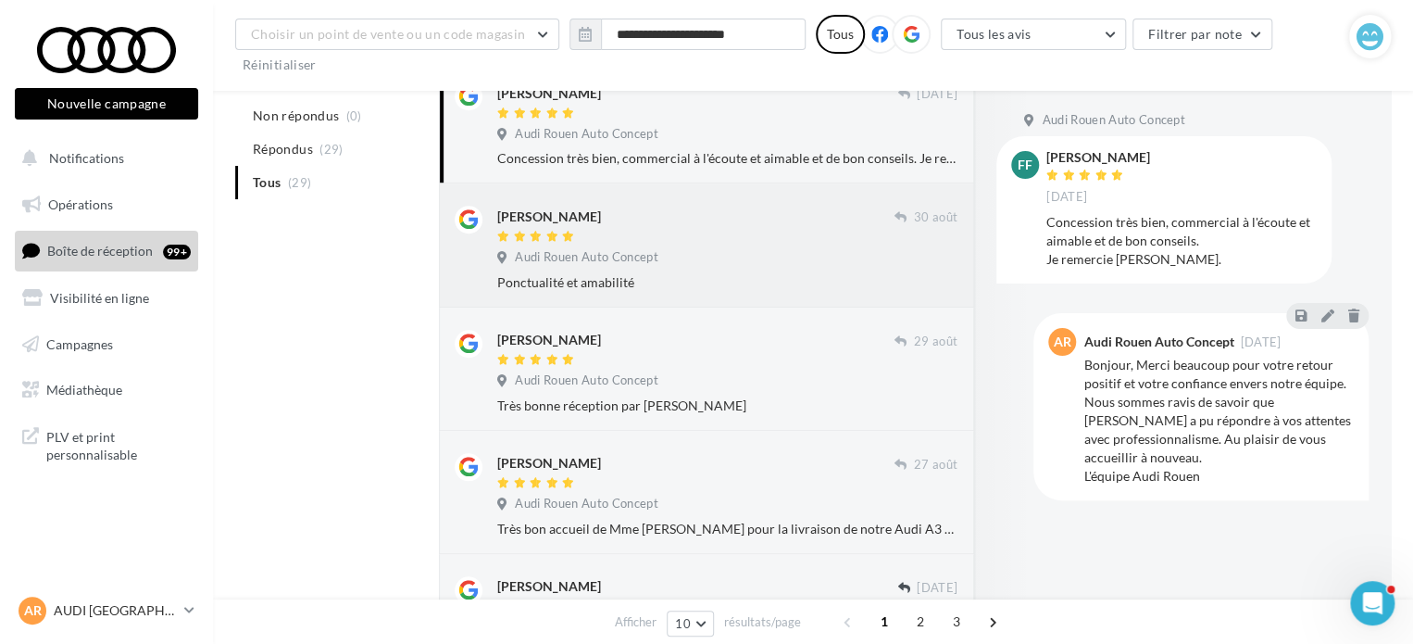
click at [785, 278] on div "[PERSON_NAME] [DATE] Audi Rouen Auto Concept Ponctualité et amabilité" at bounding box center [727, 248] width 460 height 85
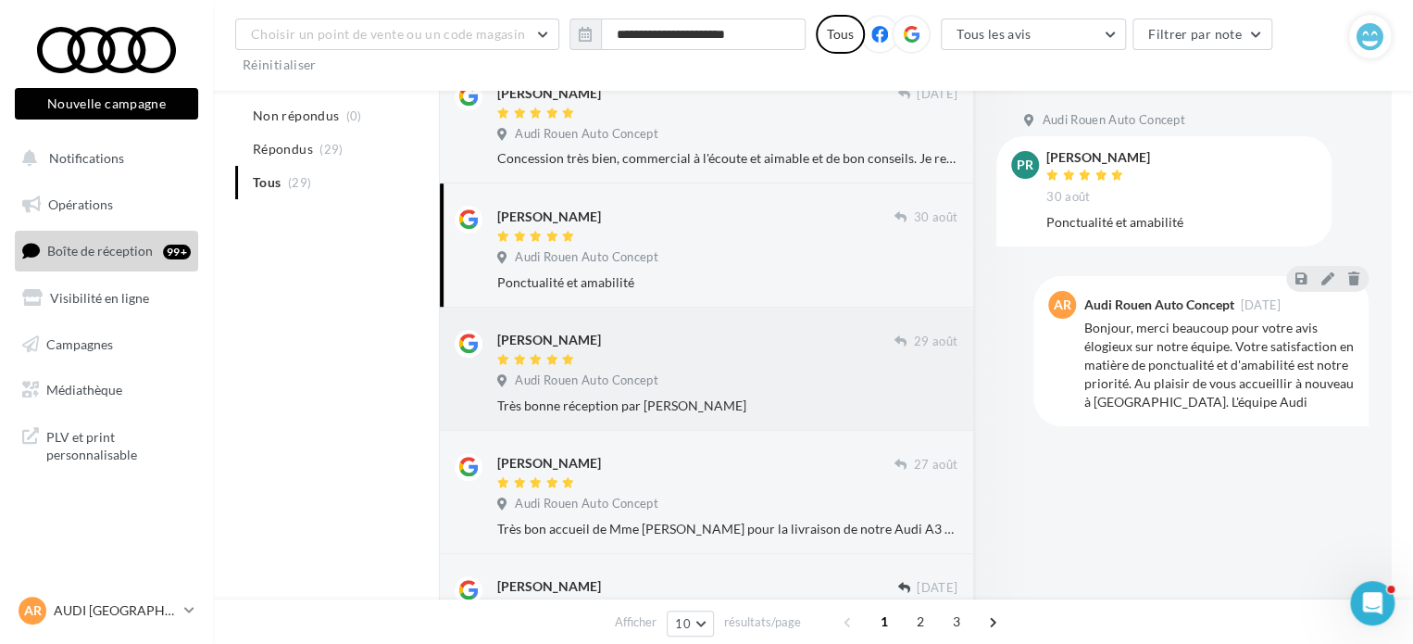
click at [697, 414] on div "Très bonne réception par [PERSON_NAME]" at bounding box center [727, 405] width 460 height 19
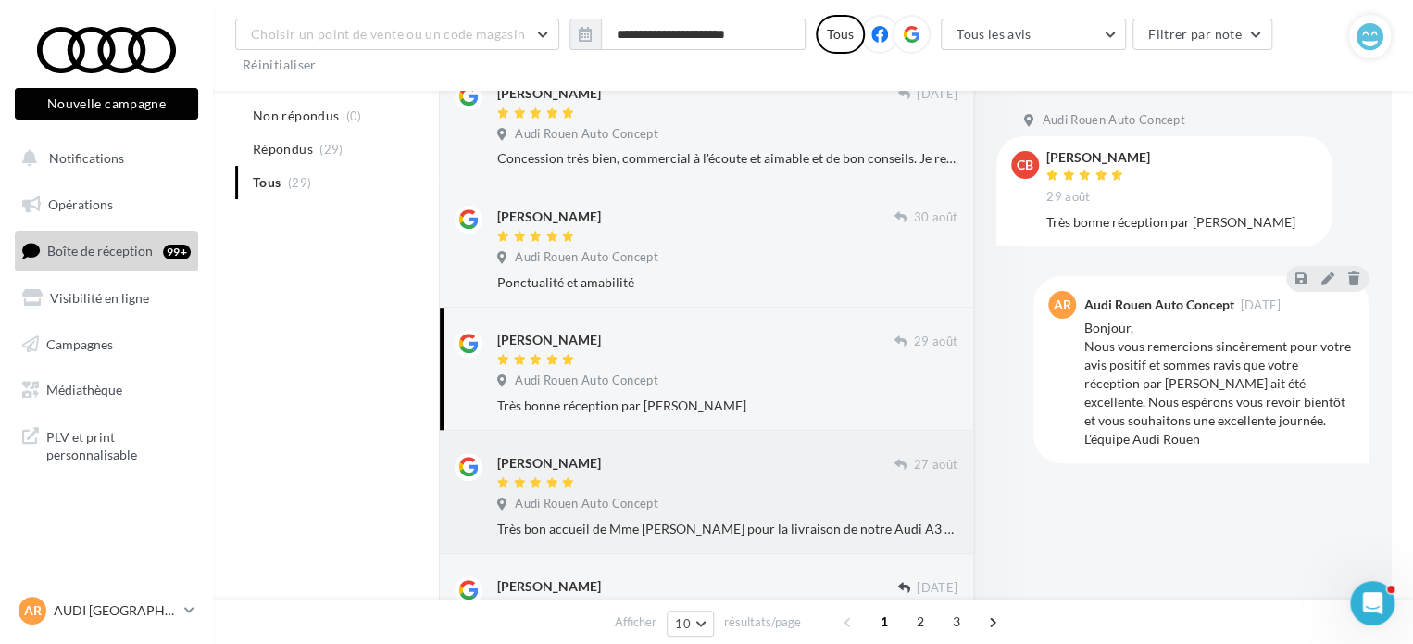
click at [729, 509] on div "Audi Rouen Auto Concept" at bounding box center [727, 506] width 460 height 20
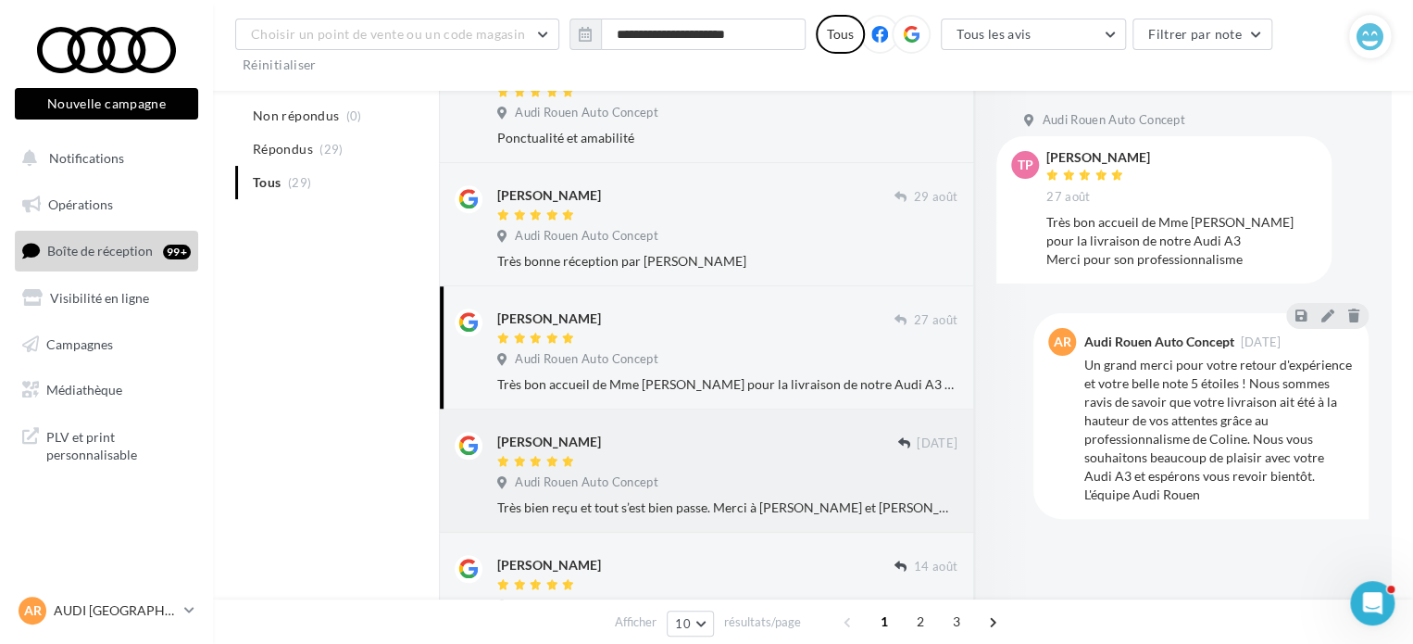
scroll to position [697, 0]
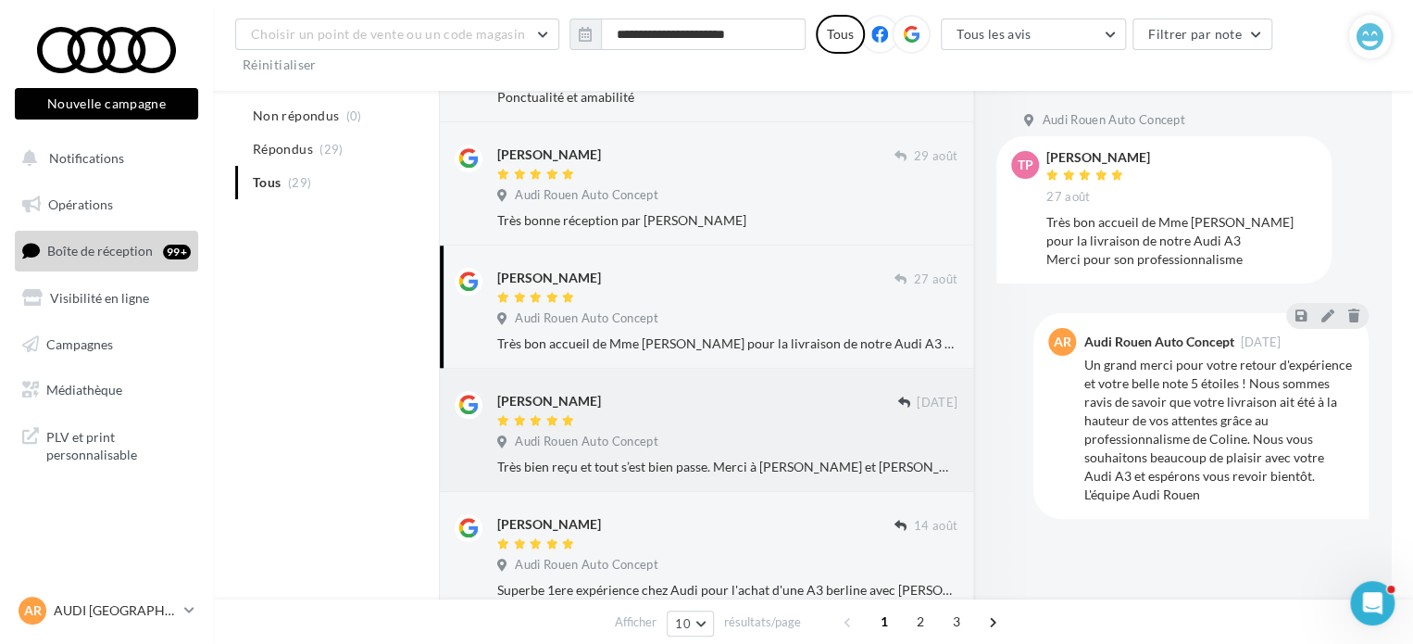
click at [771, 433] on div "Audi Rouen Auto Concept" at bounding box center [727, 443] width 460 height 20
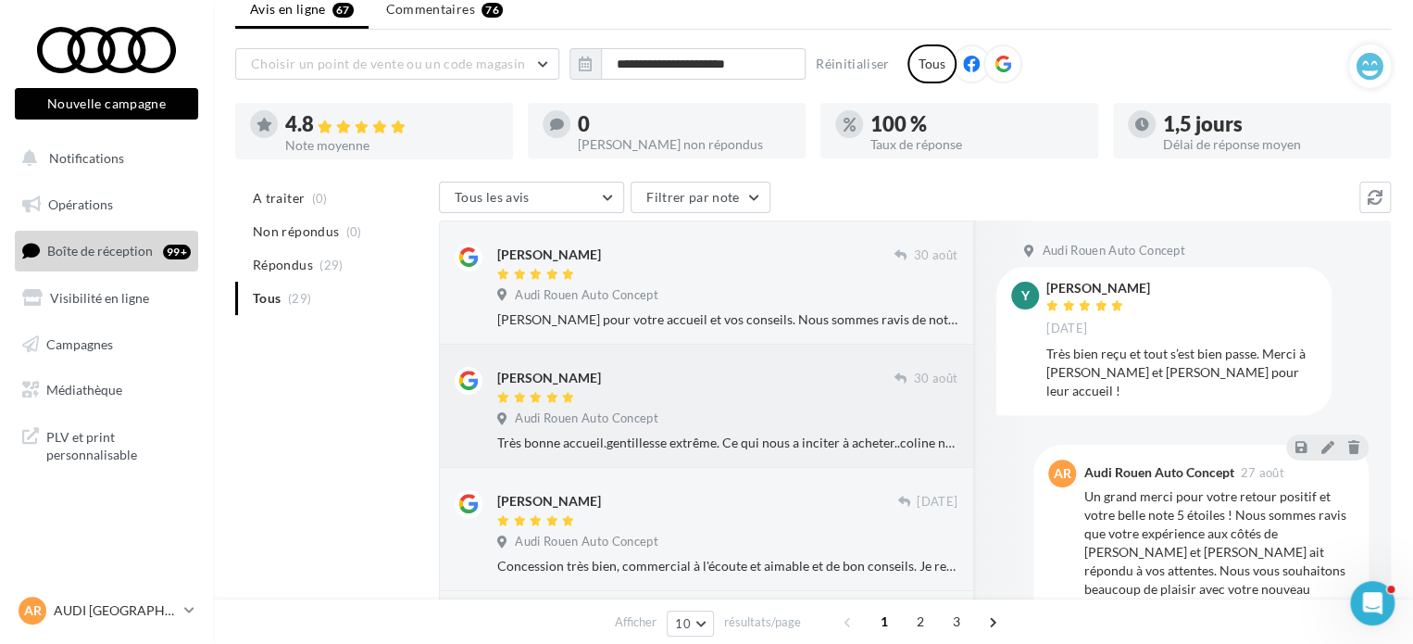
scroll to position [93, 0]
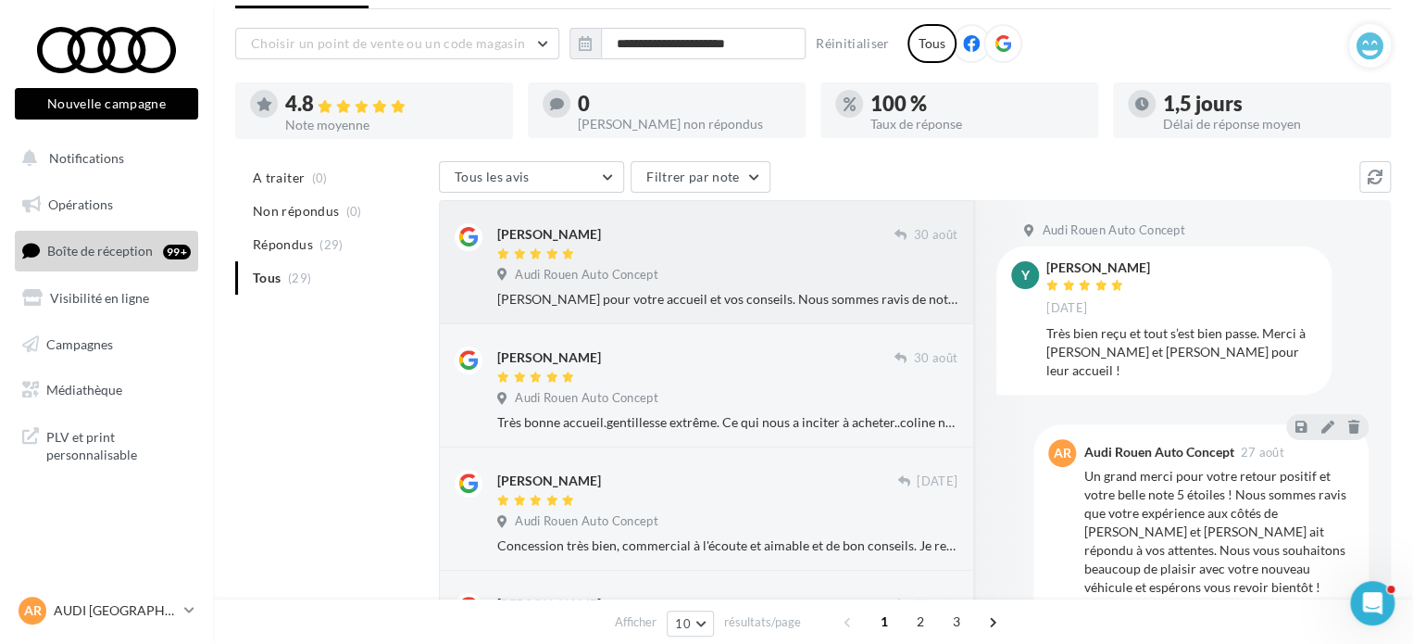
click at [715, 303] on div "[PERSON_NAME] pour votre accueil et vos conseils. Nous sommes ravis de notre no…" at bounding box center [727, 299] width 460 height 19
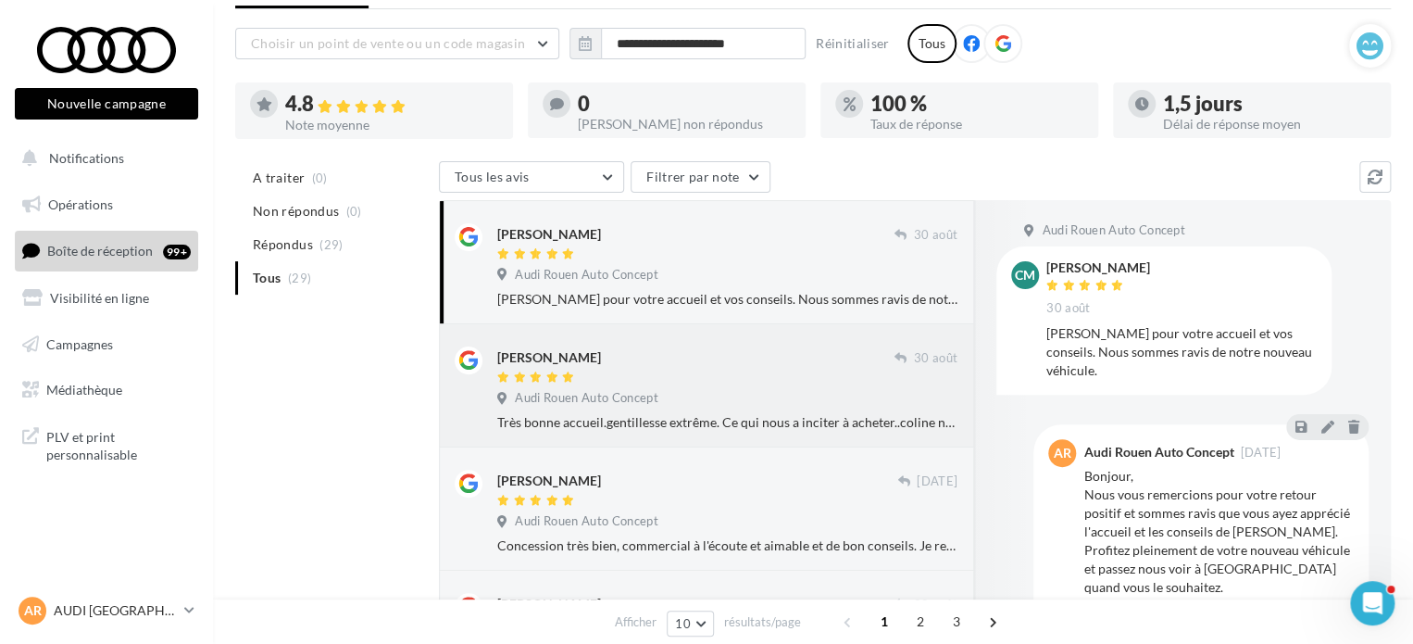
click at [792, 392] on div "Audi Rouen Auto Concept" at bounding box center [727, 400] width 460 height 20
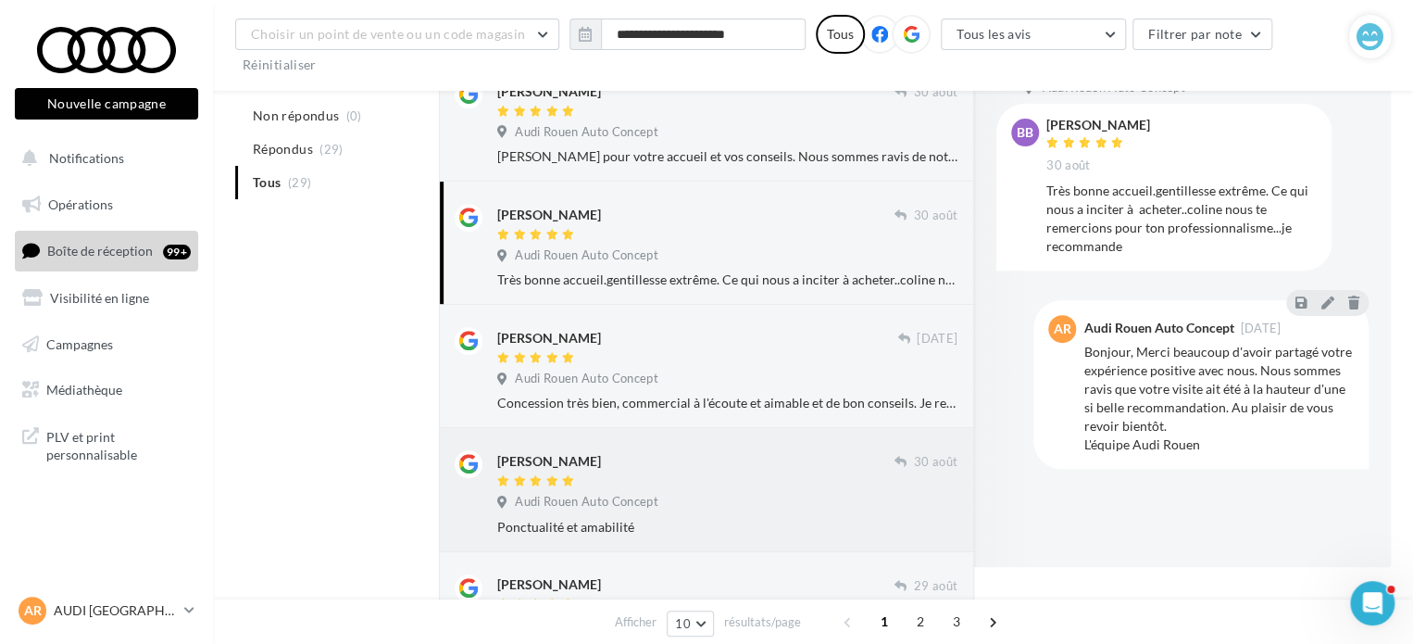
scroll to position [278, 0]
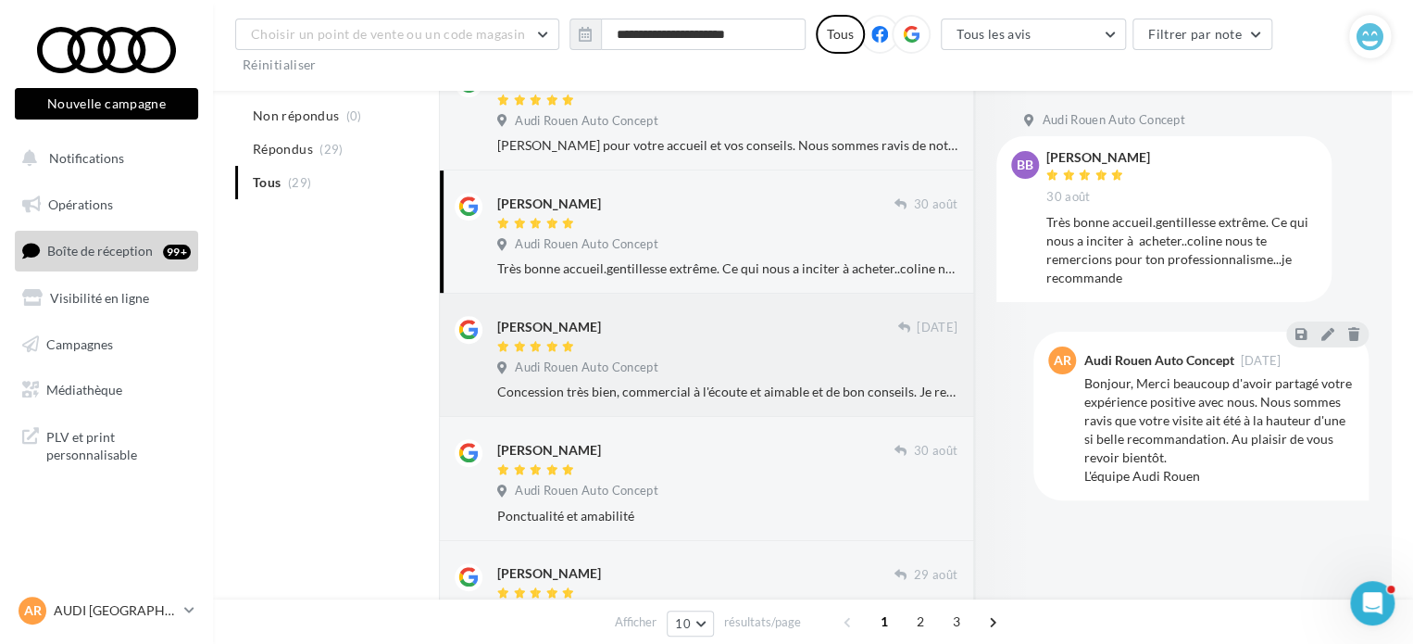
click at [674, 395] on div "Concession très bien, commercial à l'écoute et aimable et de bon conseils. Je r…" at bounding box center [727, 392] width 460 height 19
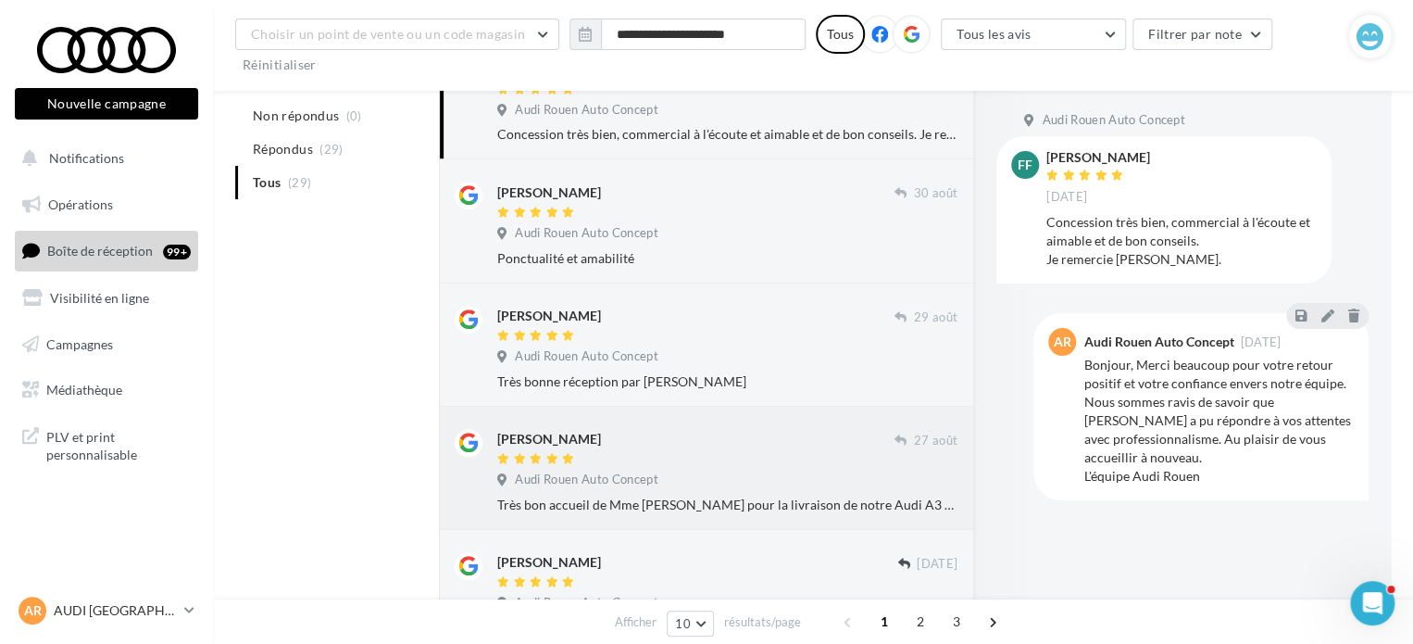
scroll to position [556, 0]
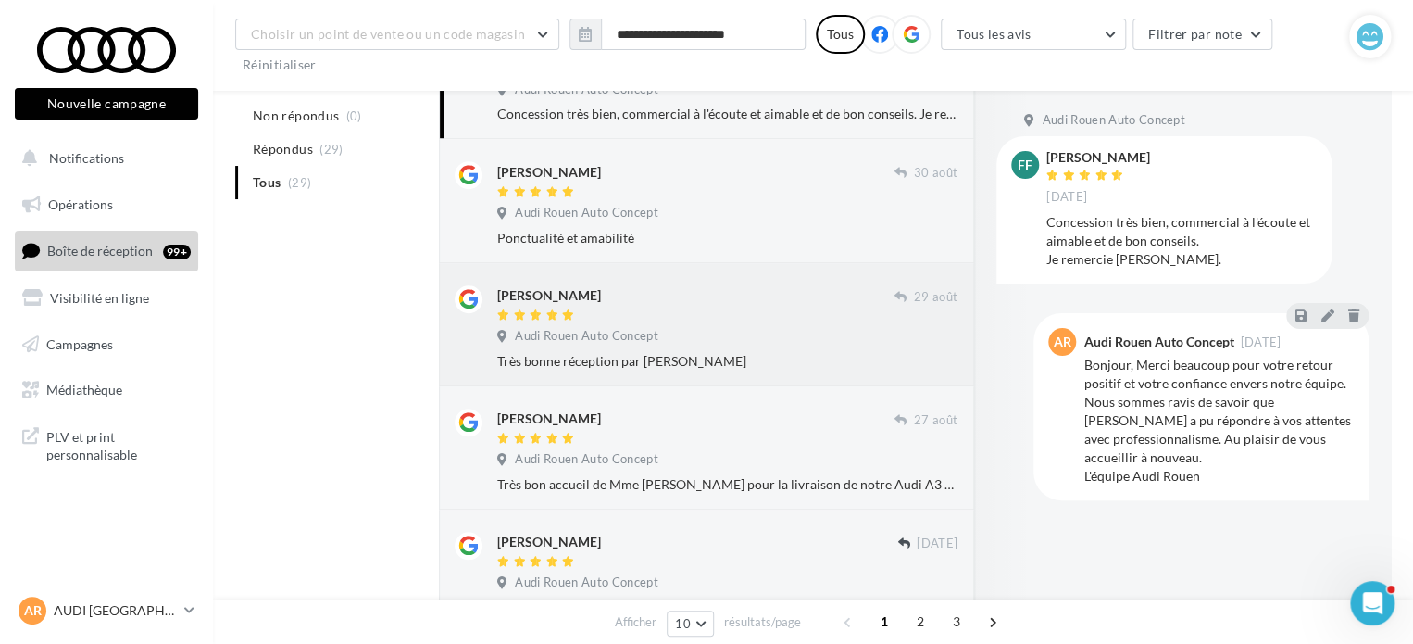
click at [685, 352] on div "Très bonne réception par [PERSON_NAME]" at bounding box center [727, 361] width 460 height 19
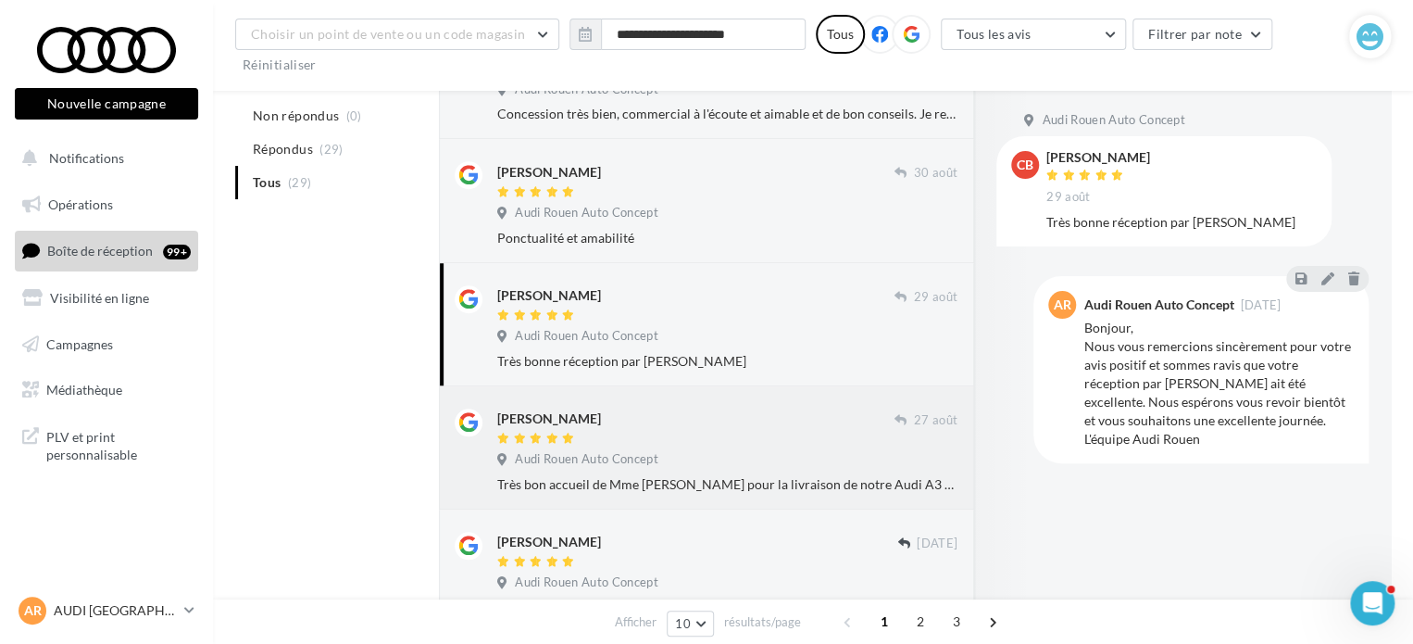
scroll to position [648, 0]
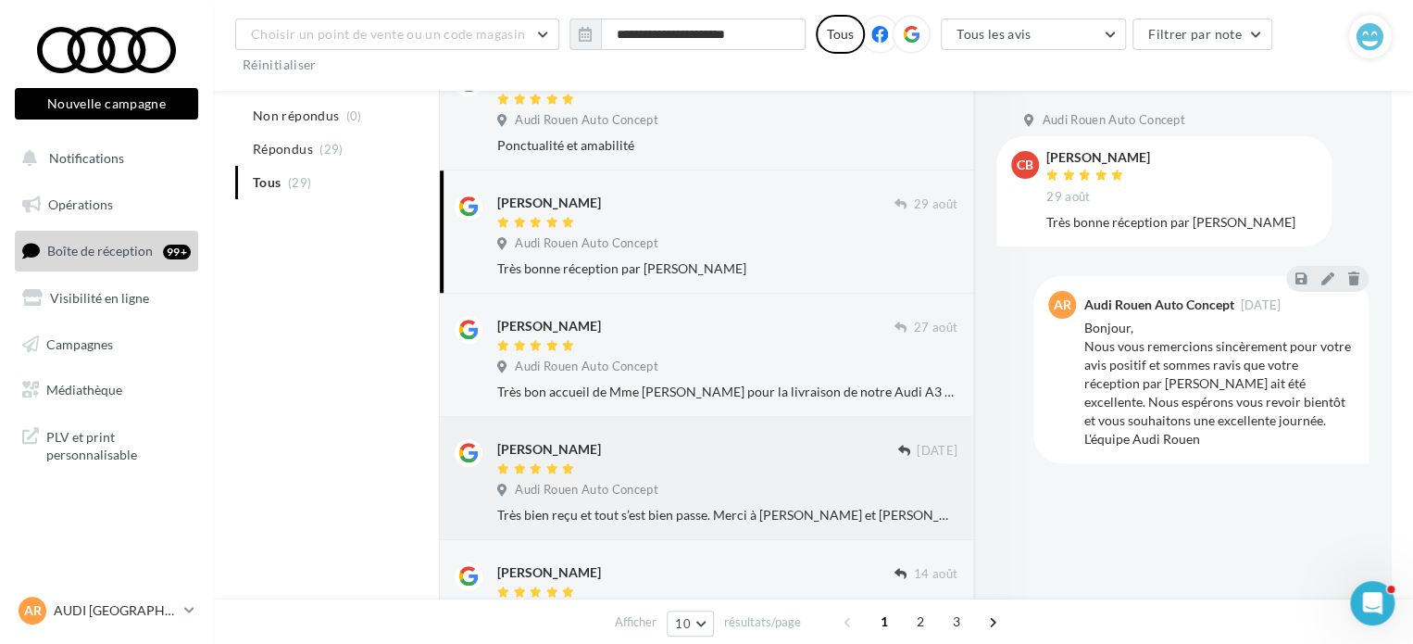
click at [659, 465] on div at bounding box center [697, 470] width 400 height 16
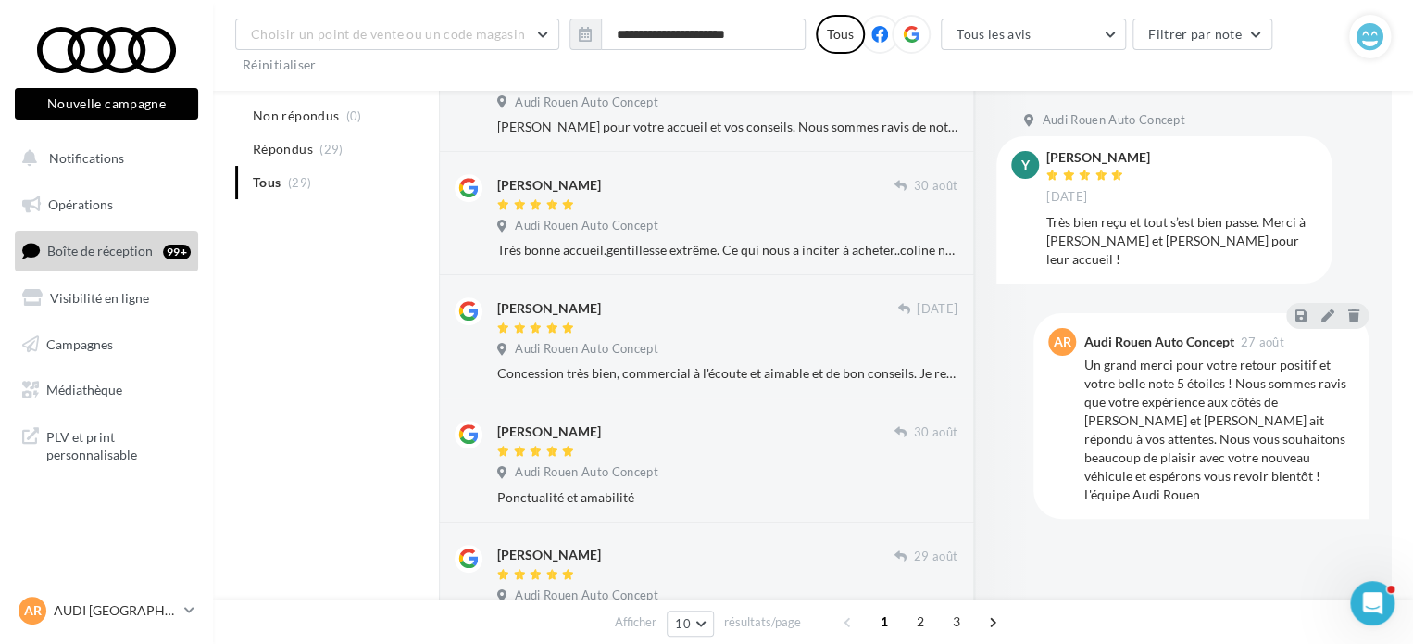
scroll to position [865, 0]
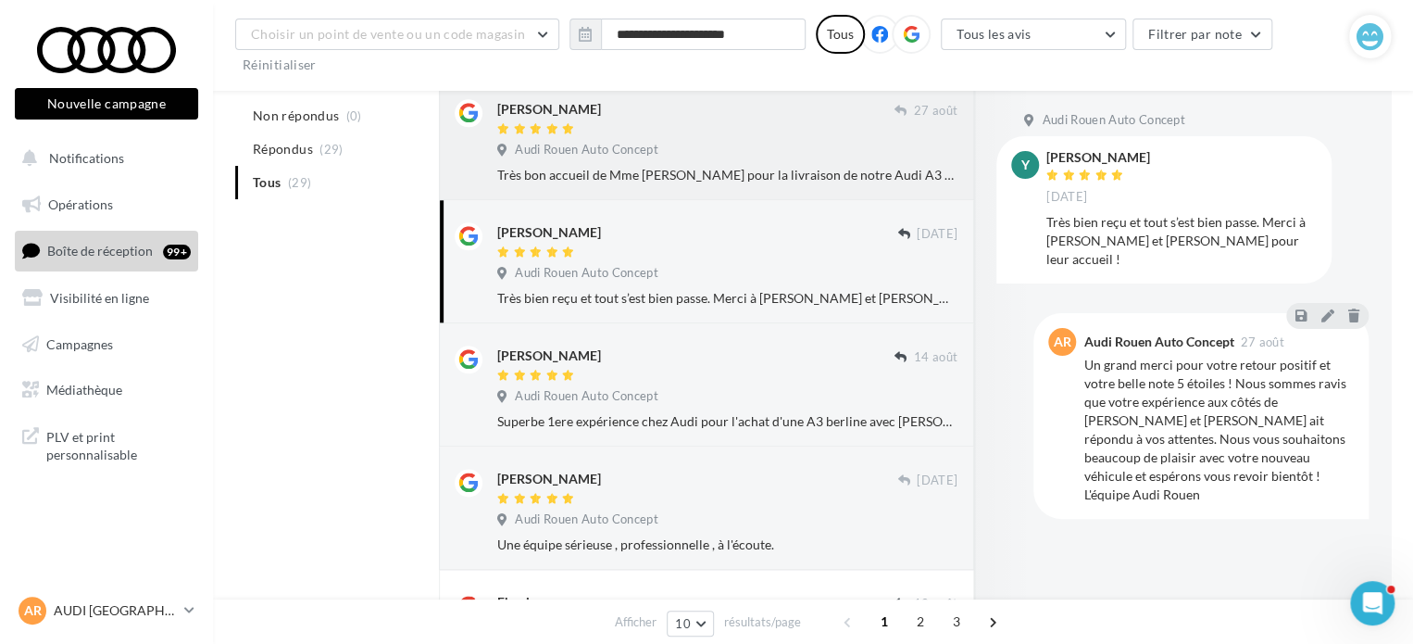
click at [642, 153] on span "Audi Rouen Auto Concept" at bounding box center [586, 150] width 143 height 17
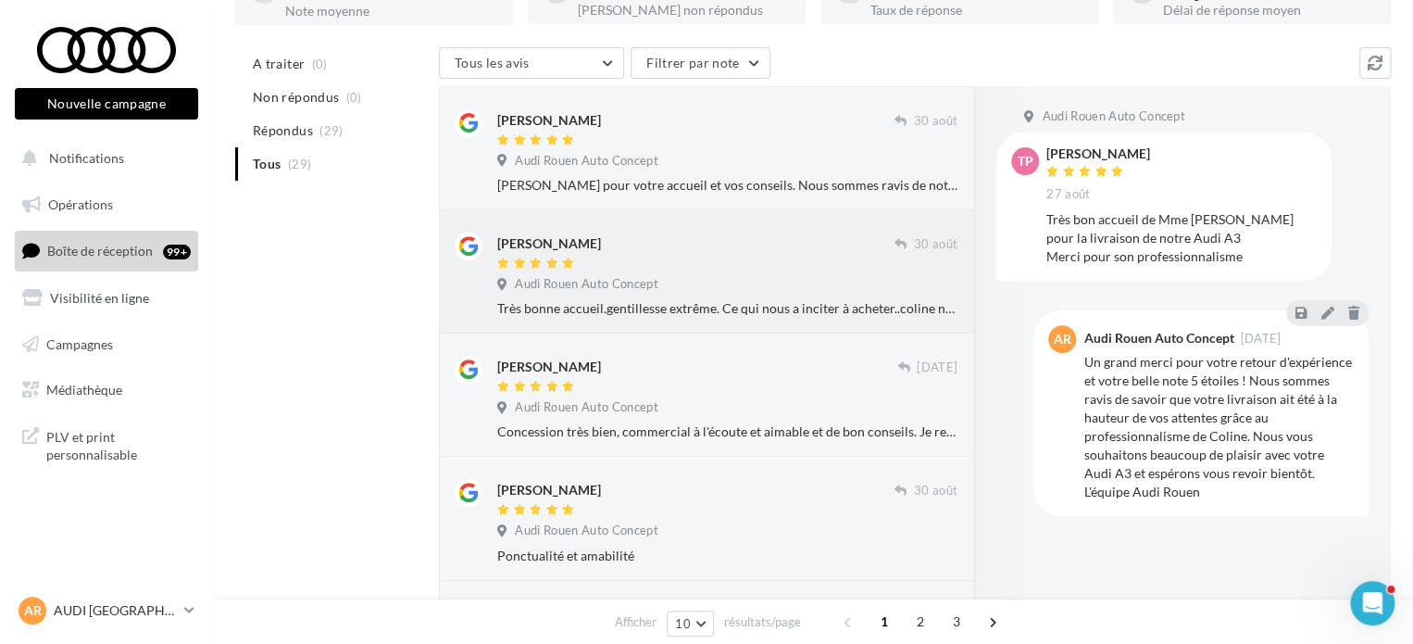
scroll to position [63, 0]
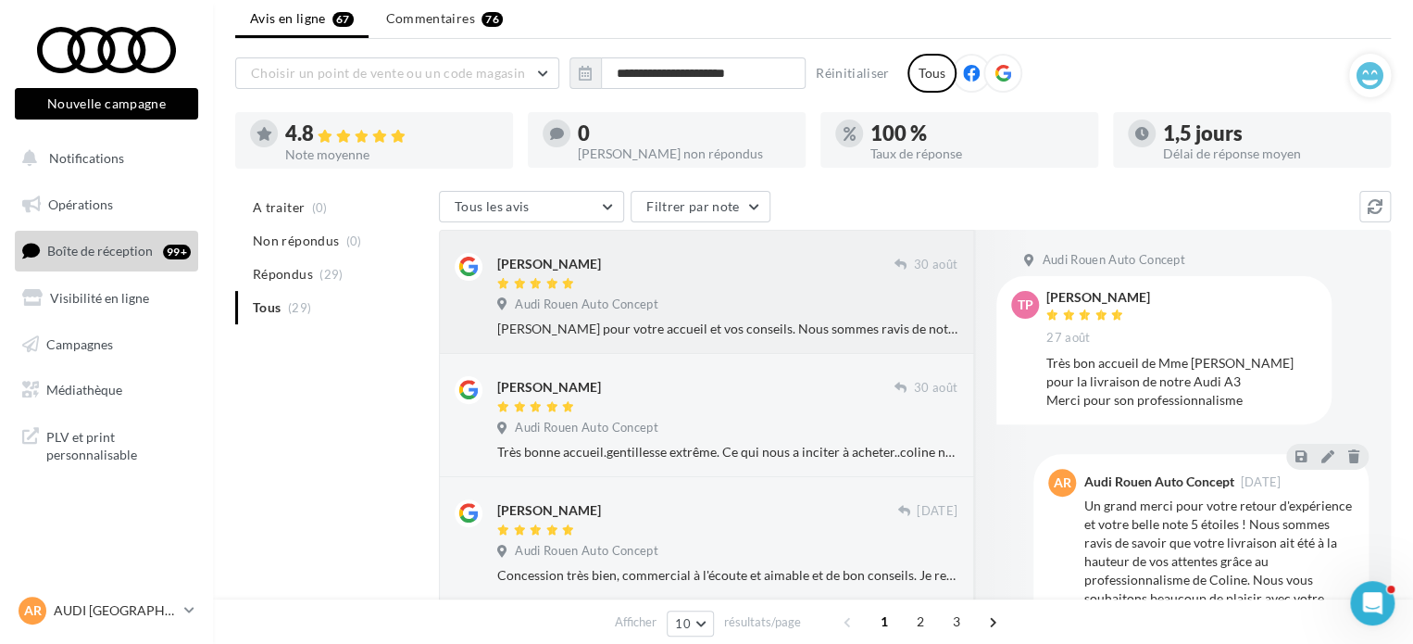
click at [587, 301] on span "Audi Rouen Auto Concept" at bounding box center [586, 304] width 143 height 17
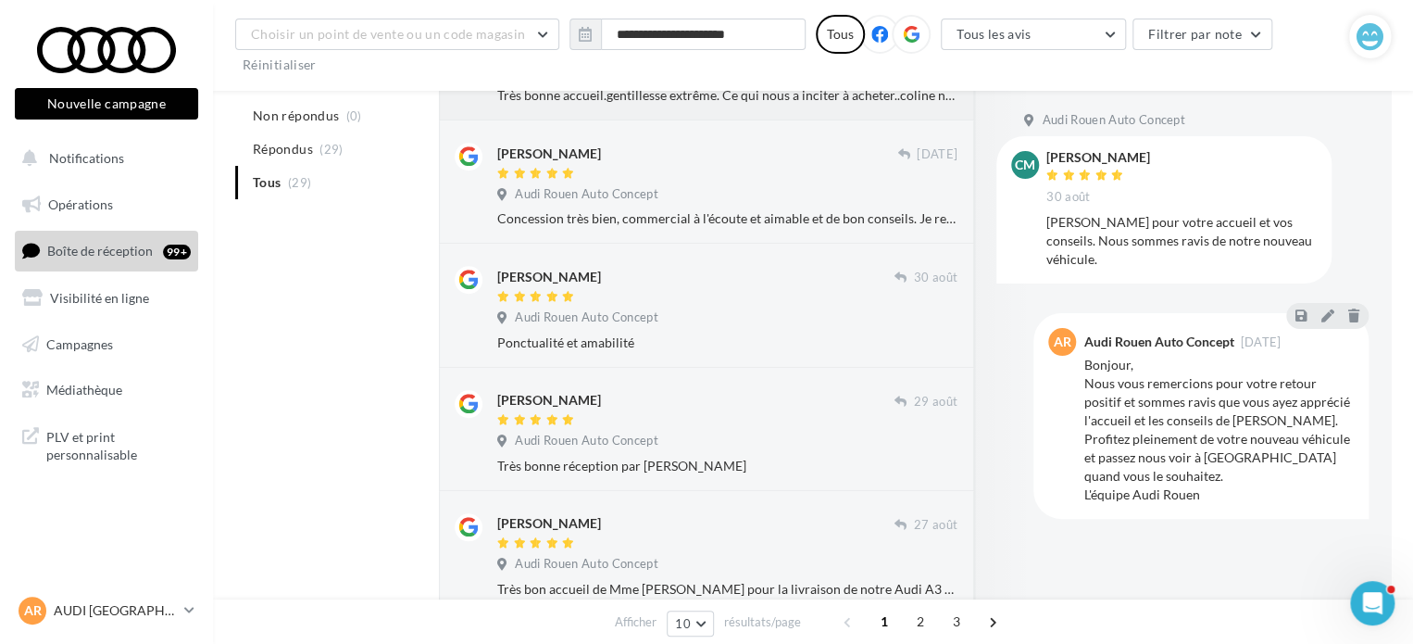
scroll to position [559, 0]
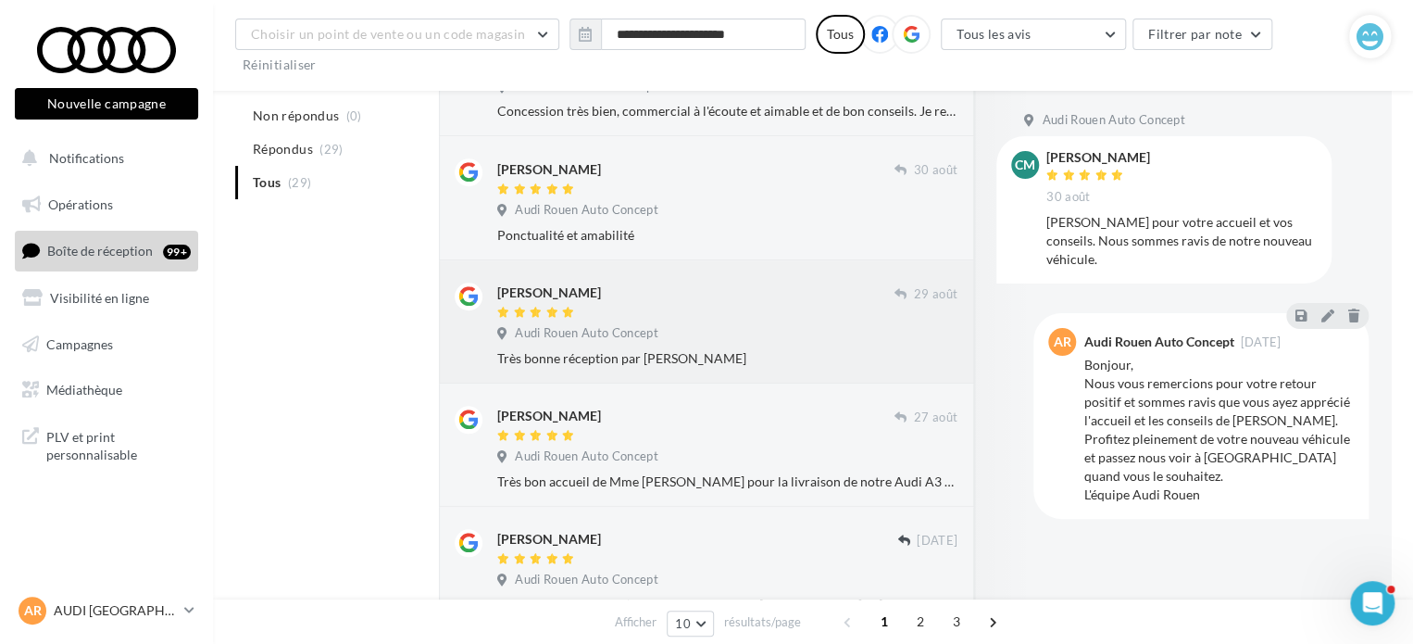
click at [681, 329] on div "Audi Rouen Auto Concept" at bounding box center [727, 335] width 460 height 20
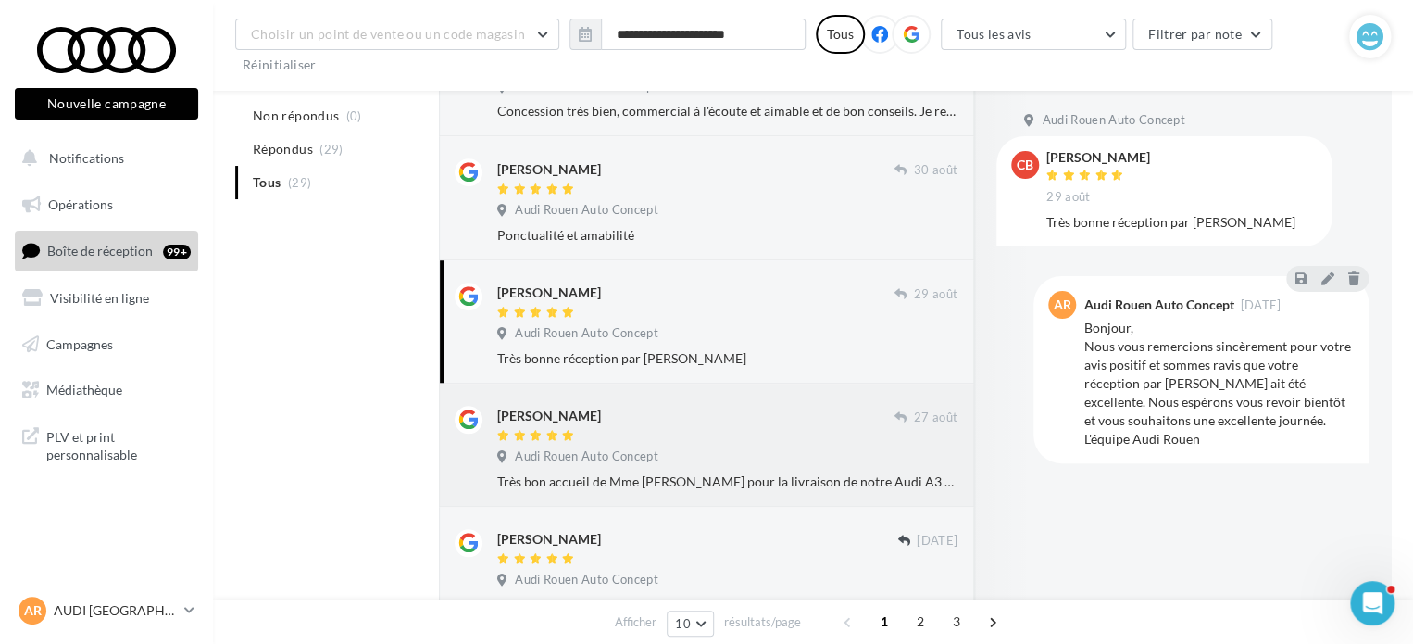
click at [719, 429] on div at bounding box center [695, 437] width 397 height 16
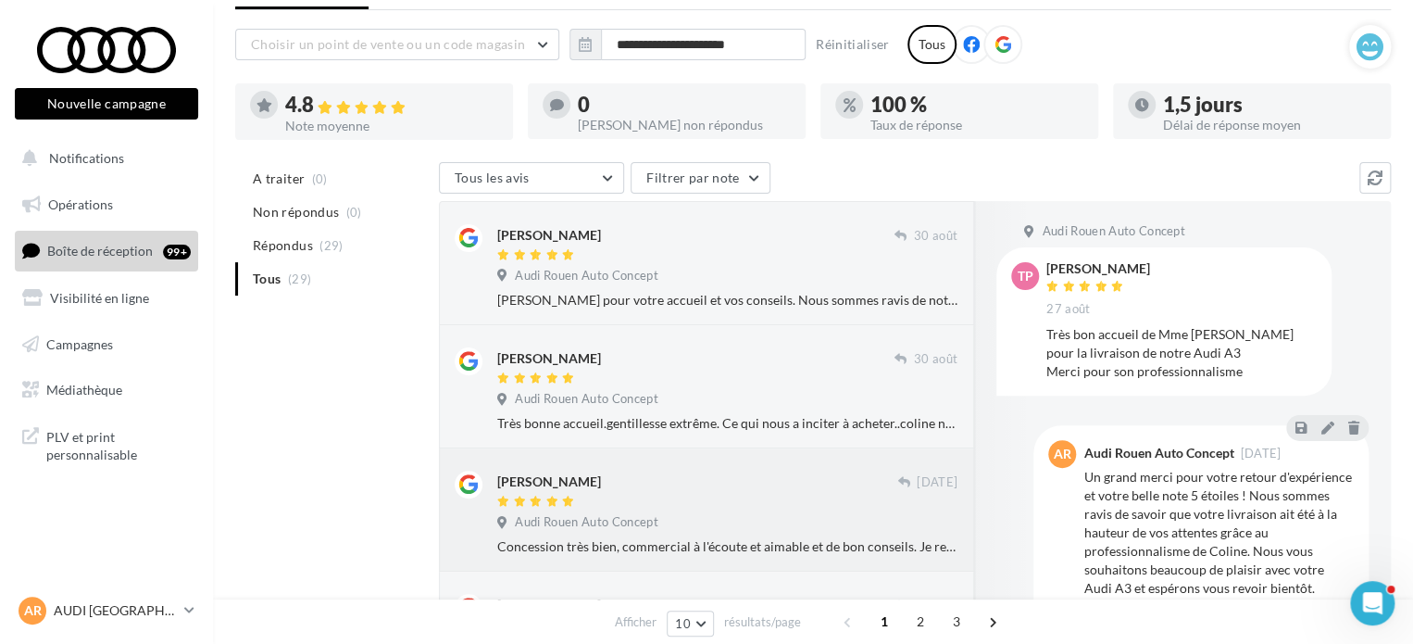
scroll to position [0, 0]
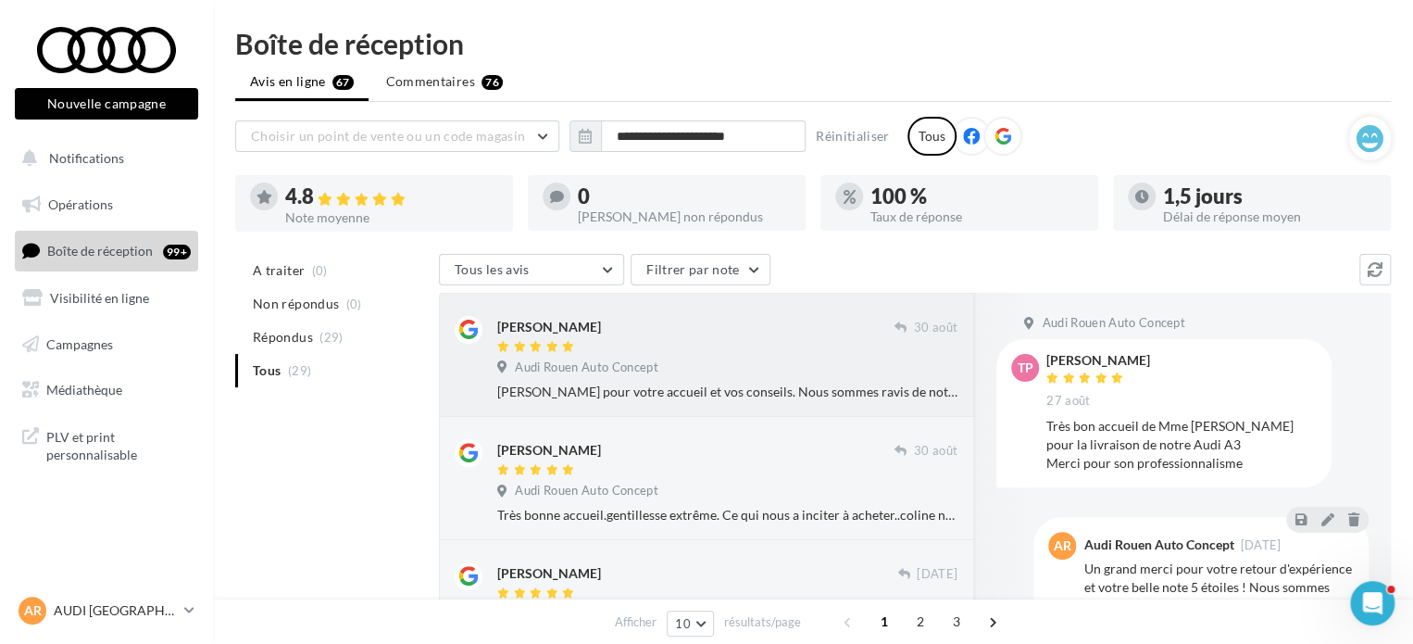
click at [776, 367] on div "Audi Rouen Auto Concept" at bounding box center [727, 369] width 460 height 20
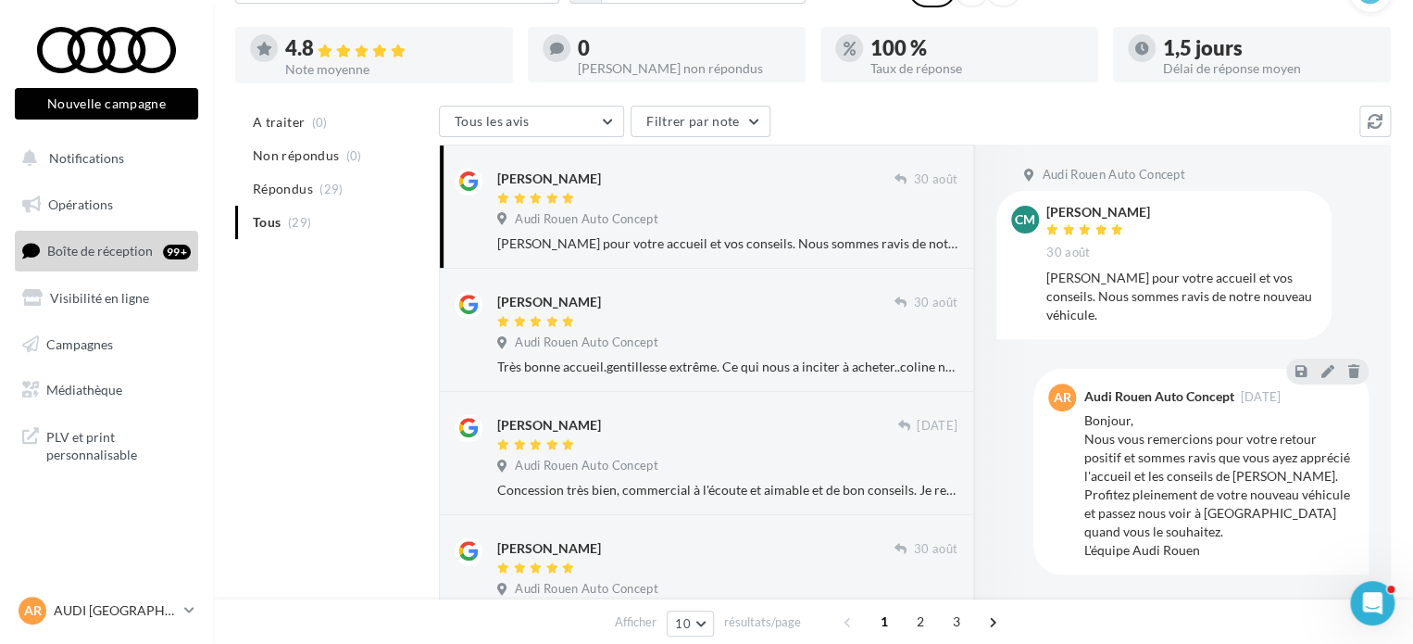
scroll to position [185, 0]
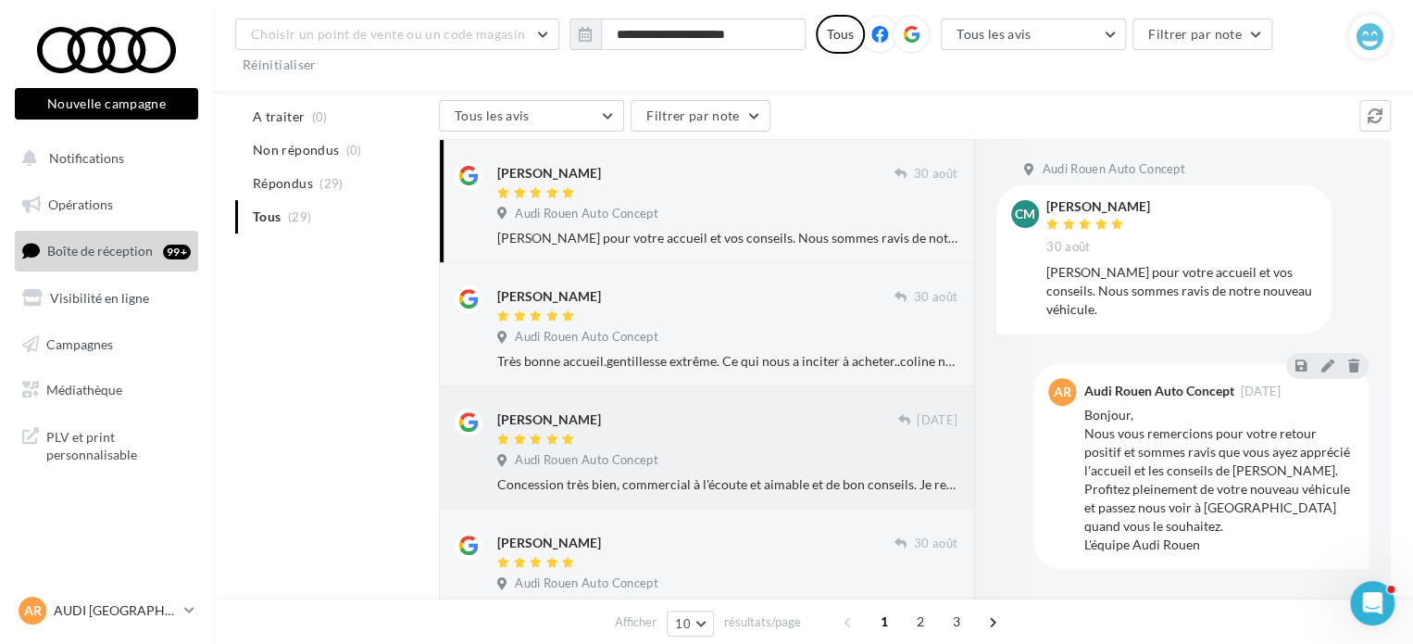
click at [757, 466] on div "Audi Rouen Auto Concept" at bounding box center [727, 462] width 460 height 20
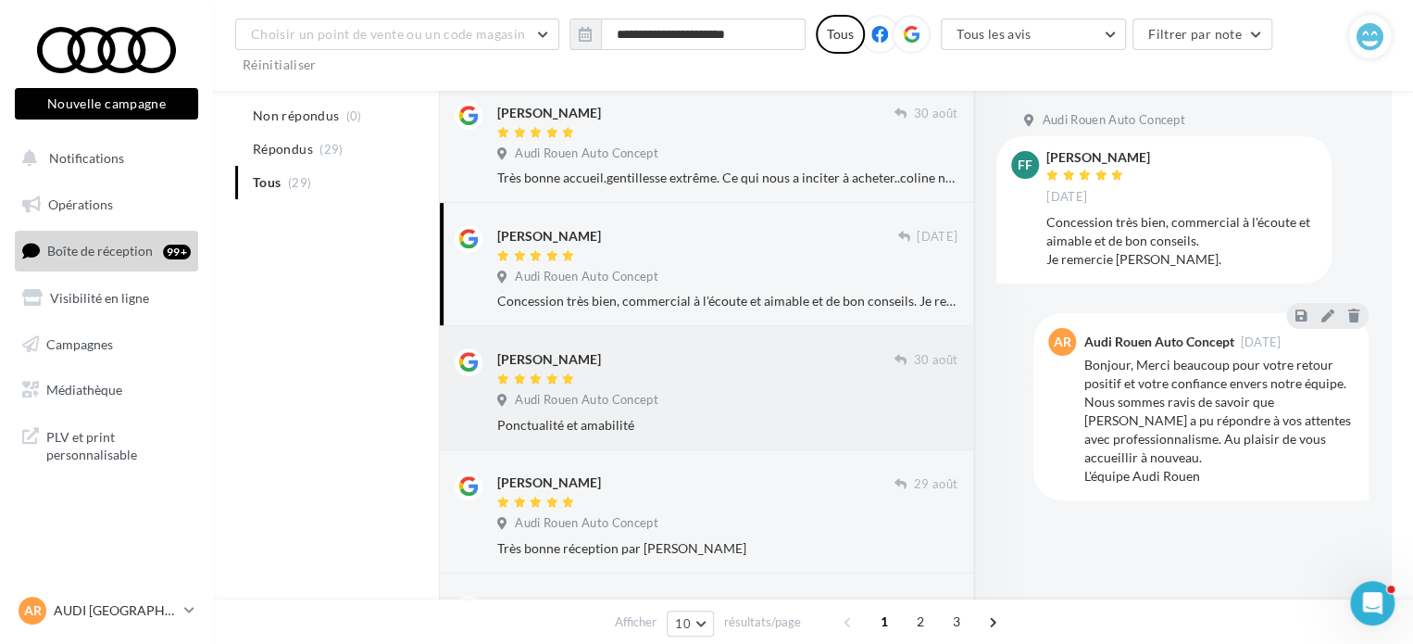
scroll to position [371, 0]
click at [752, 497] on div at bounding box center [695, 502] width 397 height 16
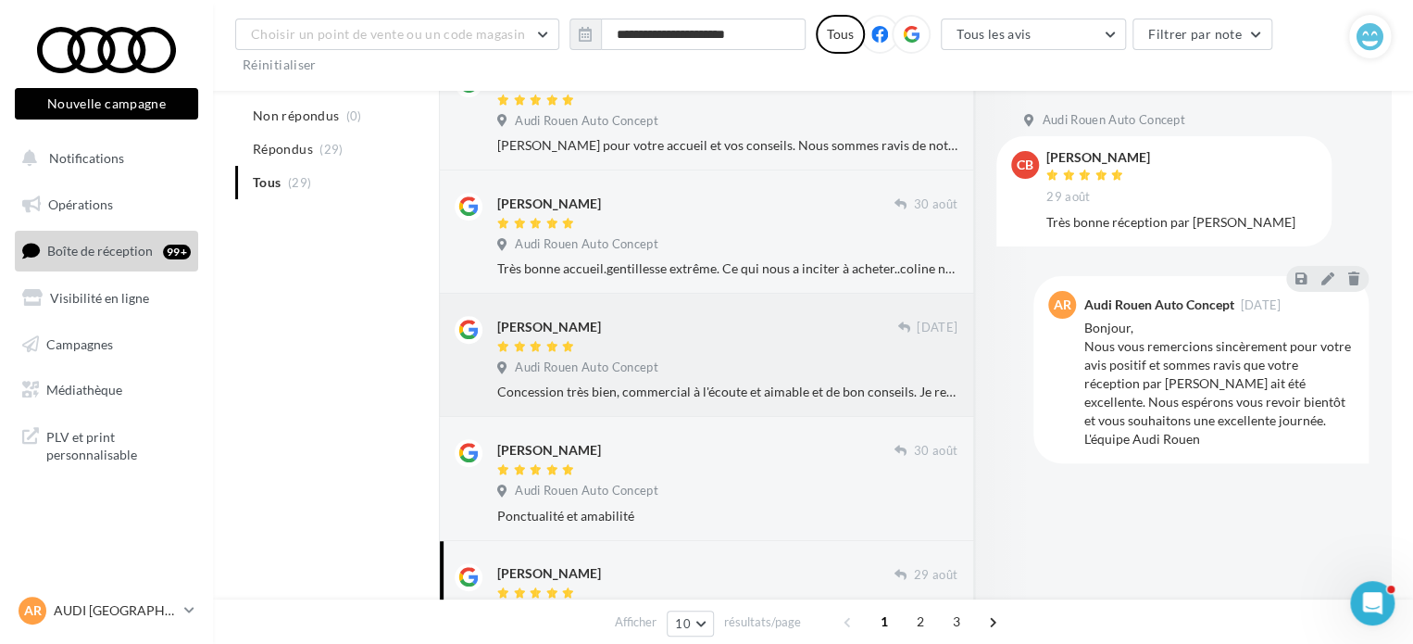
scroll to position [185, 0]
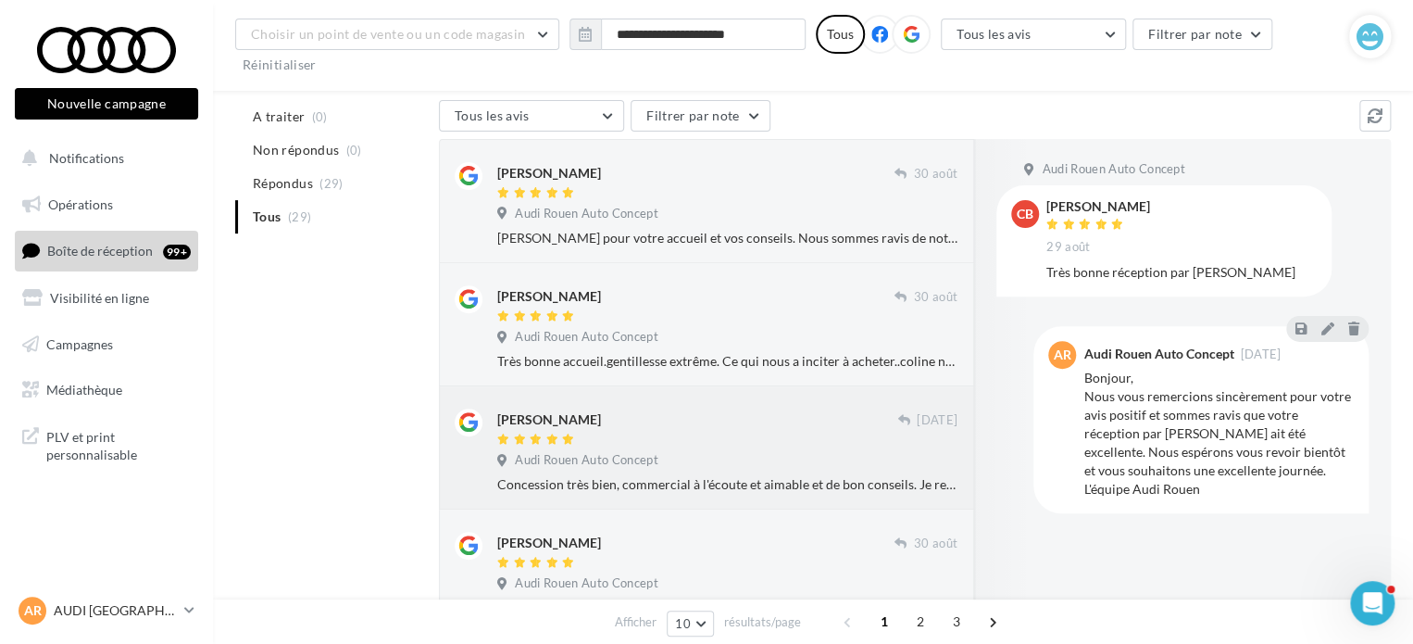
click at [757, 429] on div "[PERSON_NAME]" at bounding box center [697, 427] width 400 height 39
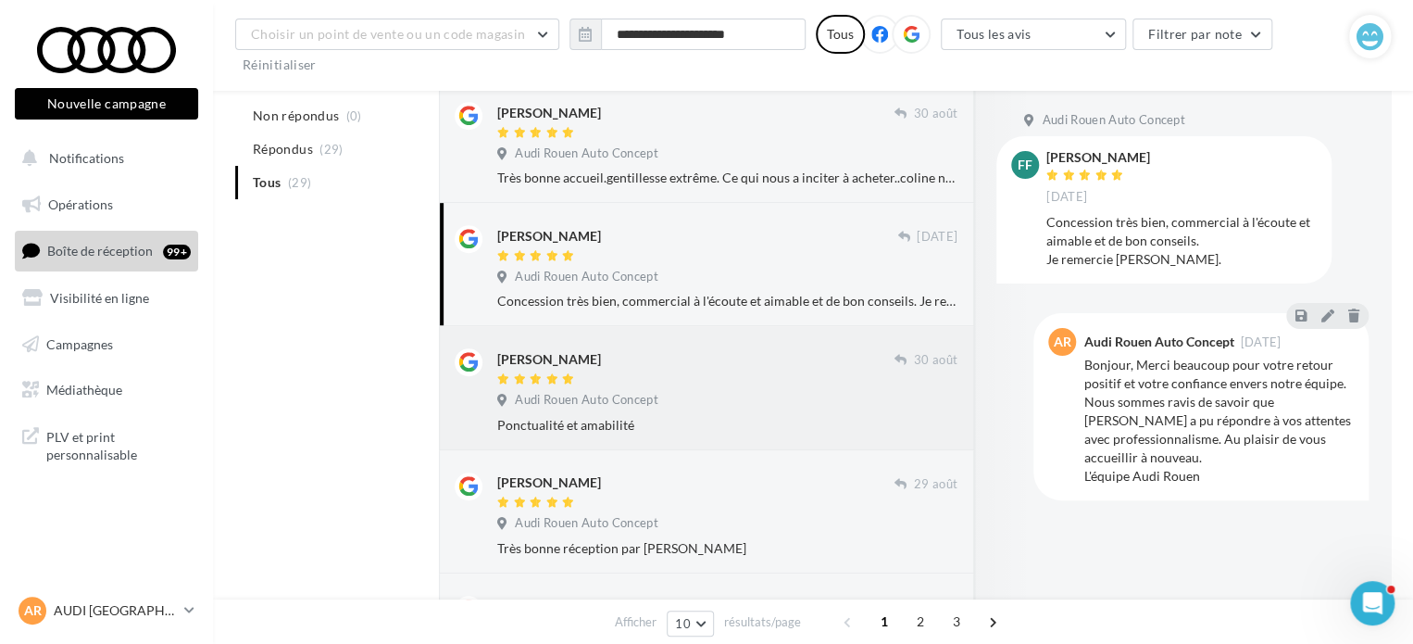
scroll to position [371, 0]
click at [705, 362] on div "[PERSON_NAME]" at bounding box center [695, 355] width 397 height 19
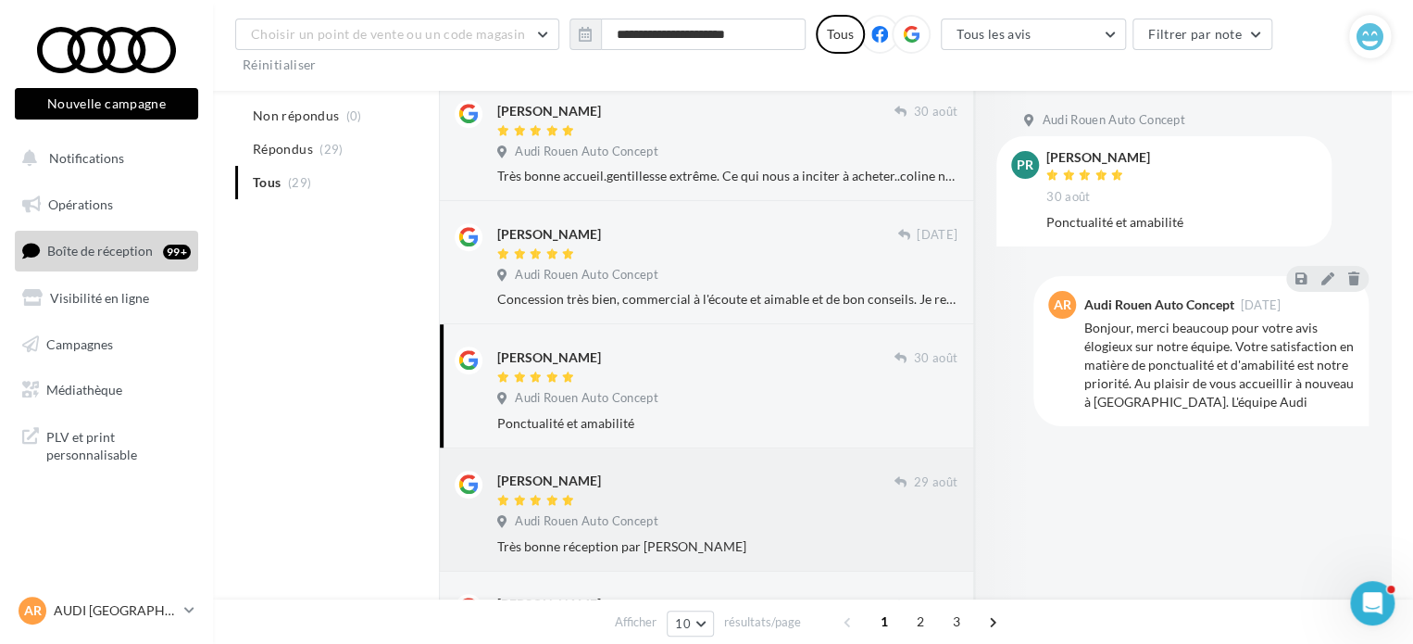
click at [739, 484] on div "[PERSON_NAME]" at bounding box center [695, 480] width 397 height 19
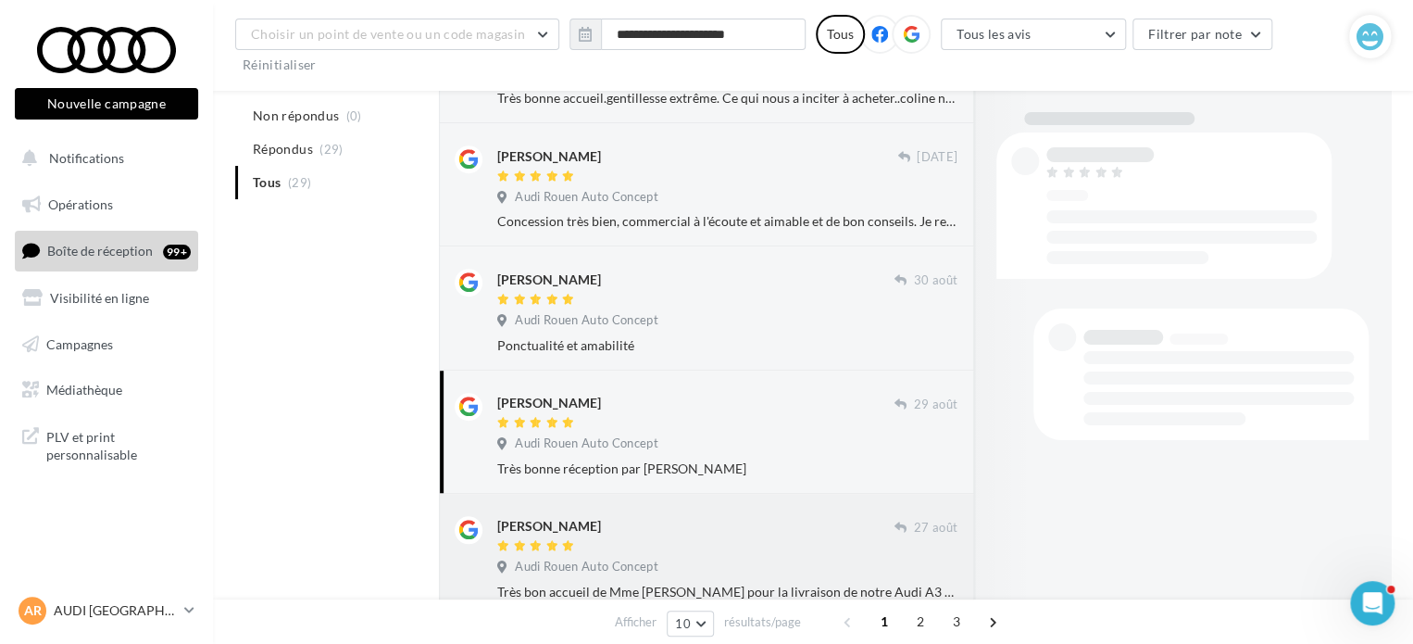
scroll to position [556, 0]
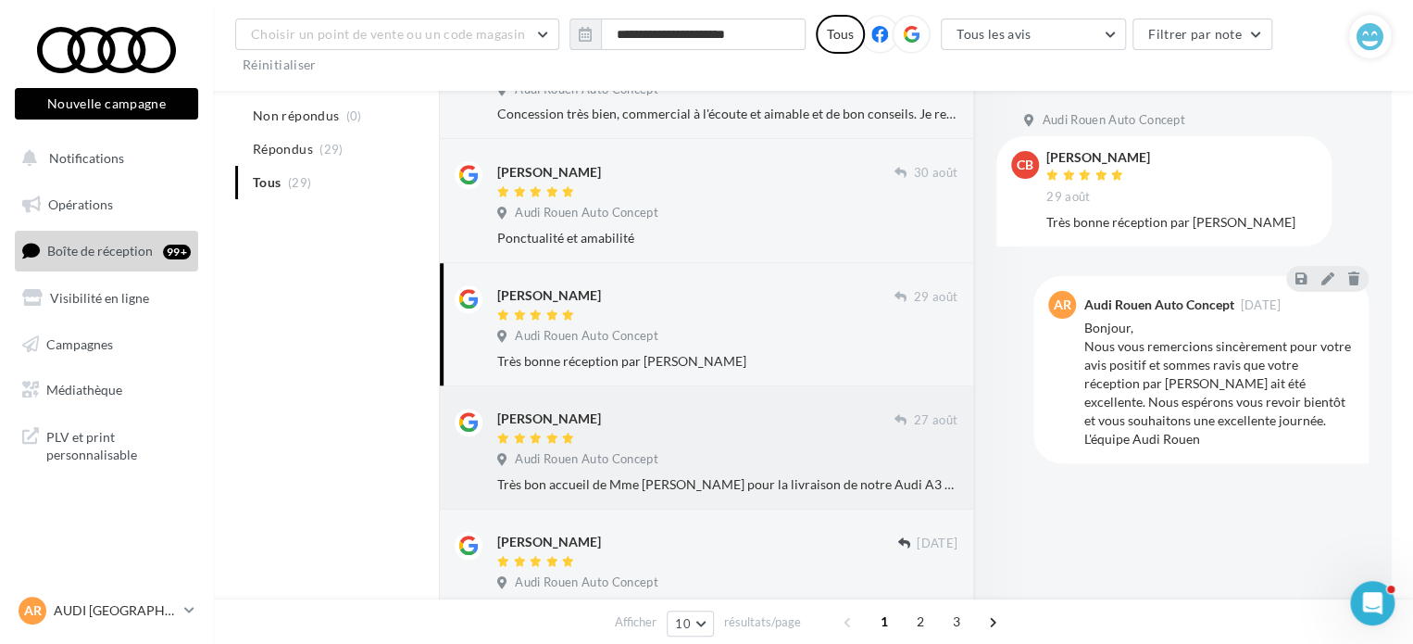
click at [743, 446] on div at bounding box center [695, 440] width 397 height 16
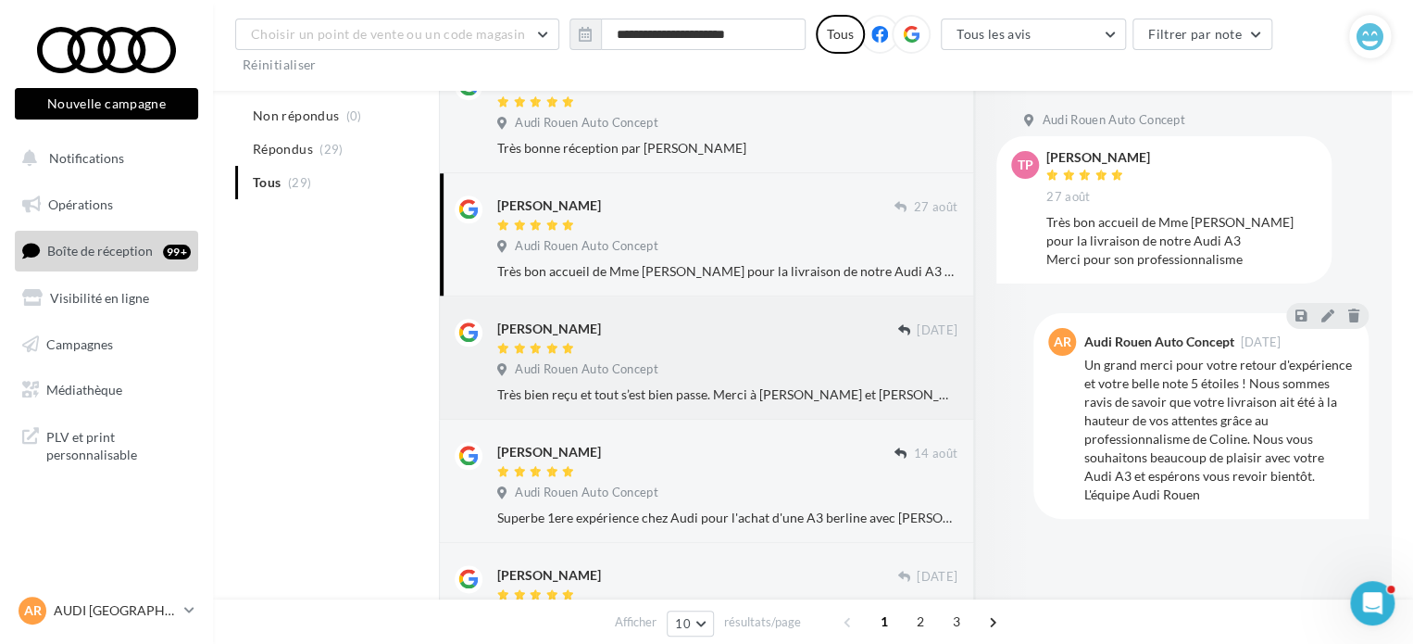
scroll to position [741, 0]
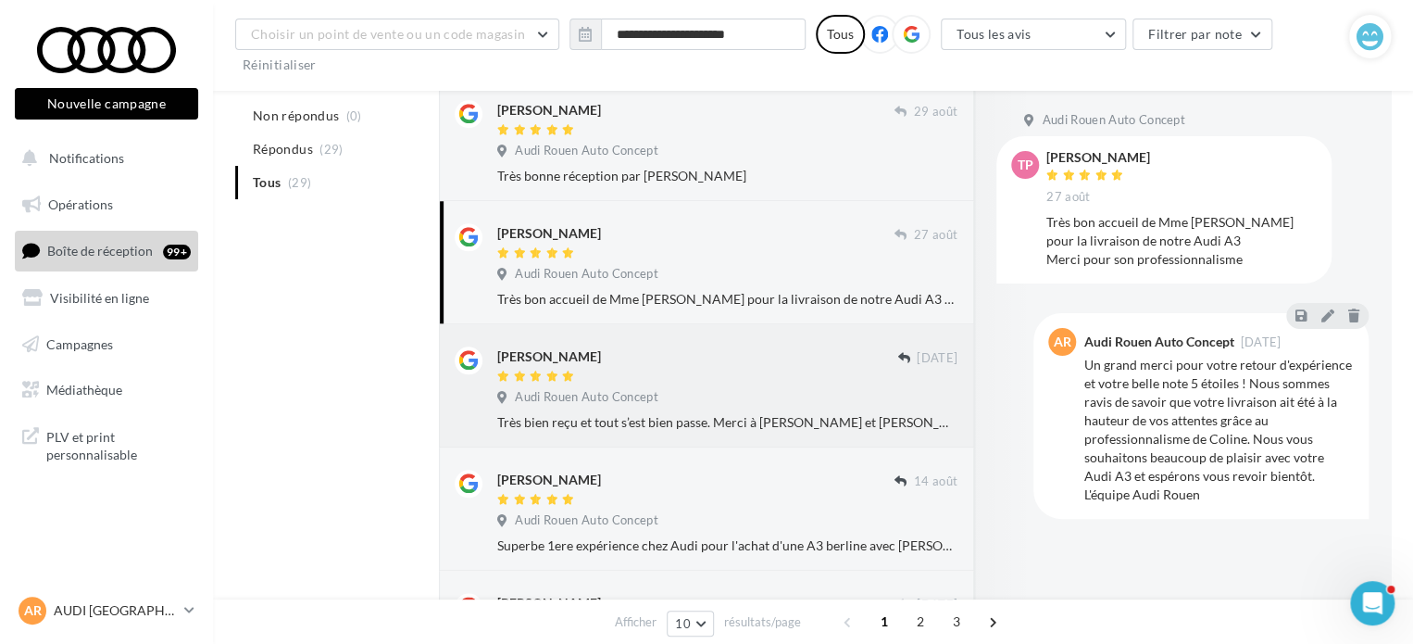
click at [835, 418] on div "Très bien reçu et tout s’est bien passe. Merci à [PERSON_NAME] et [PERSON_NAME]…" at bounding box center [727, 422] width 460 height 19
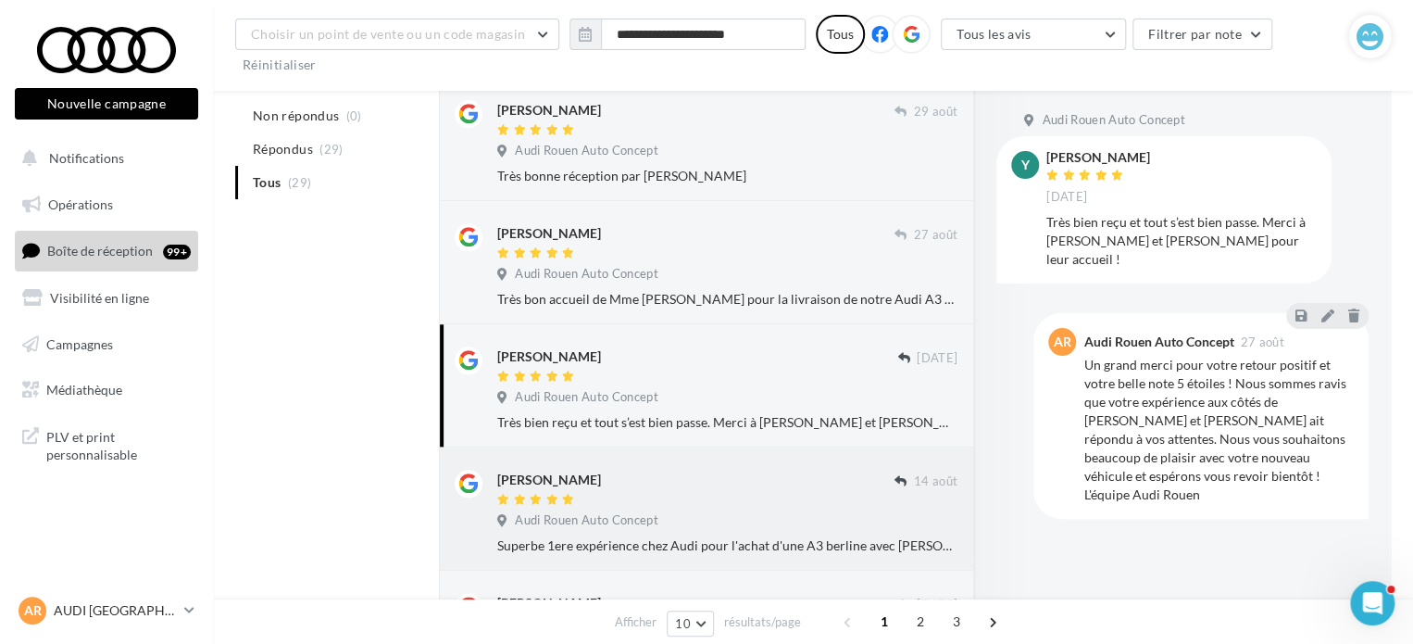
click at [685, 500] on div at bounding box center [695, 501] width 397 height 16
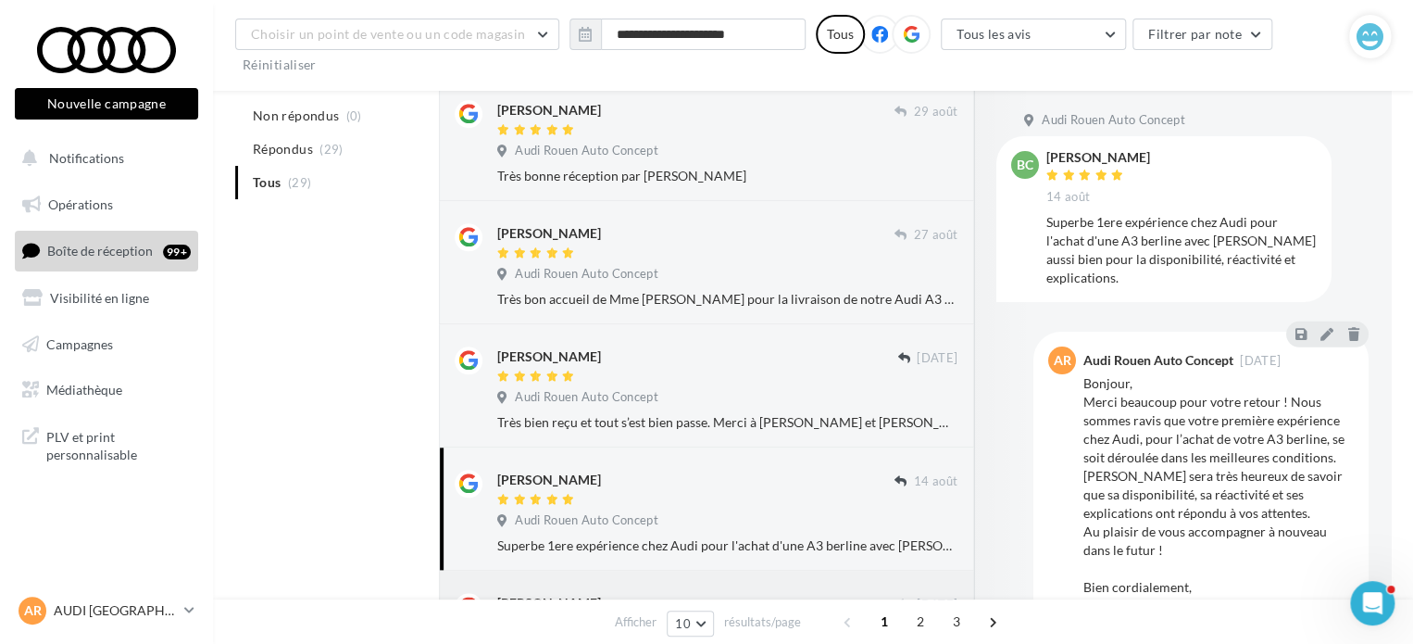
scroll to position [834, 0]
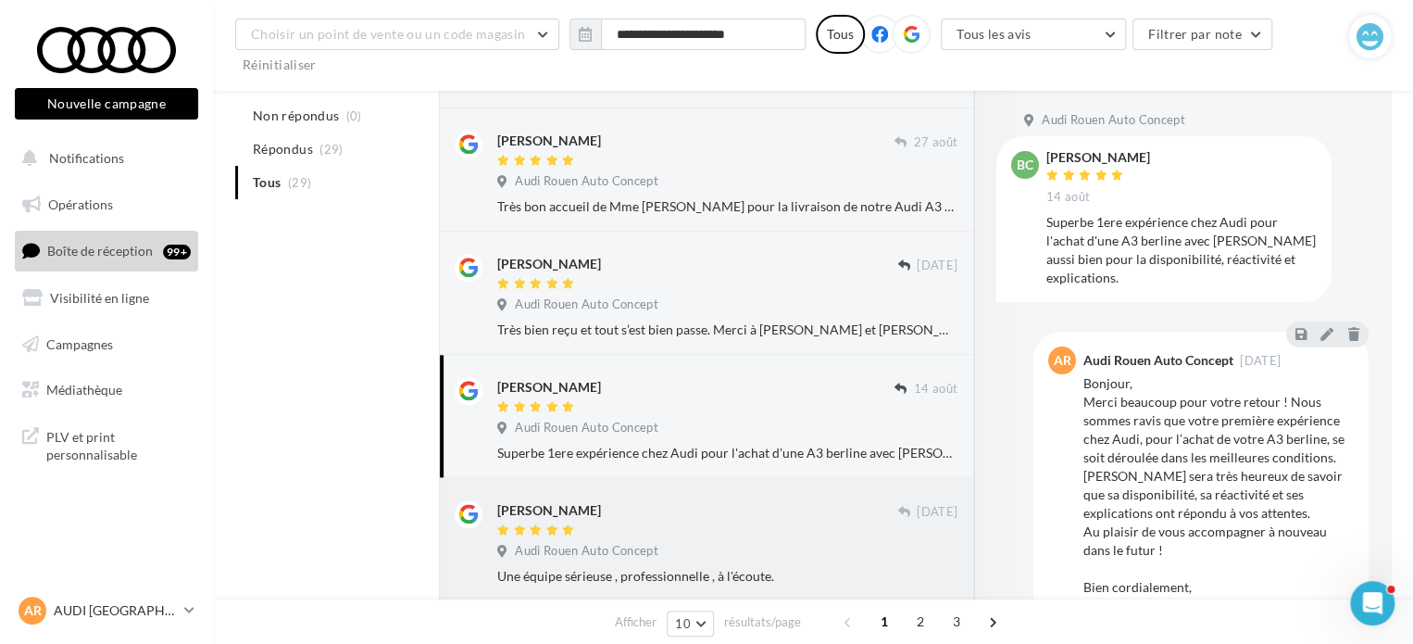
click at [761, 538] on div at bounding box center [697, 531] width 400 height 16
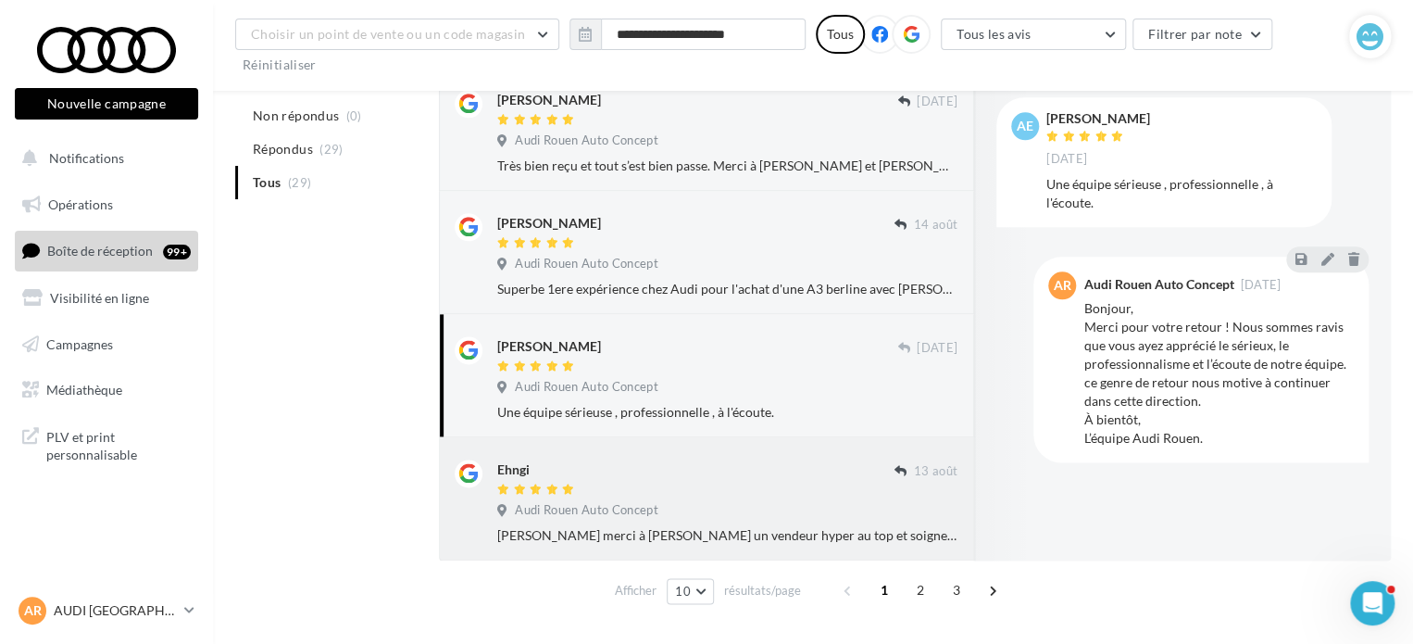
scroll to position [1019, 0]
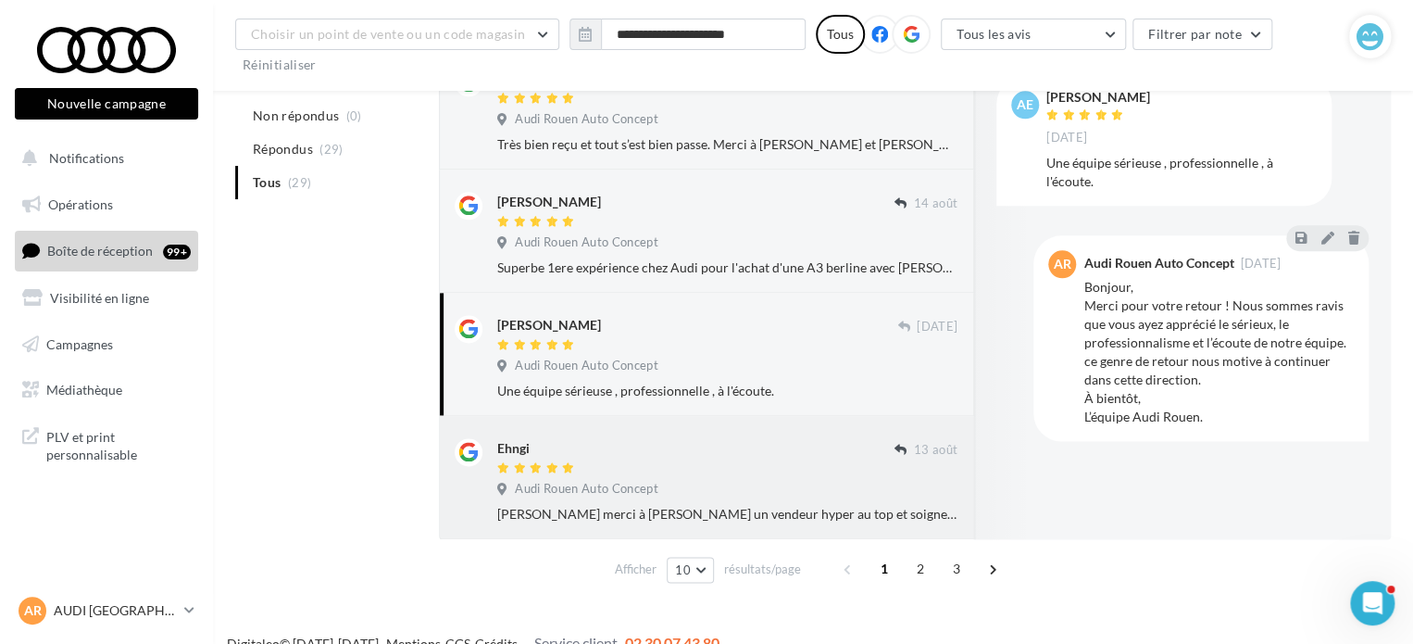
click at [700, 469] on div at bounding box center [695, 469] width 397 height 16
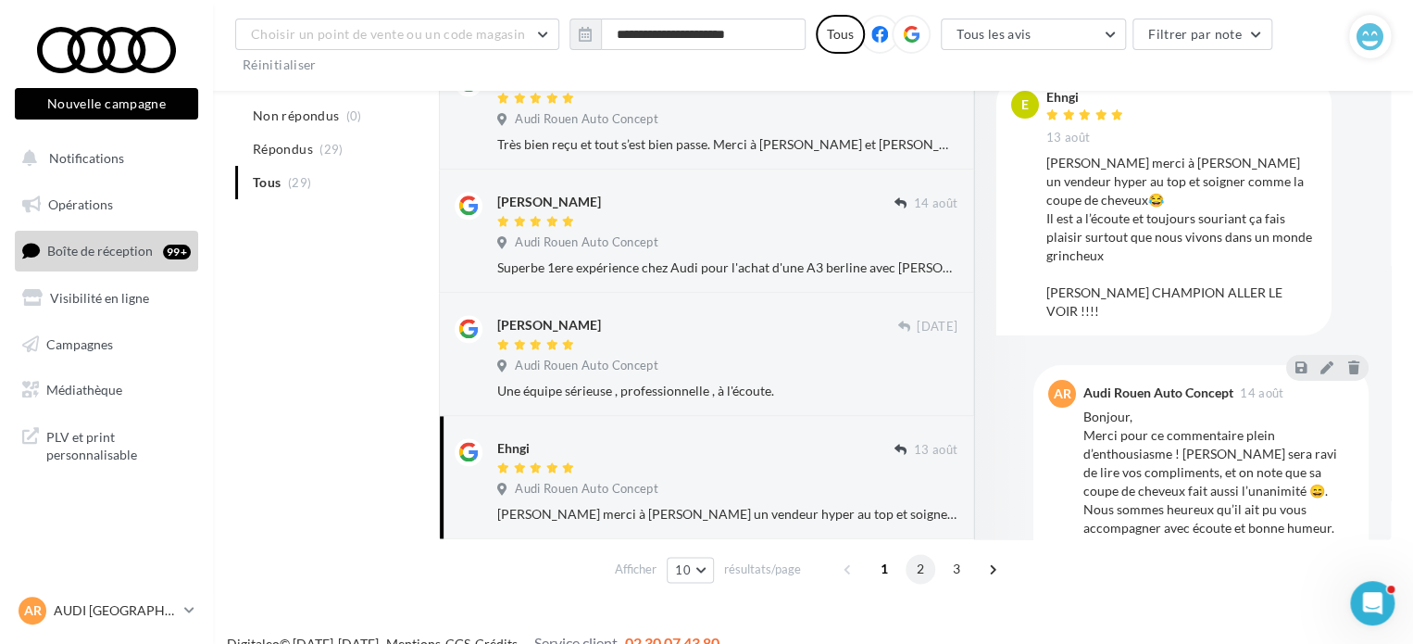
click at [916, 565] on span "2" at bounding box center [921, 569] width 30 height 30
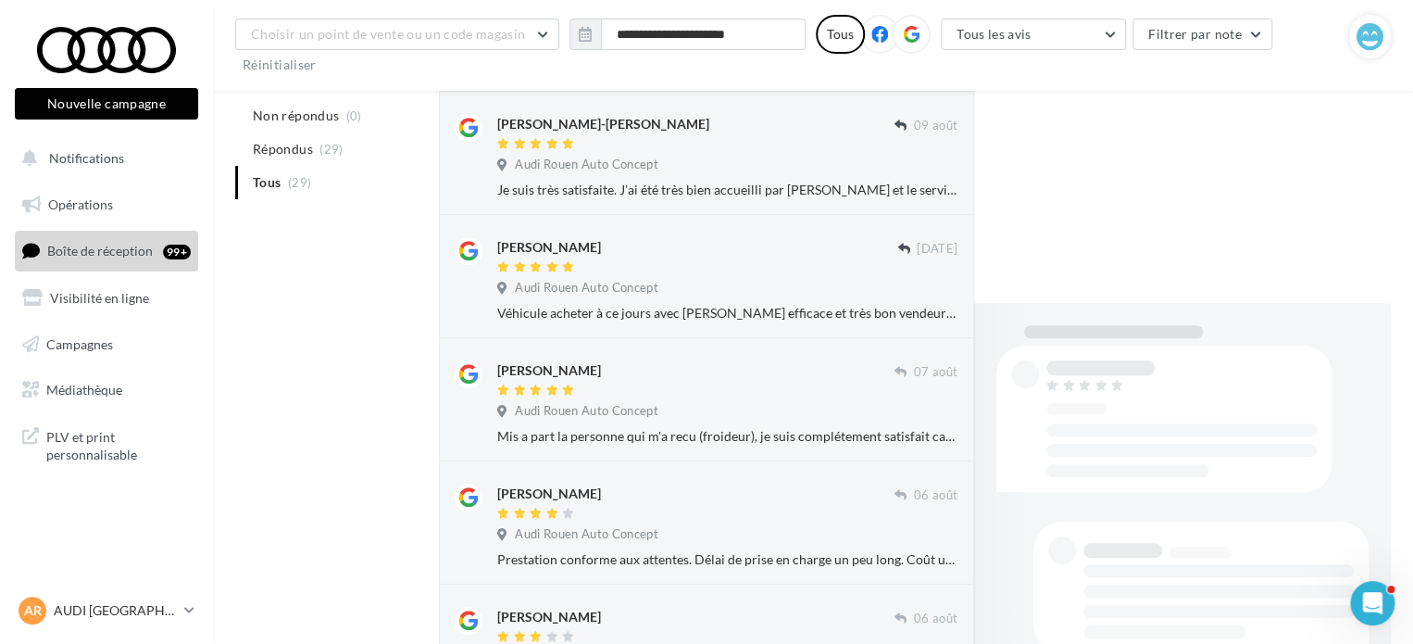
scroll to position [989, 0]
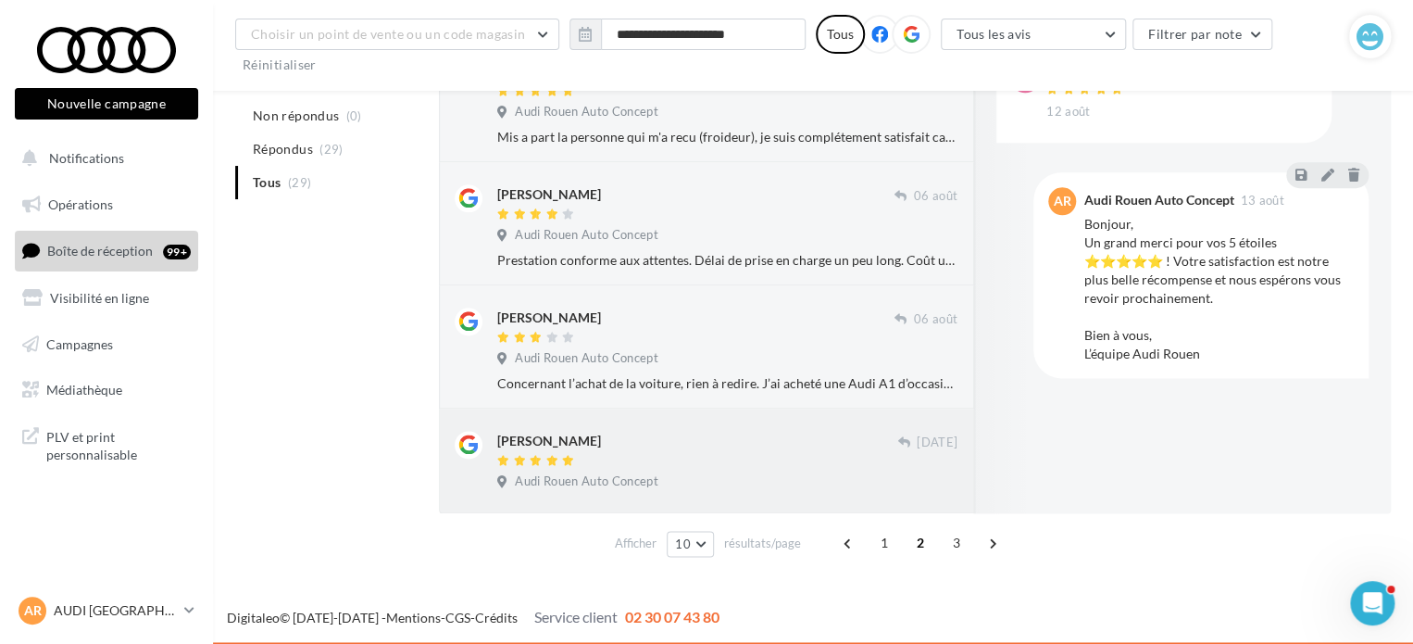
click at [726, 423] on div "[PERSON_NAME] [DATE] Audi Rouen Auto Concept" at bounding box center [707, 460] width 504 height 74
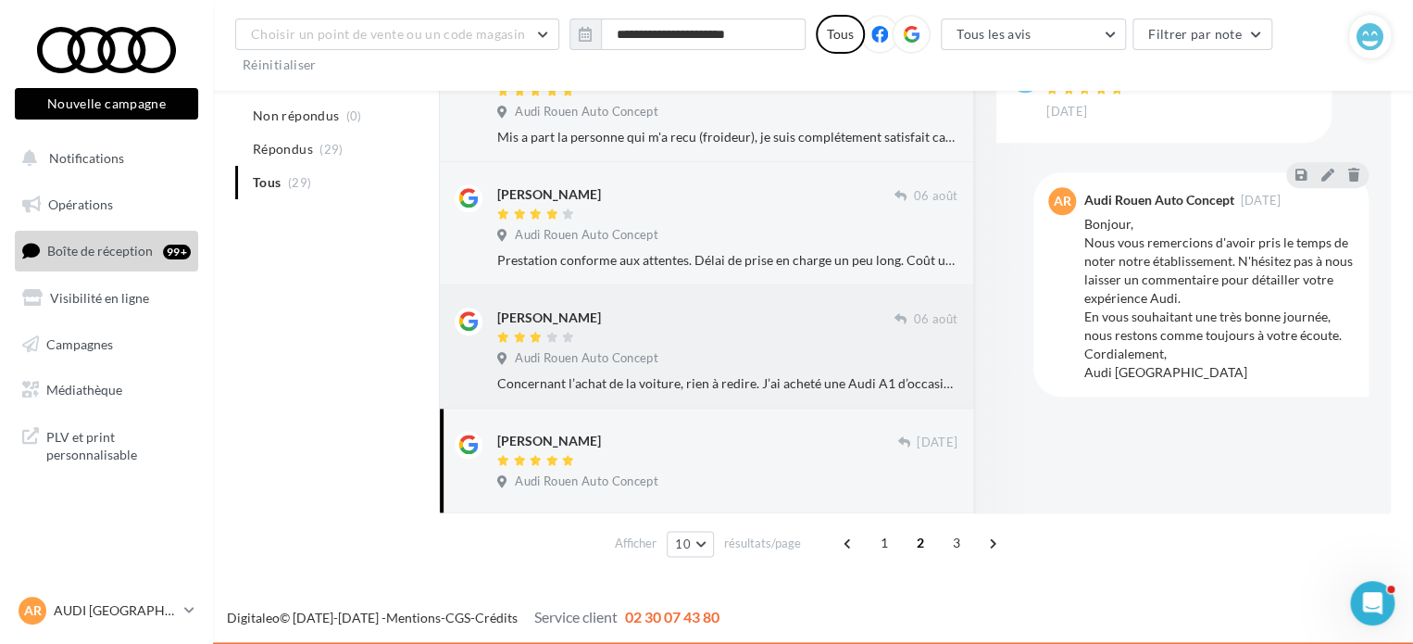
click at [625, 346] on div "[PERSON_NAME] [DATE] Audi Rouen Auto Concept Concernant l’achat de la voiture, …" at bounding box center [727, 350] width 460 height 85
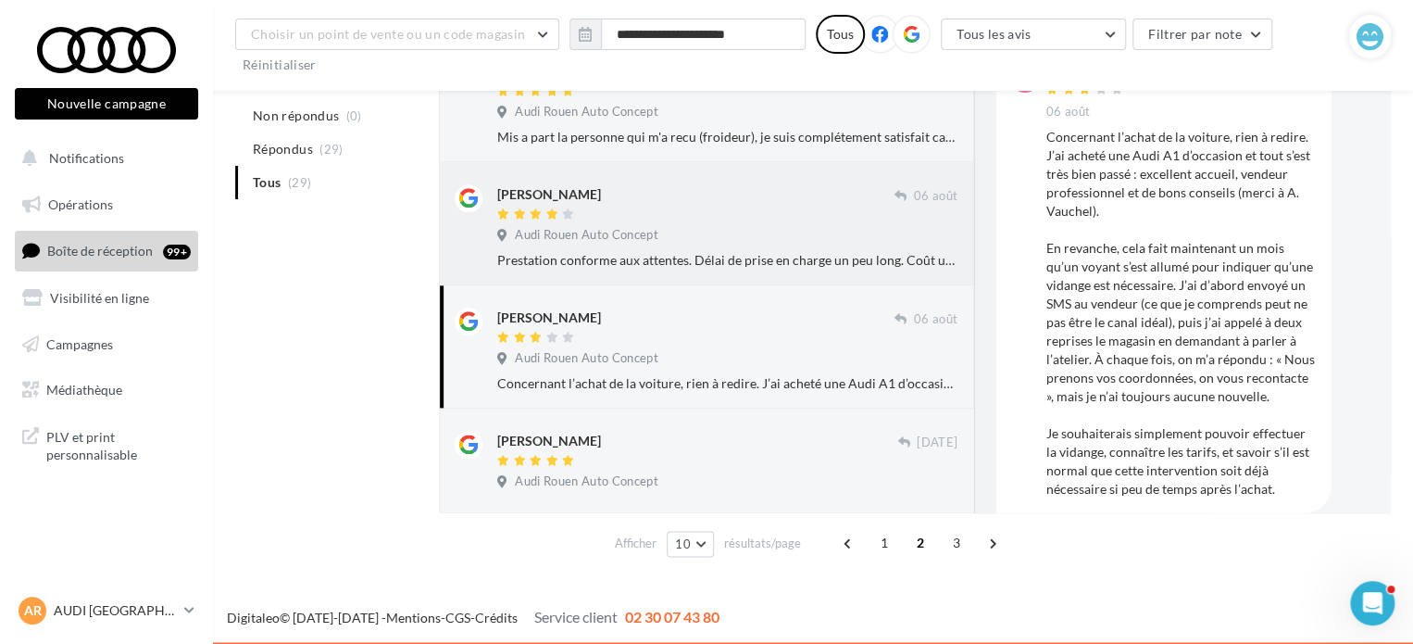
click at [730, 234] on div "Audi Rouen Auto Concept" at bounding box center [727, 237] width 460 height 20
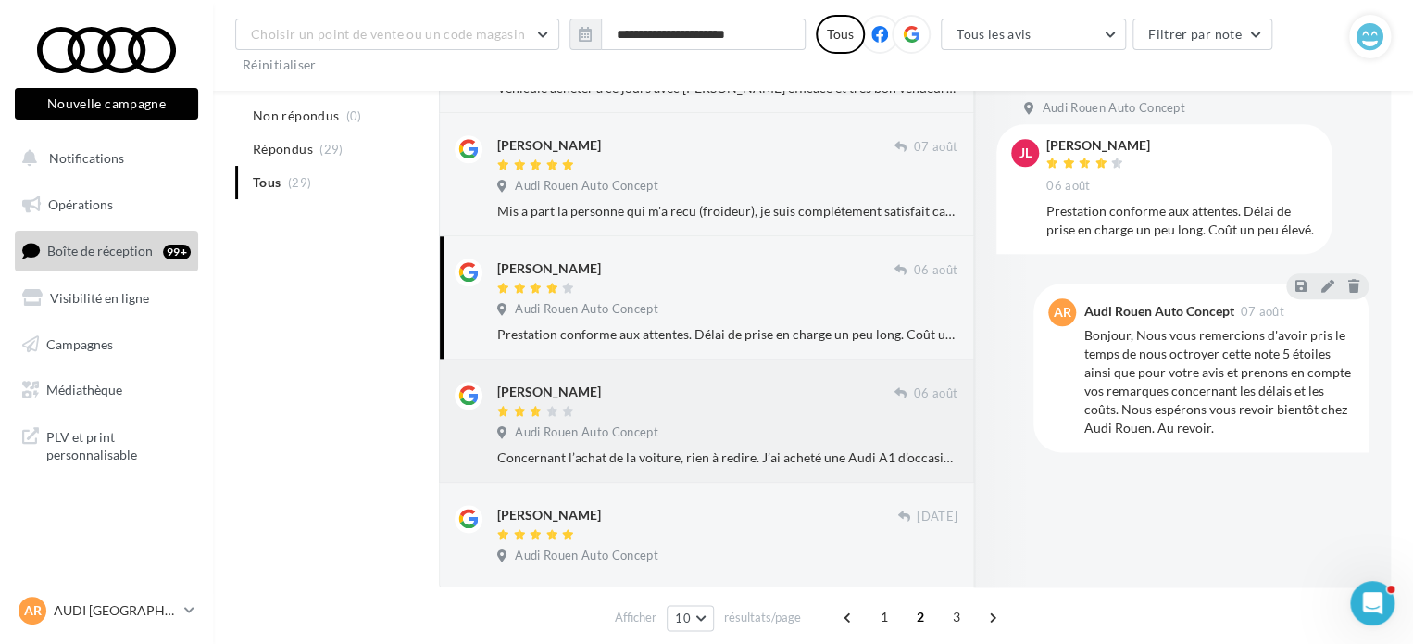
scroll to position [804, 0]
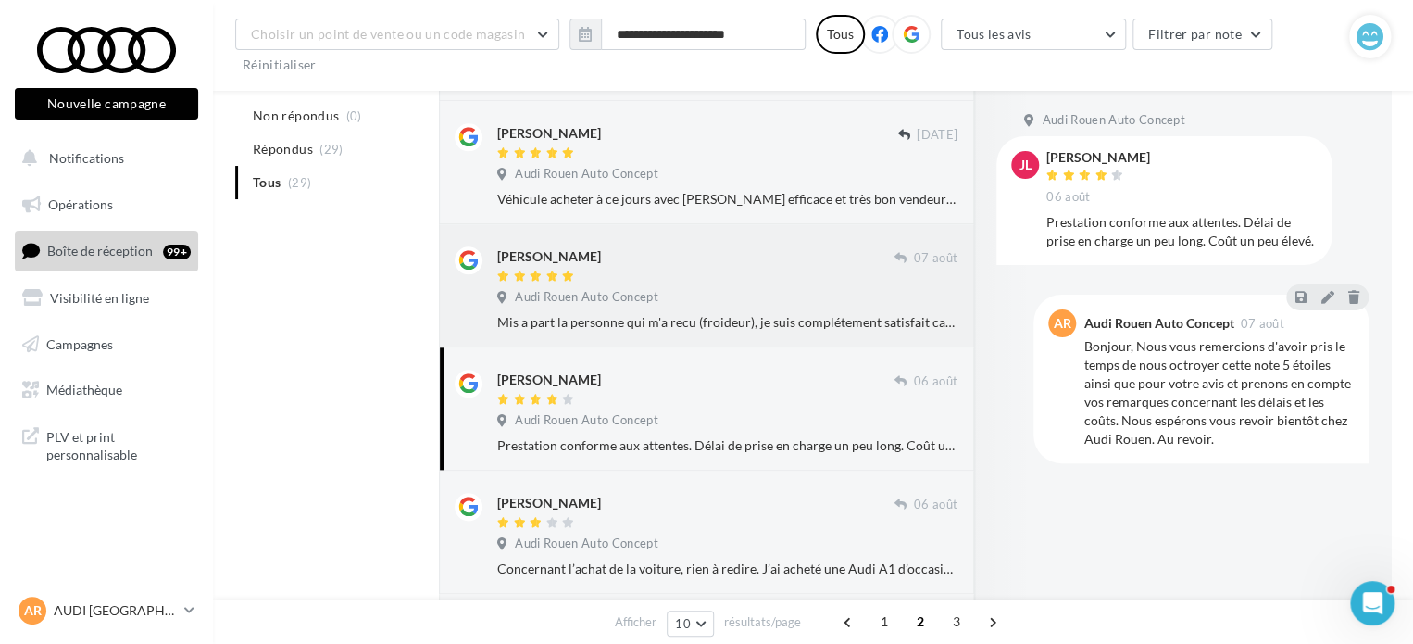
click at [679, 304] on div "Audi Rouen Auto Concept" at bounding box center [727, 299] width 460 height 20
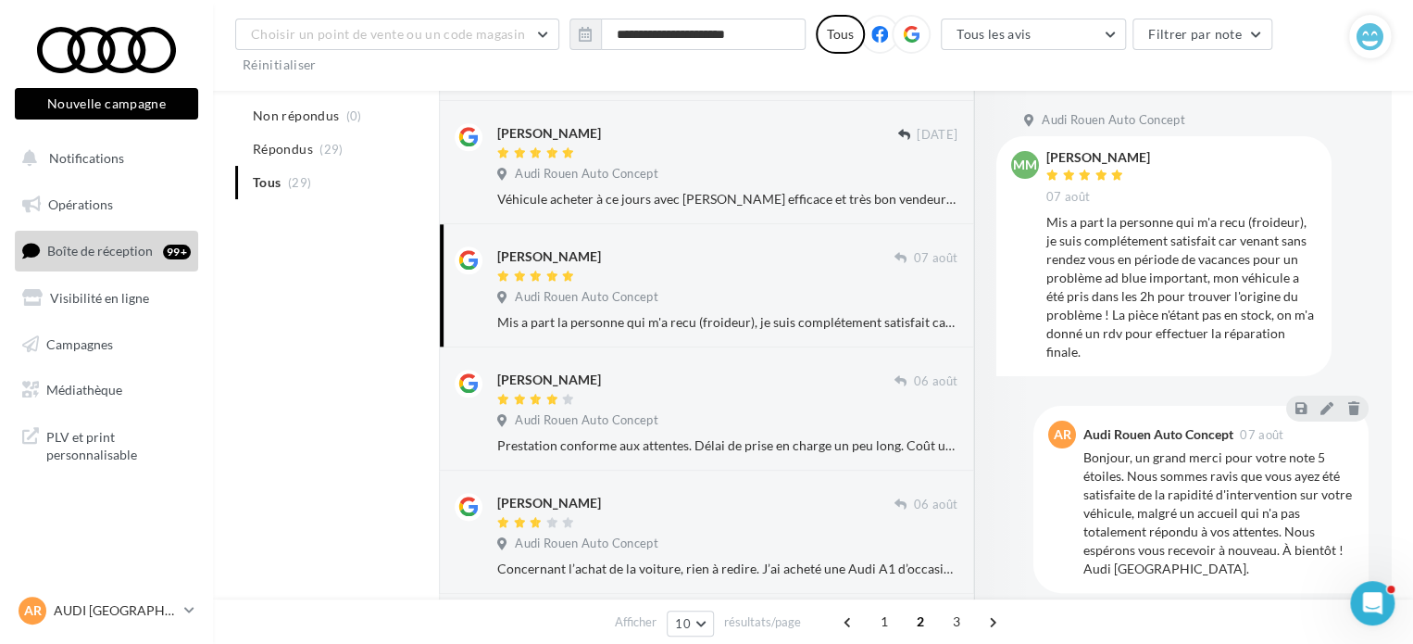
click at [873, 243] on div "[PERSON_NAME] [DATE] Audi Rouen Auto Concept Mis a part la personne qui m'a rec…" at bounding box center [707, 285] width 504 height 93
click at [810, 190] on div "Véhicule acheter à ce jours avec [PERSON_NAME] efficace et très bon vendeur je …" at bounding box center [727, 199] width 460 height 19
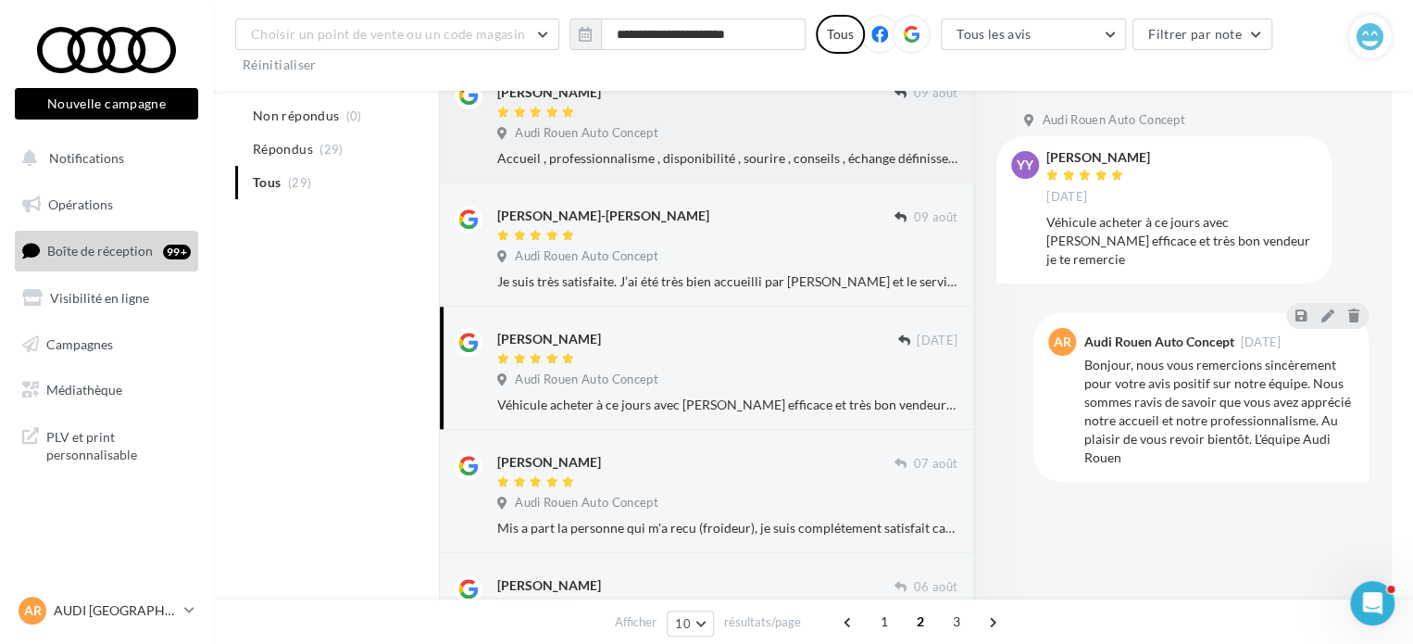
scroll to position [526, 0]
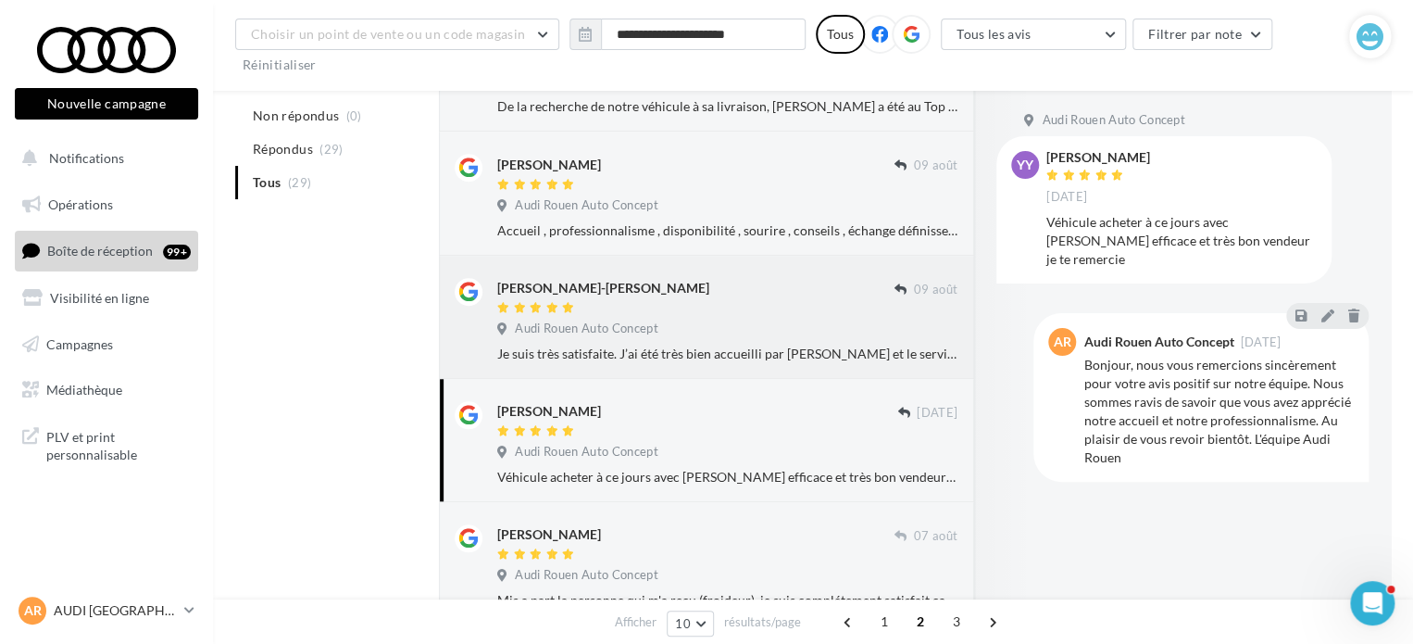
click at [717, 314] on div at bounding box center [695, 309] width 397 height 16
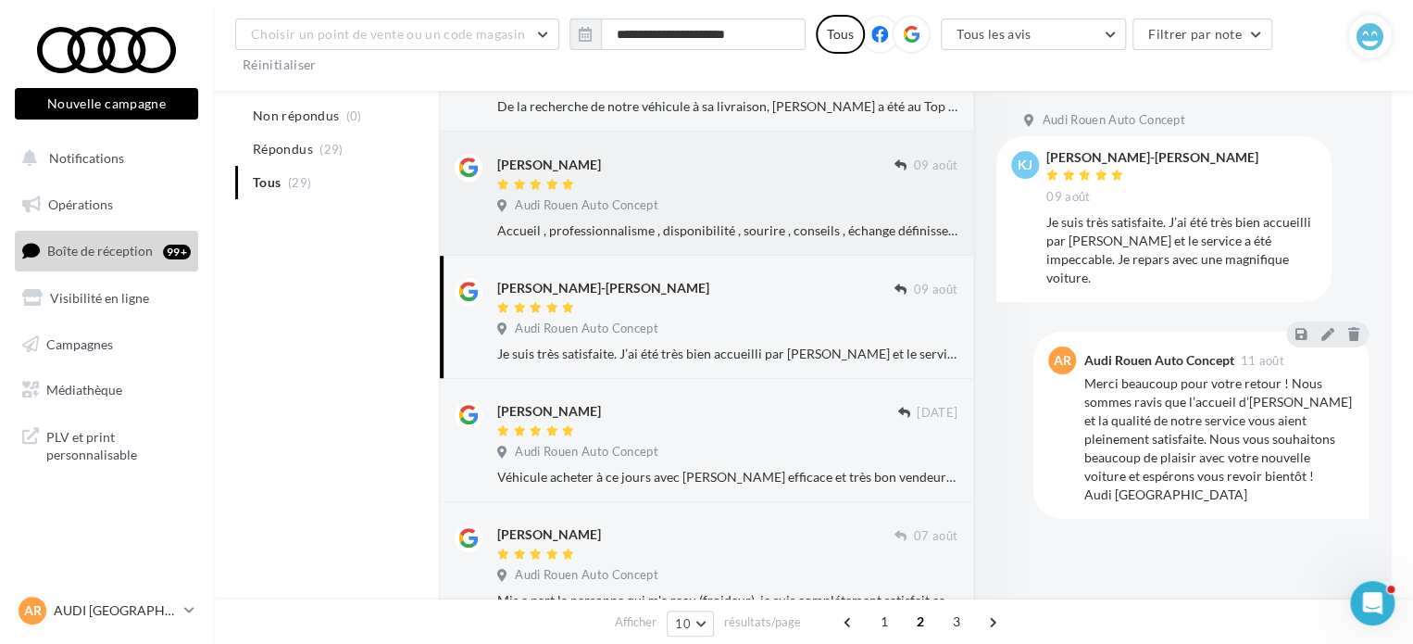
click at [691, 202] on div "Audi Rouen Auto Concept" at bounding box center [727, 207] width 460 height 20
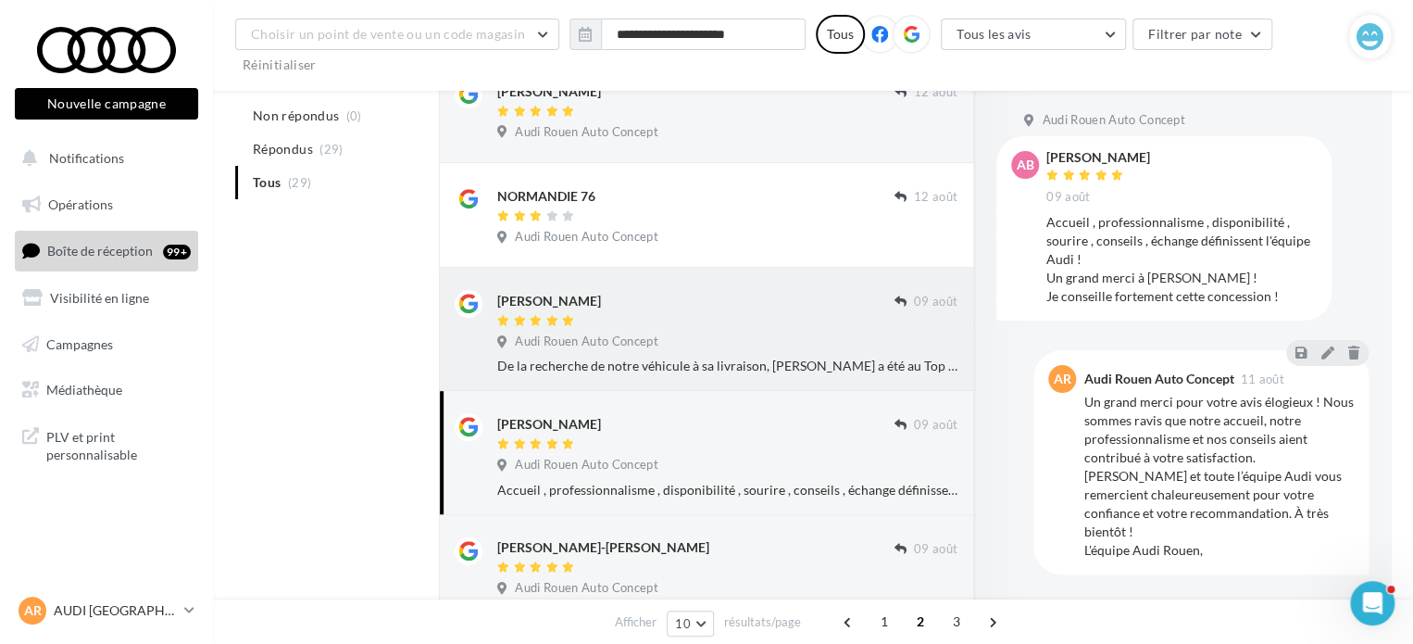
scroll to position [248, 0]
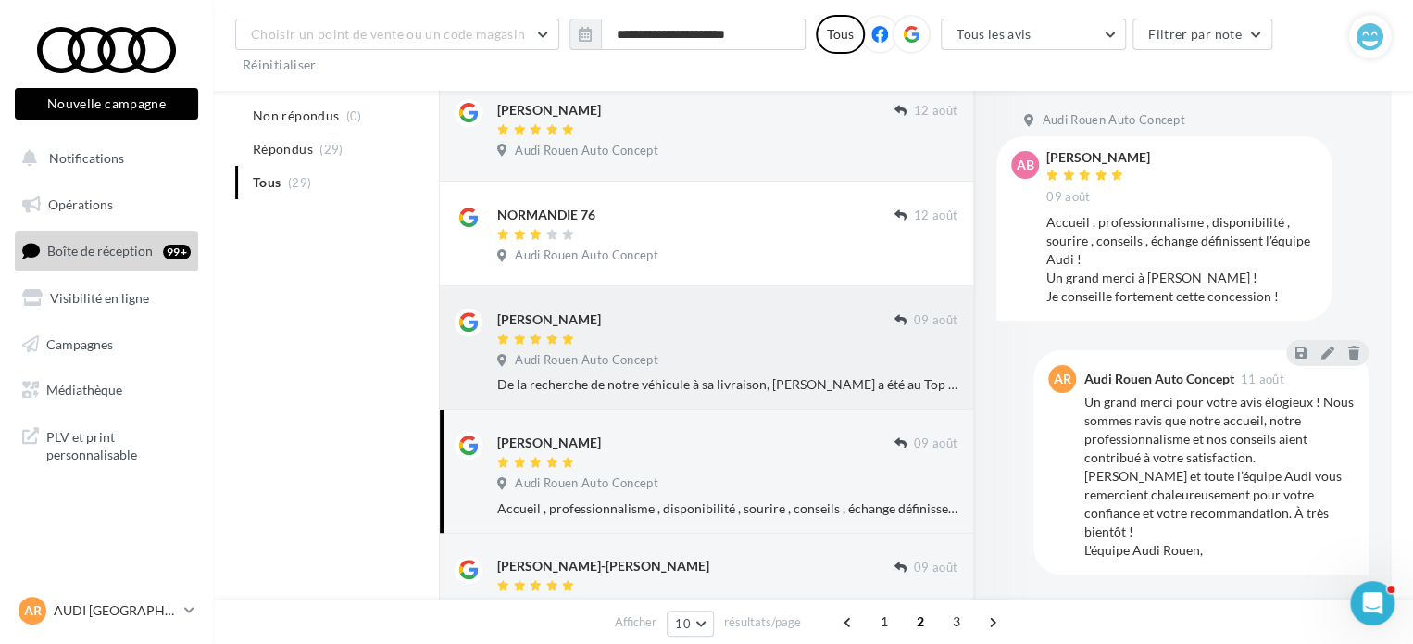
click at [579, 336] on div at bounding box center [695, 341] width 397 height 16
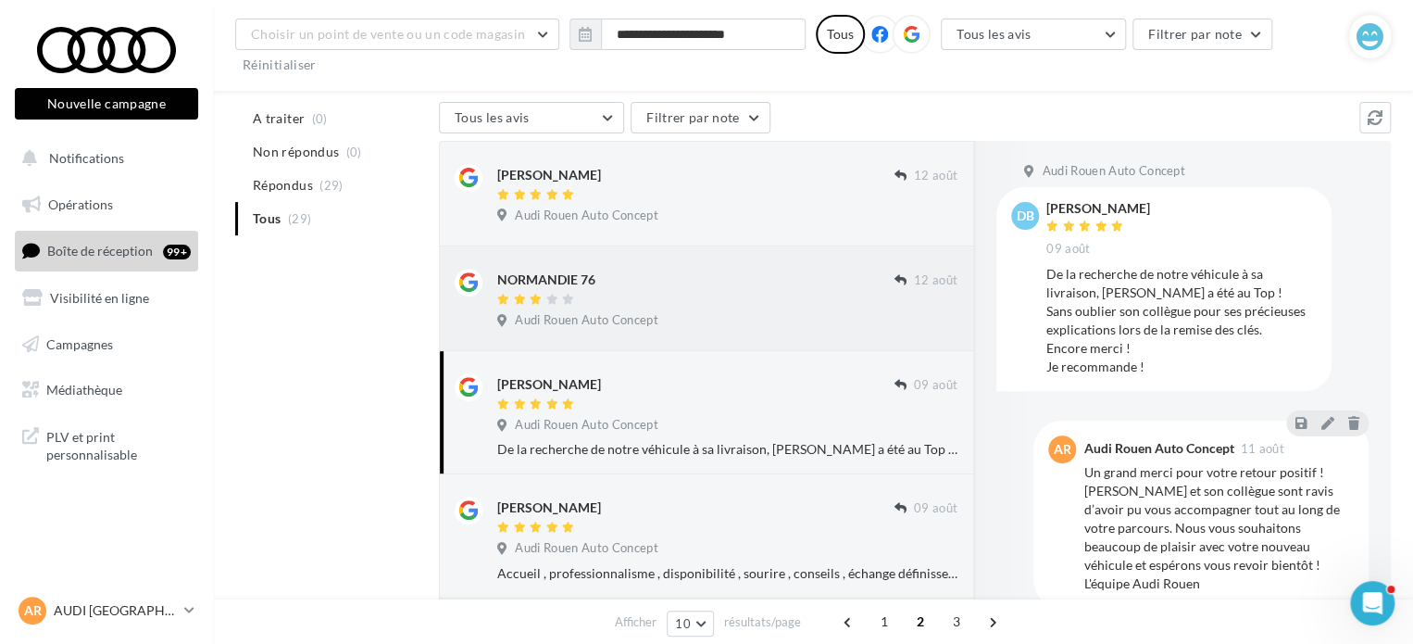
scroll to position [156, 0]
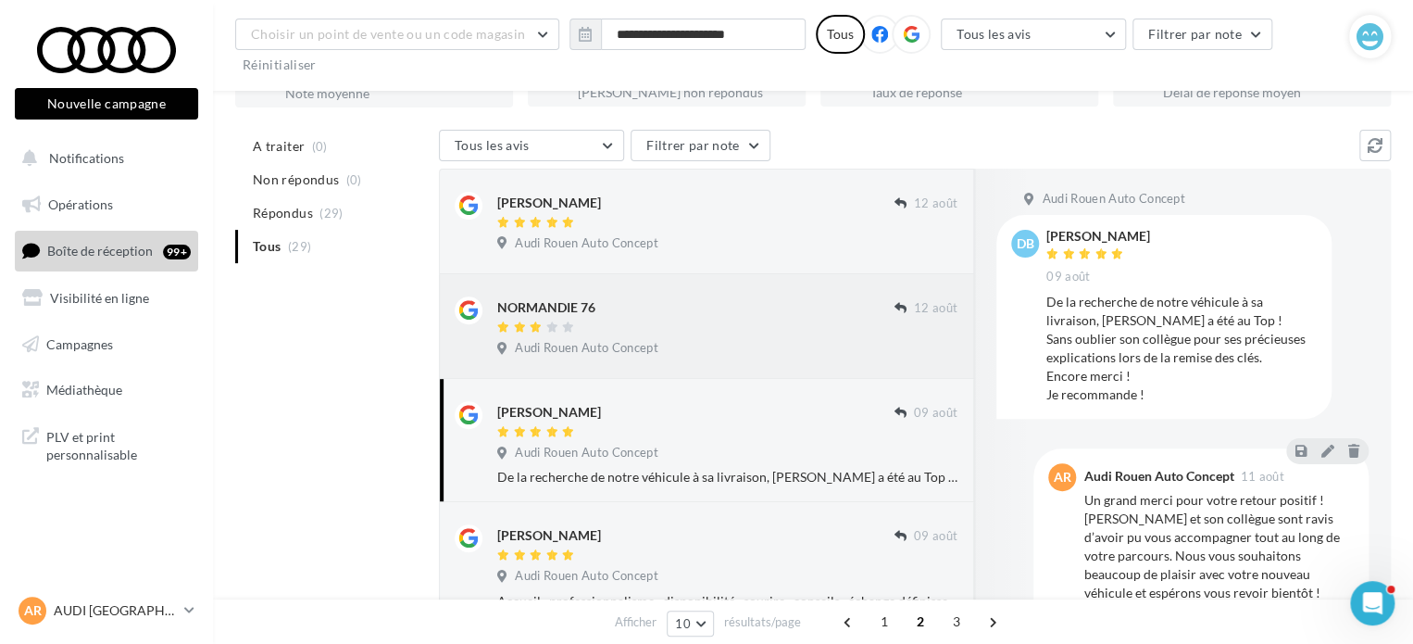
click at [743, 327] on div at bounding box center [695, 328] width 397 height 16
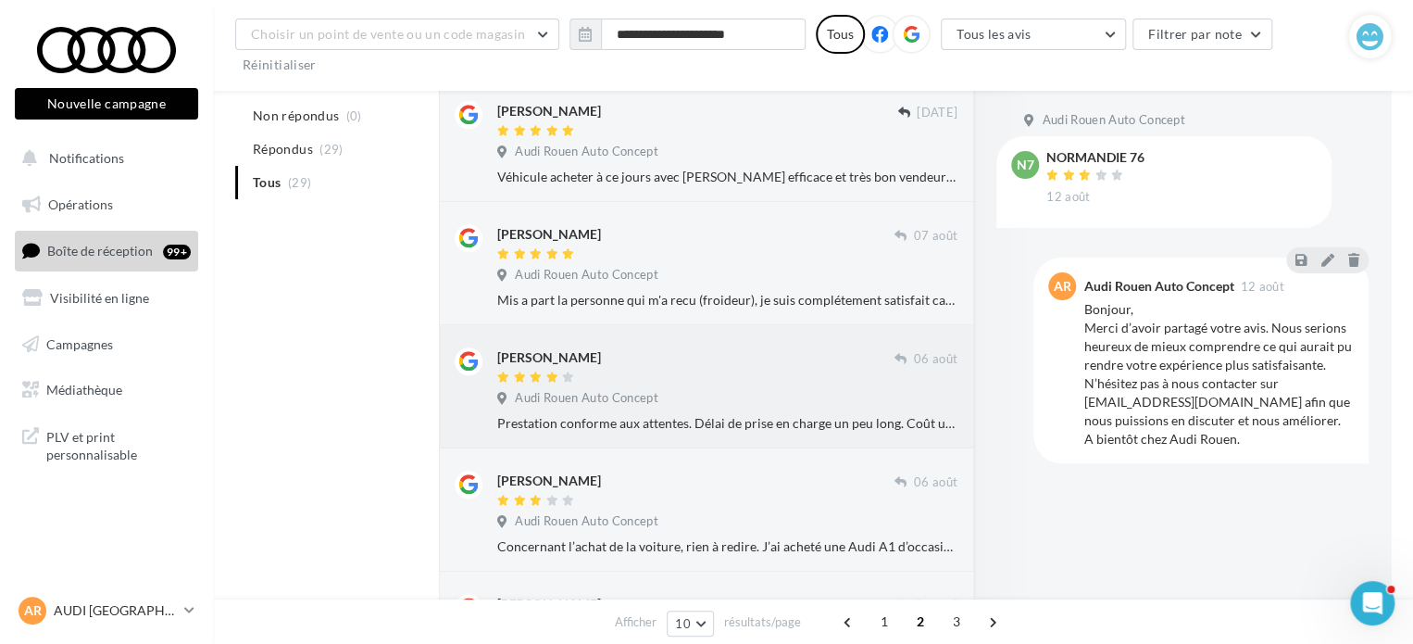
scroll to position [989, 0]
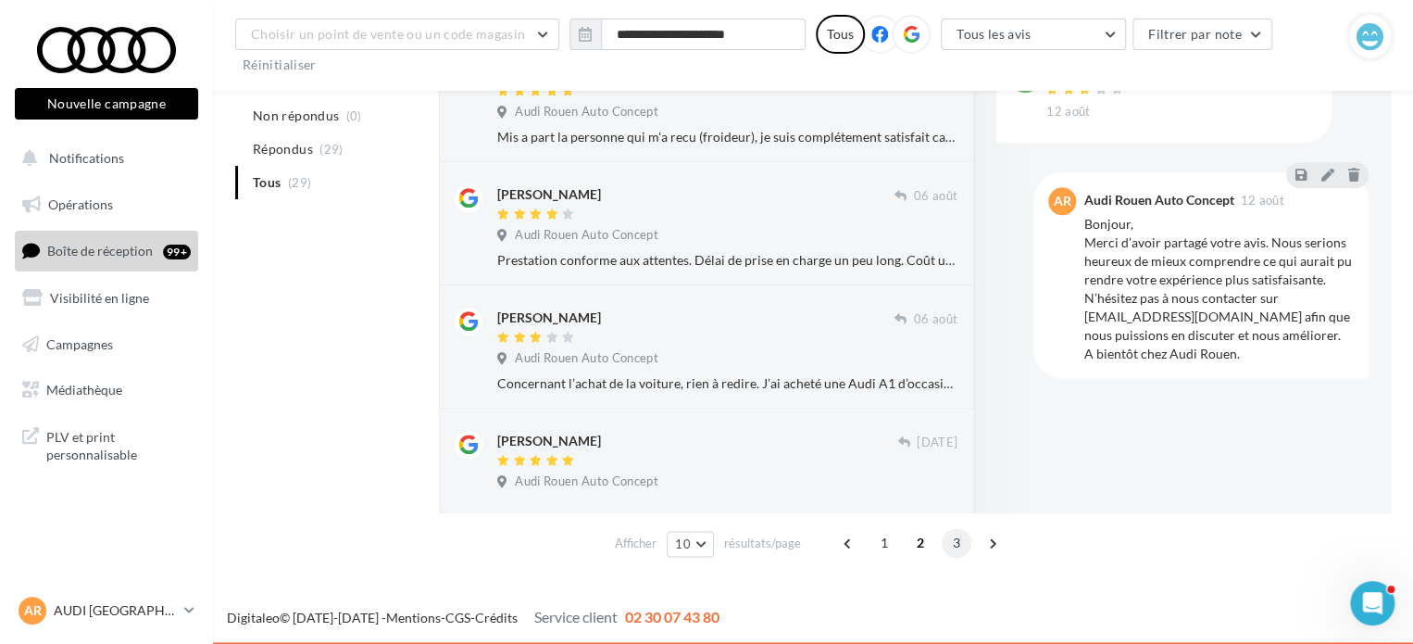
click at [952, 541] on span "3" at bounding box center [957, 543] width 30 height 30
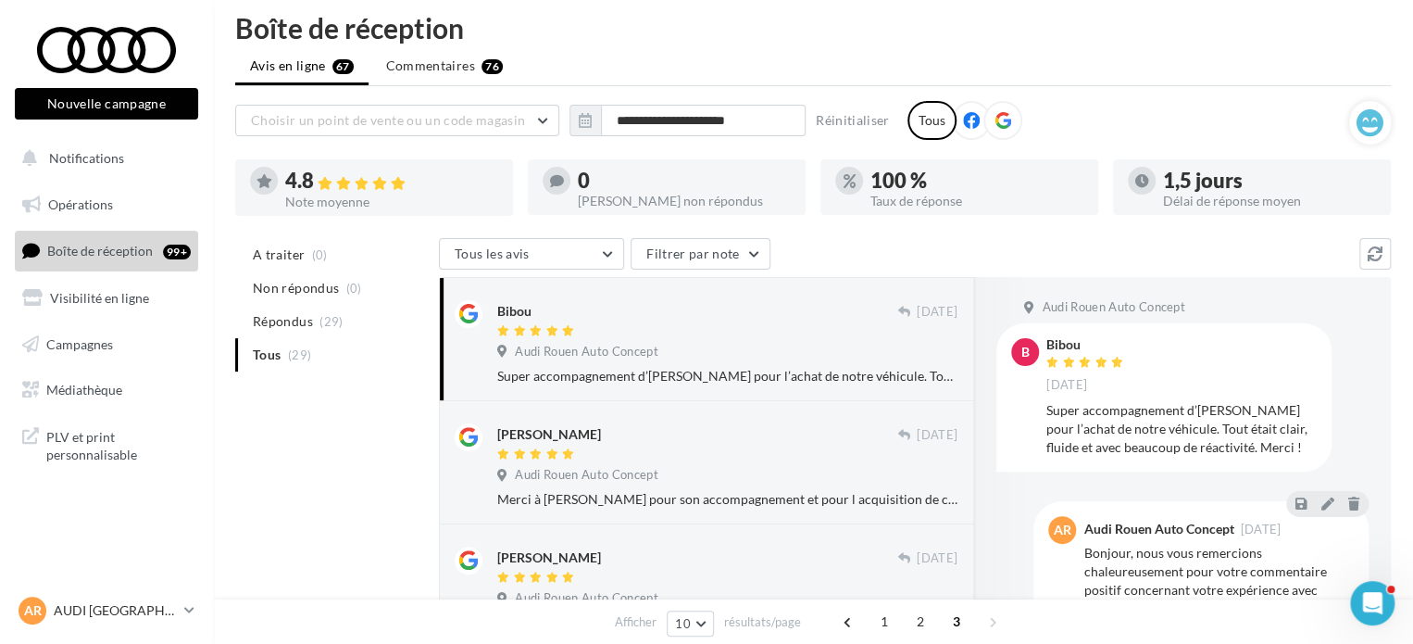
scroll to position [0, 0]
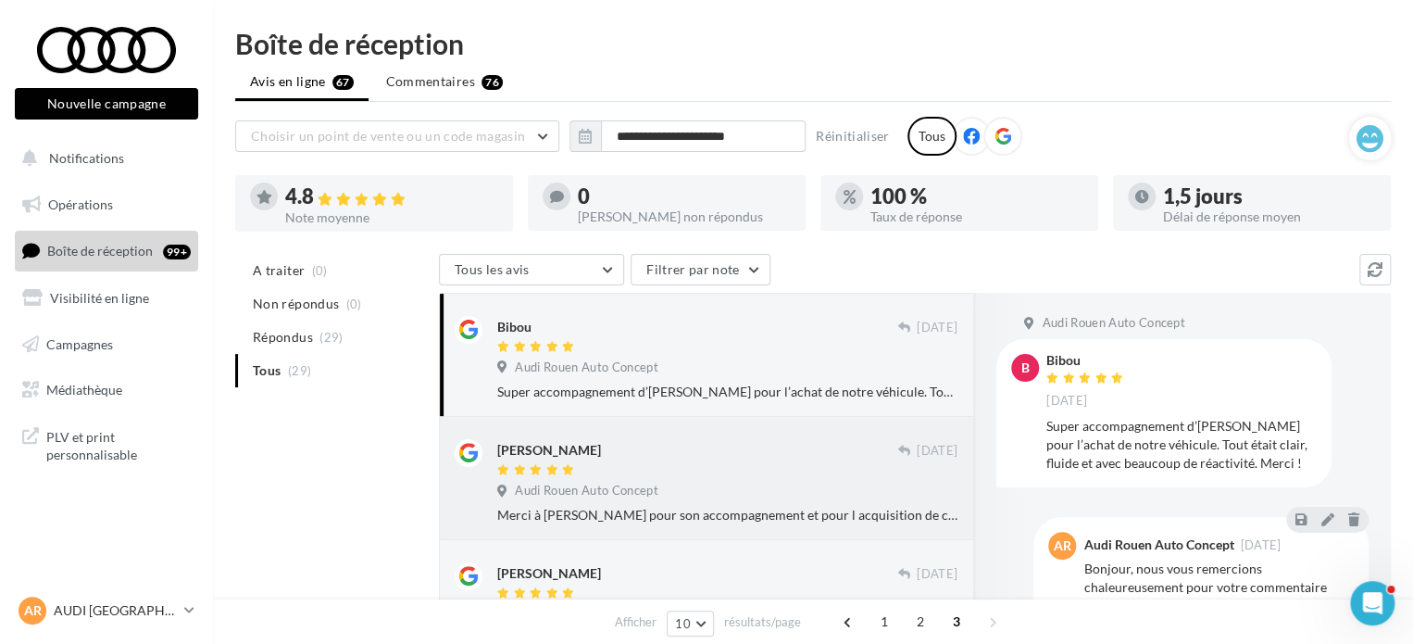
click at [754, 459] on div "[PERSON_NAME]" at bounding box center [697, 458] width 400 height 39
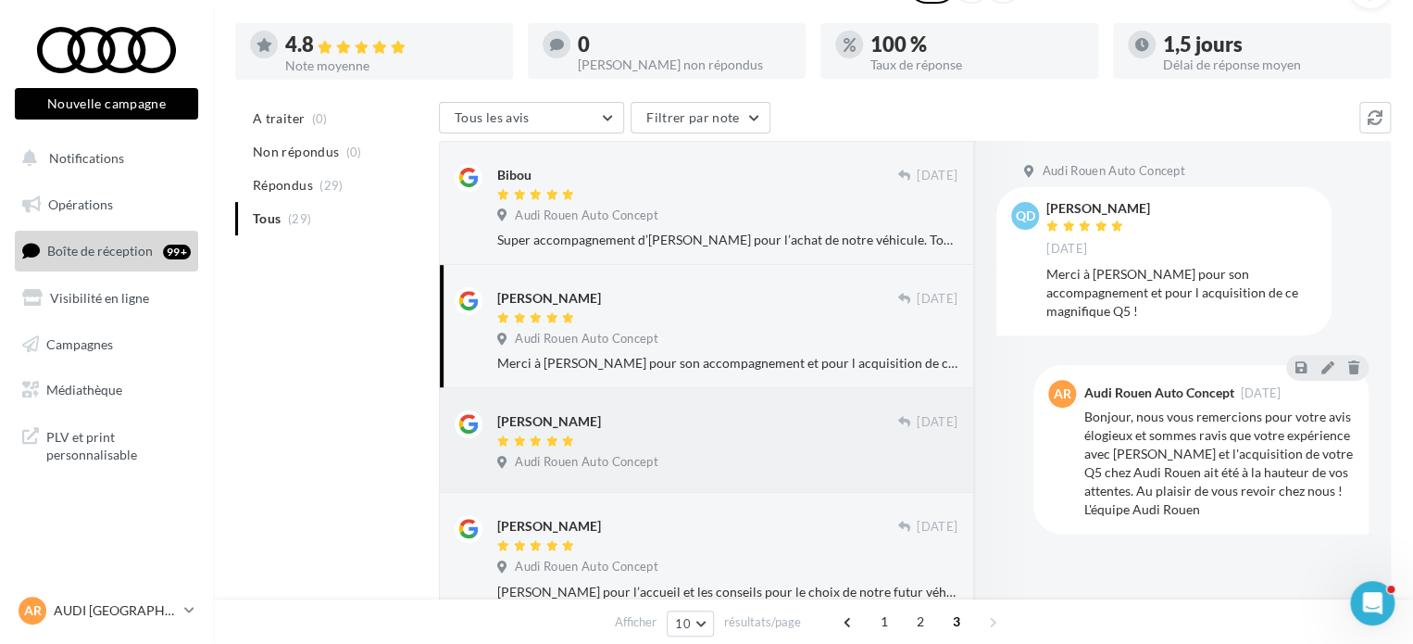
scroll to position [185, 0]
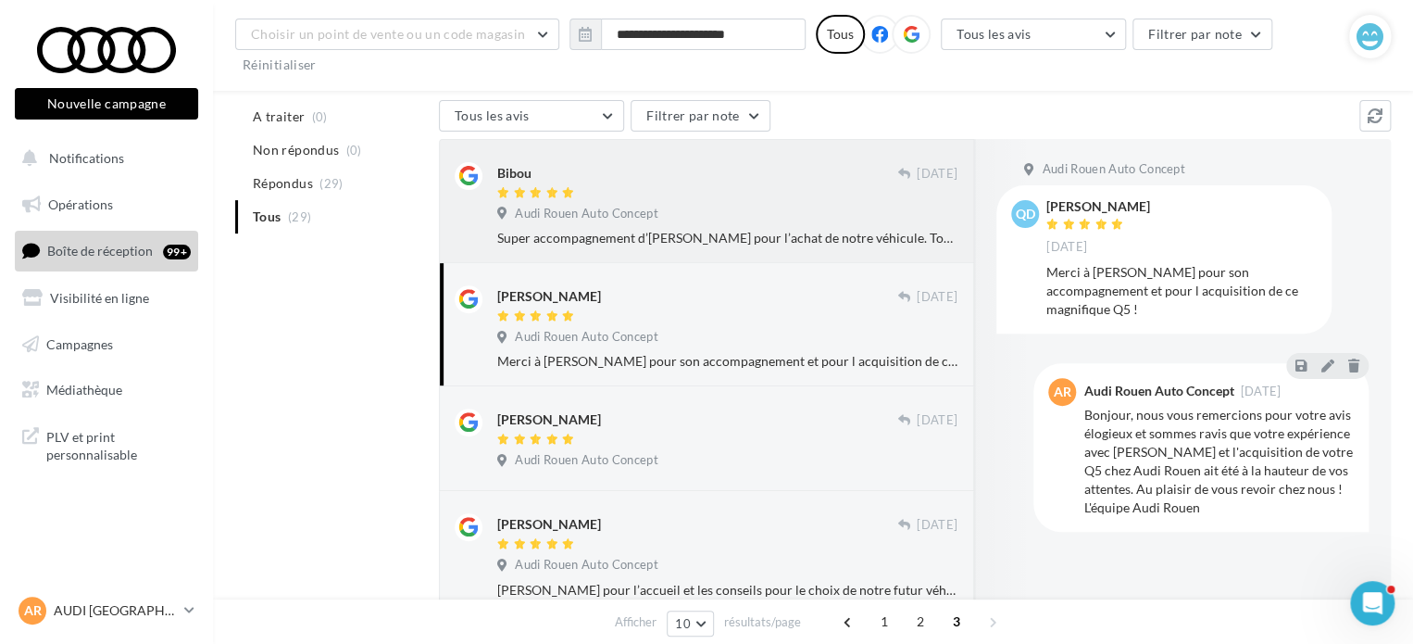
click at [711, 221] on div "Audi Rouen Auto Concept" at bounding box center [727, 216] width 460 height 20
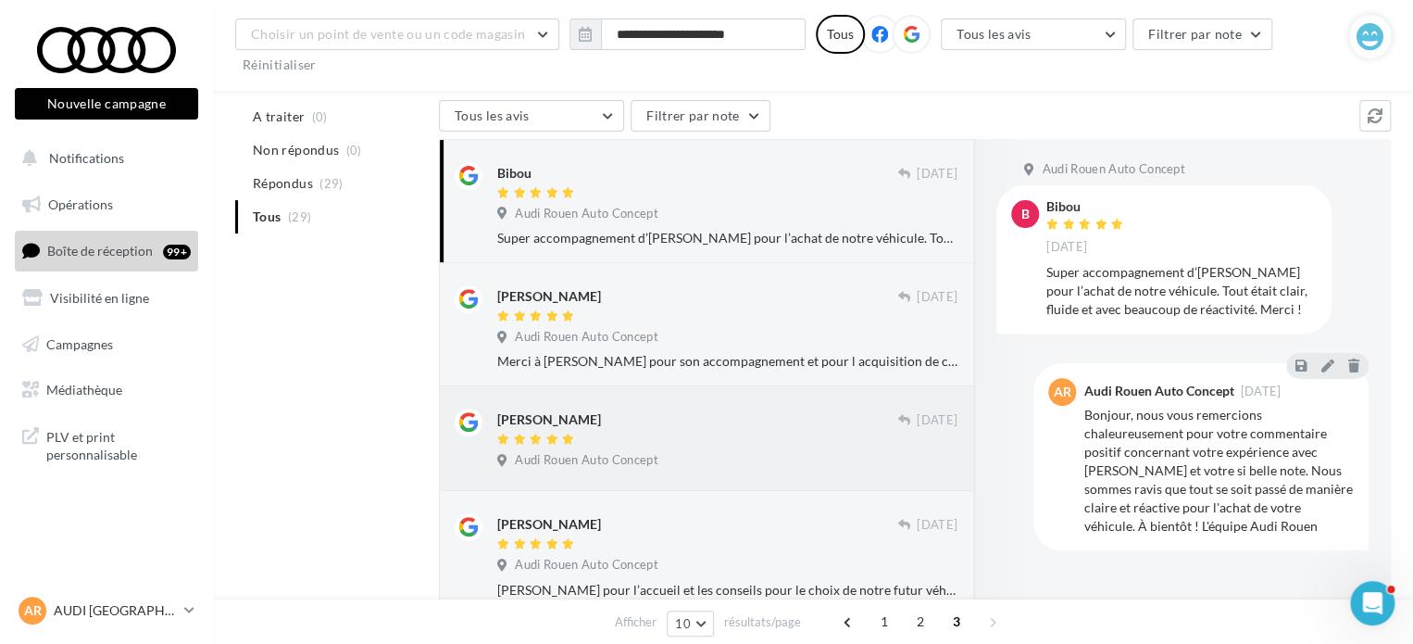
click at [700, 427] on div "[PERSON_NAME]" at bounding box center [697, 417] width 400 height 19
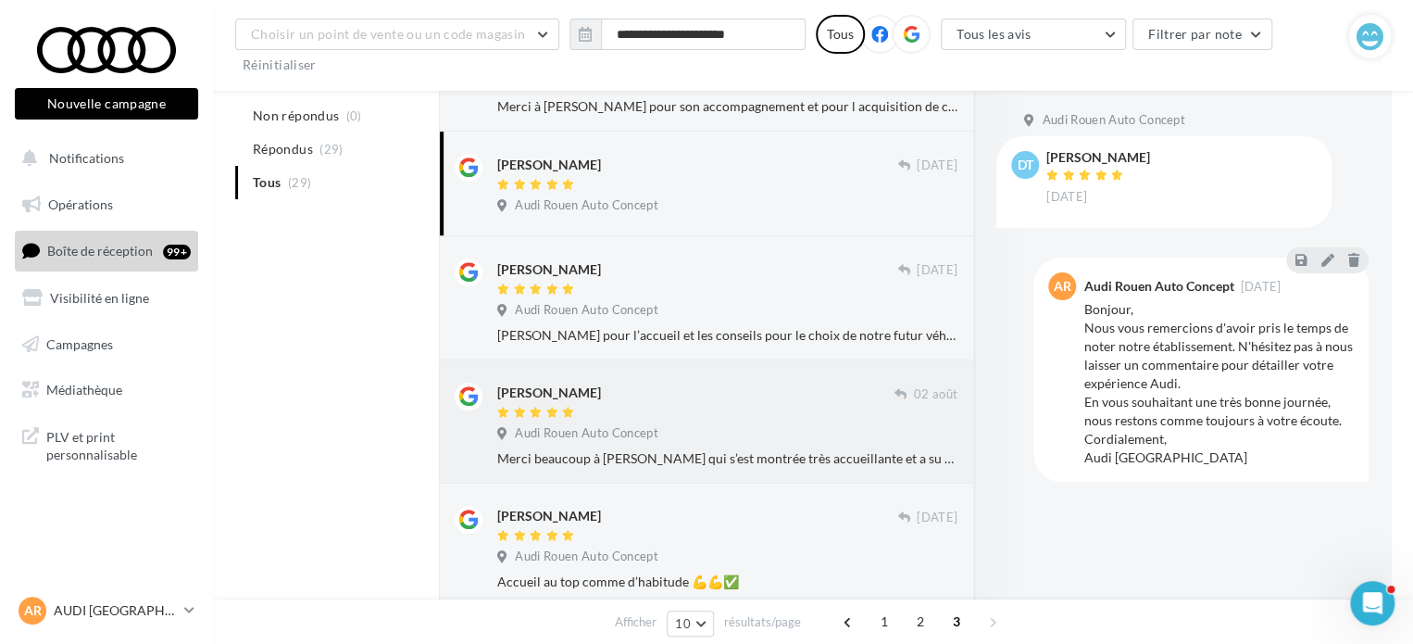
scroll to position [463, 0]
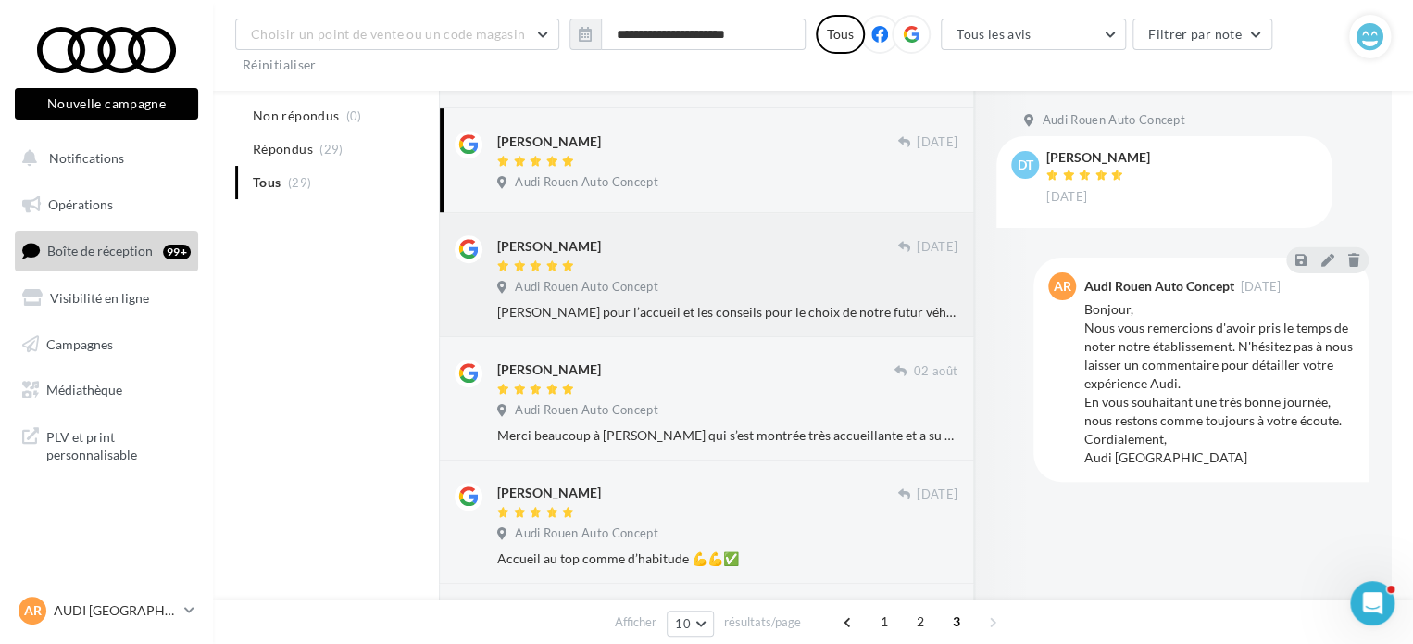
click at [706, 290] on div "Audi Rouen Auto Concept" at bounding box center [727, 289] width 460 height 20
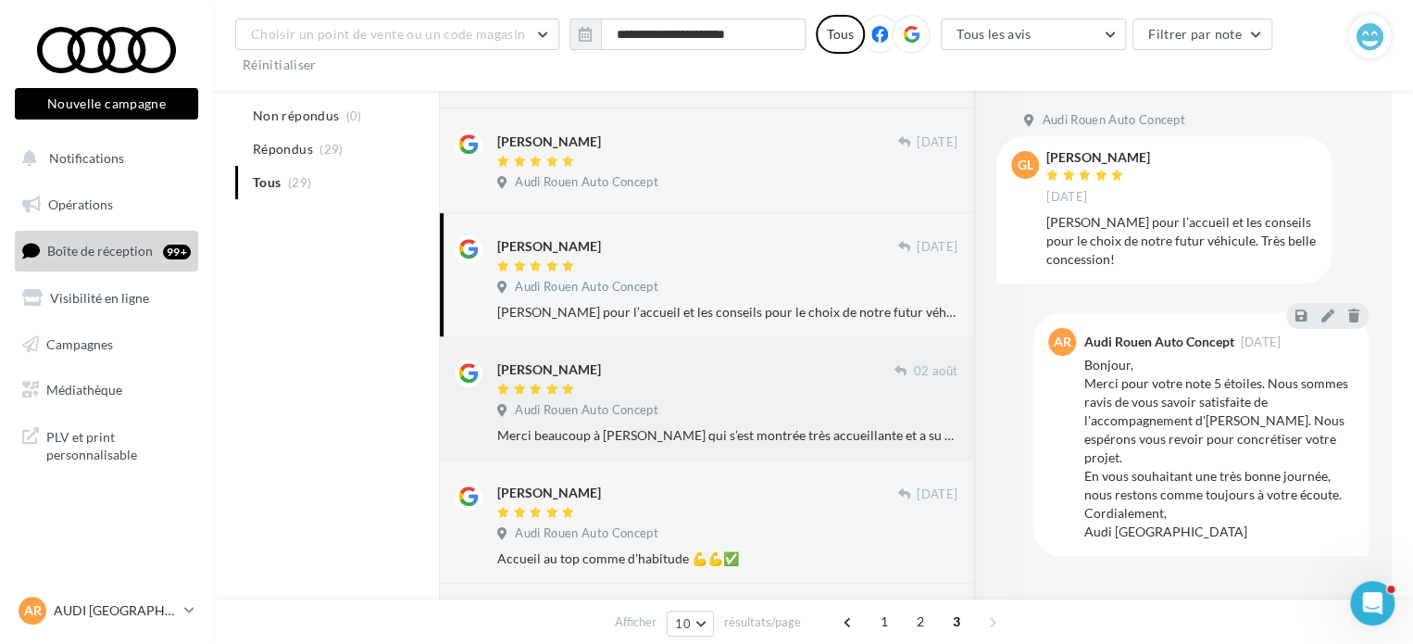
click at [678, 381] on div "[PERSON_NAME]" at bounding box center [695, 378] width 397 height 39
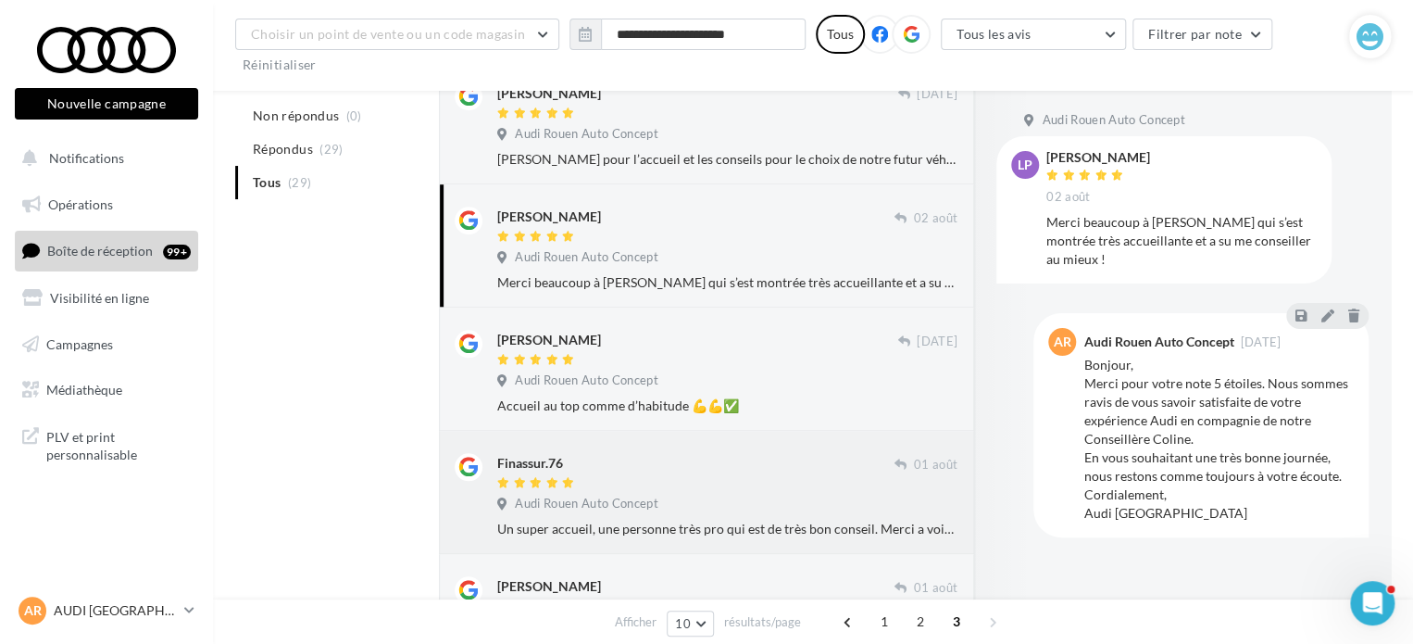
scroll to position [648, 0]
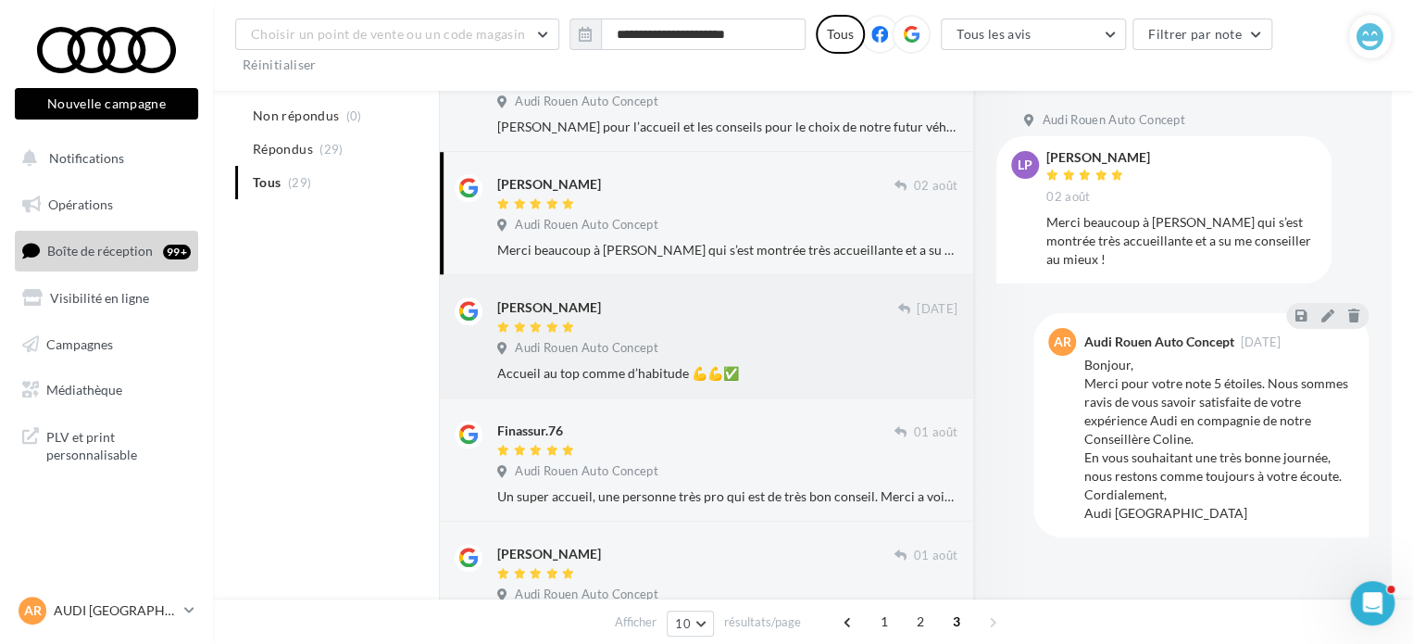
click at [723, 362] on div "[PERSON_NAME] [DATE] Audi Rouen Auto Concept Accueil au top comme d’habitude 💪💪✅" at bounding box center [727, 339] width 460 height 85
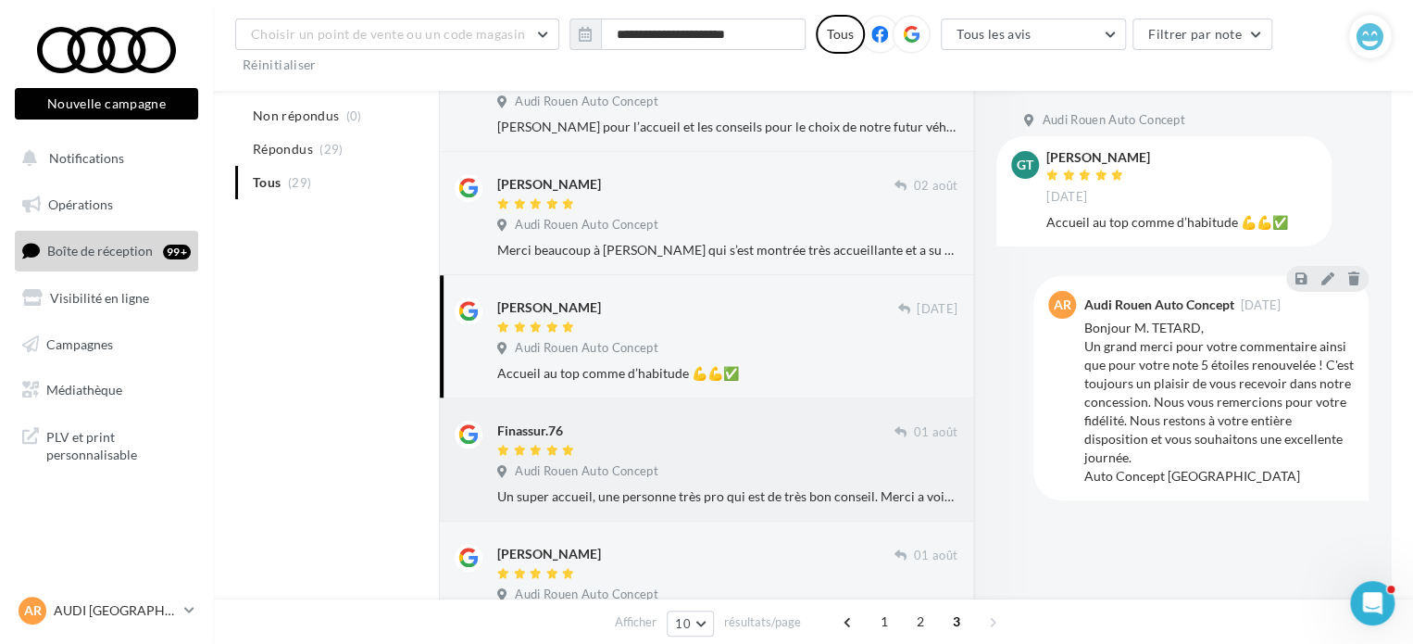
click at [690, 501] on div "Un super accueil, une personne très pro qui est de très bon conseil. Merci a vo…" at bounding box center [727, 496] width 460 height 19
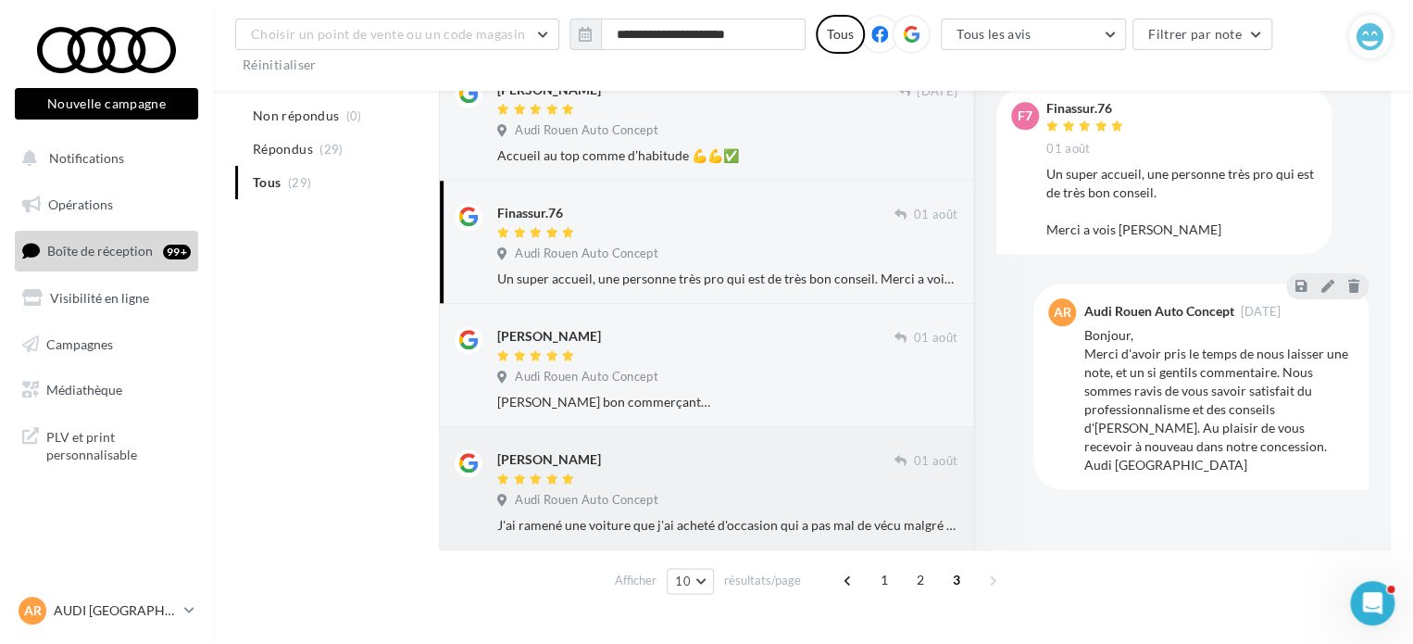
scroll to position [904, 0]
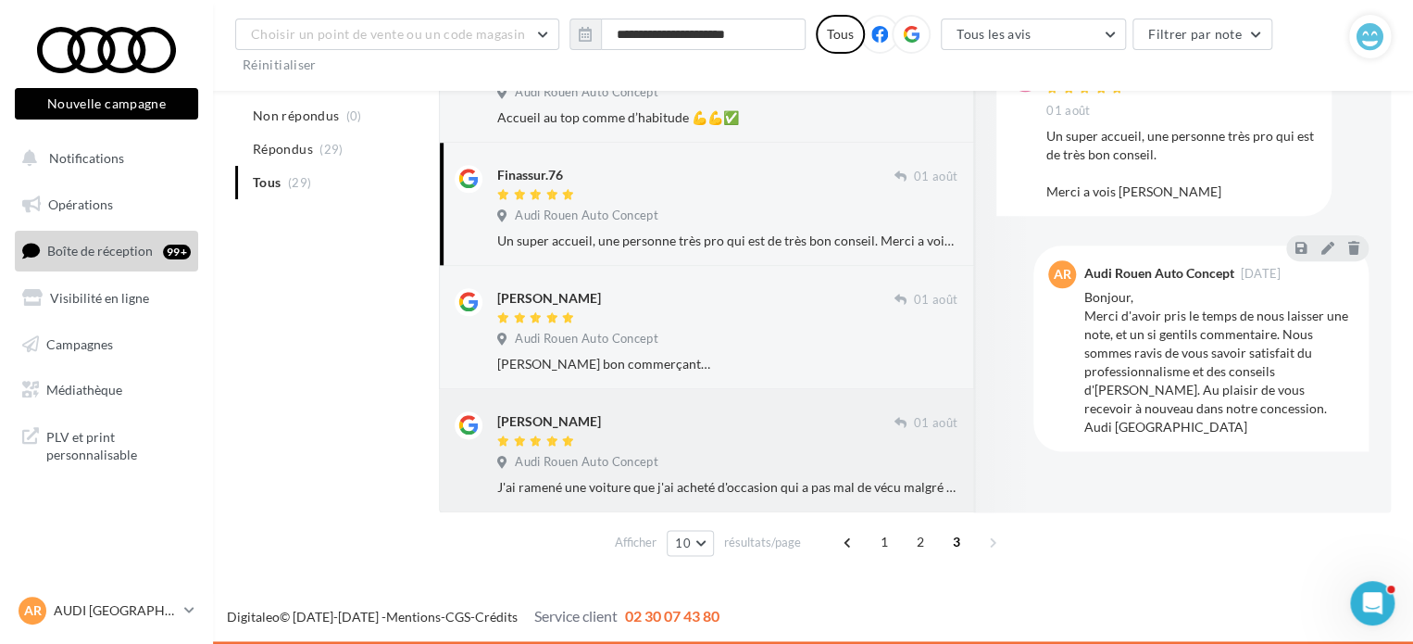
click at [693, 457] on div "Audi Rouen Auto Concept" at bounding box center [727, 464] width 460 height 20
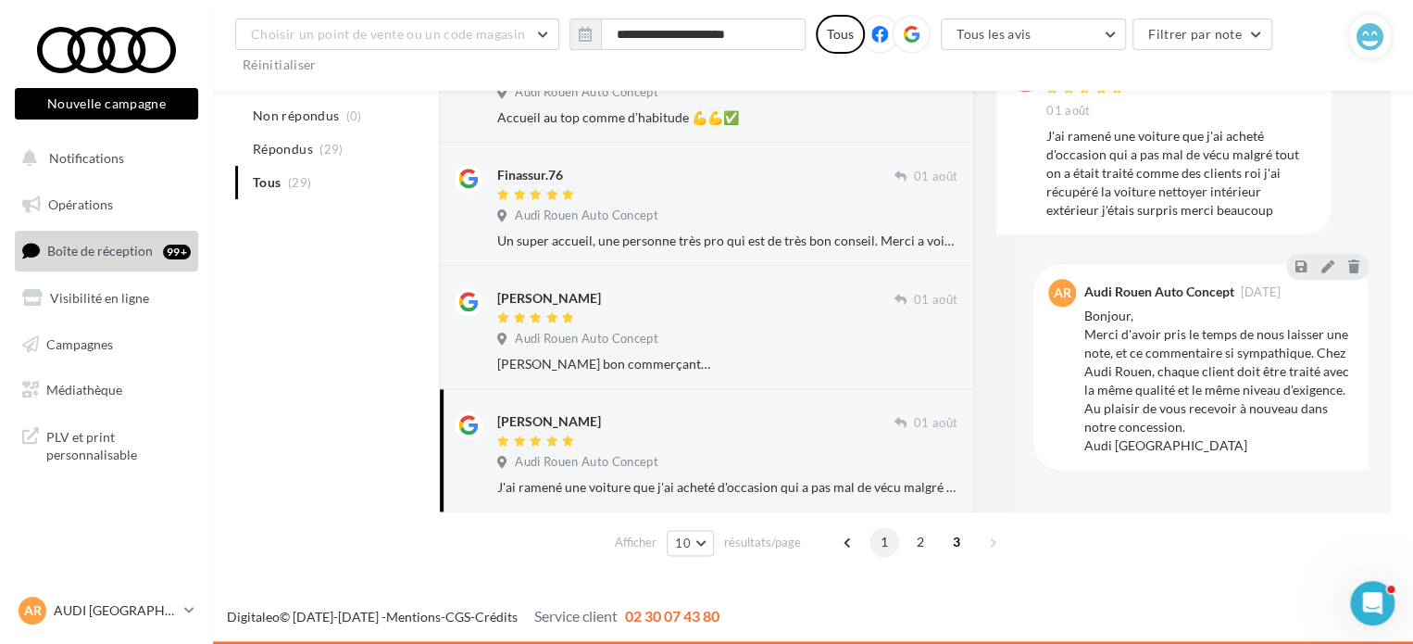
click at [882, 536] on span "1" at bounding box center [885, 542] width 30 height 30
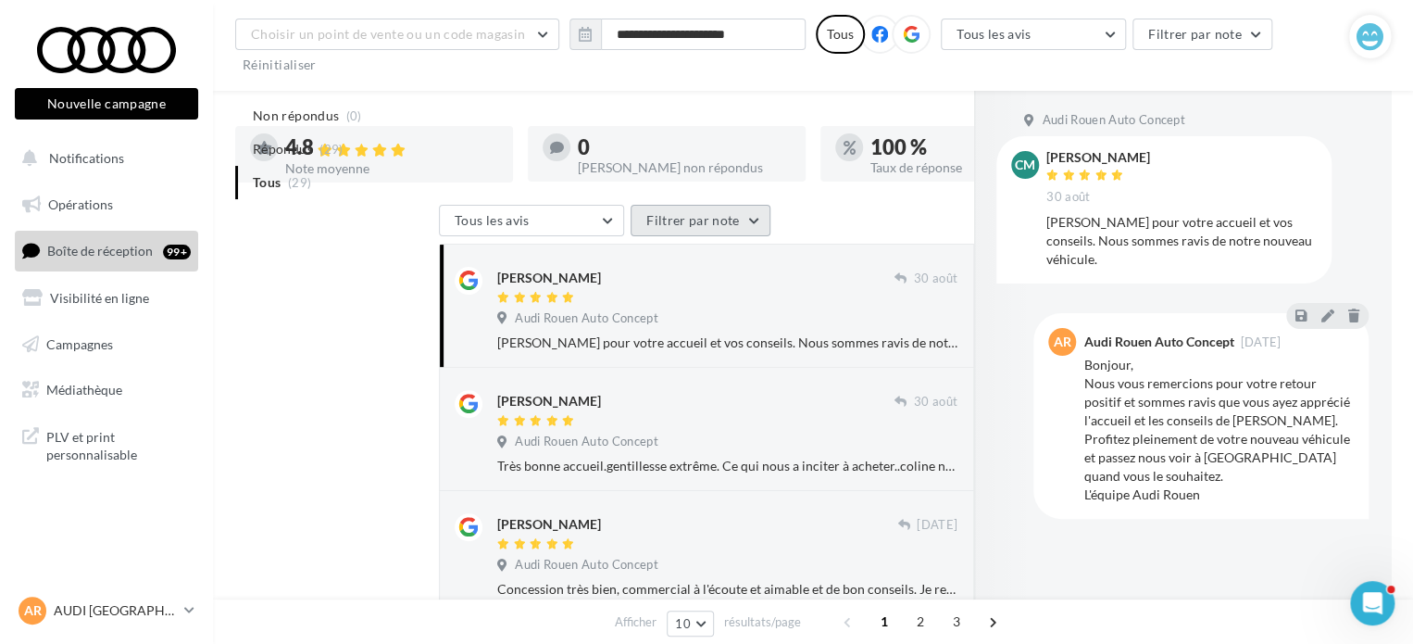
scroll to position [0, 0]
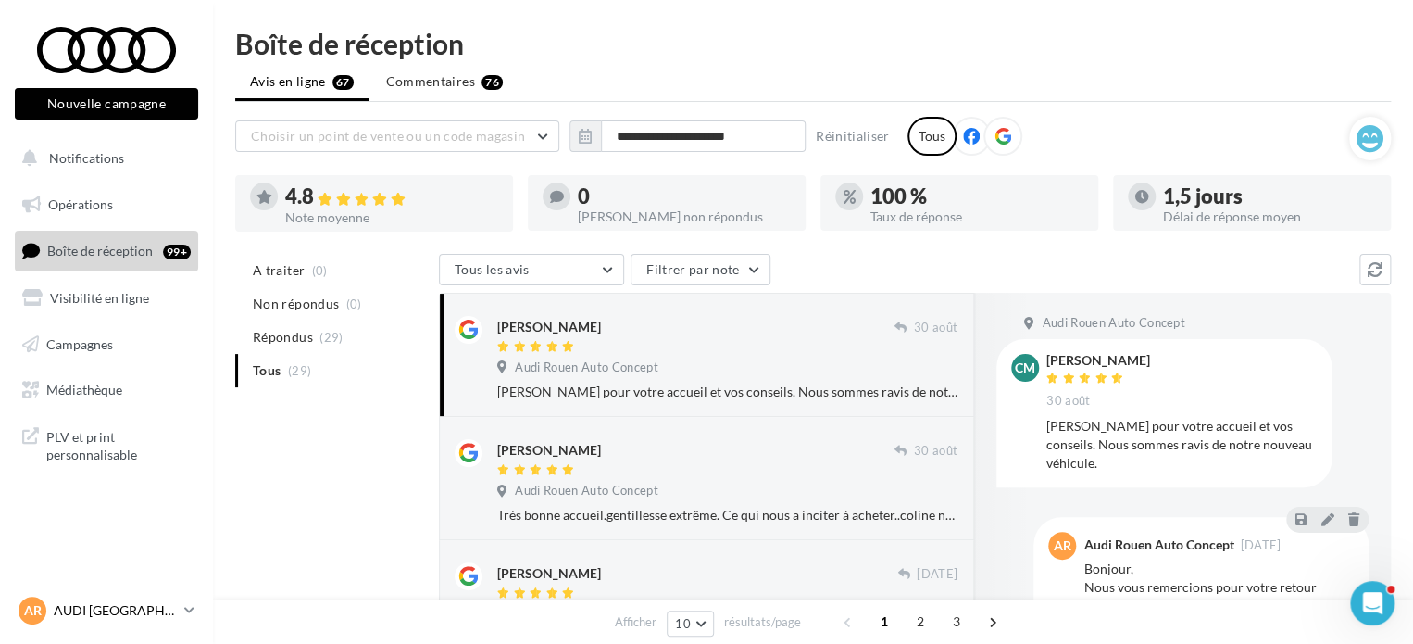
click at [195, 610] on link "AR AUDI ROUEN audi-roue-ver" at bounding box center [106, 610] width 183 height 35
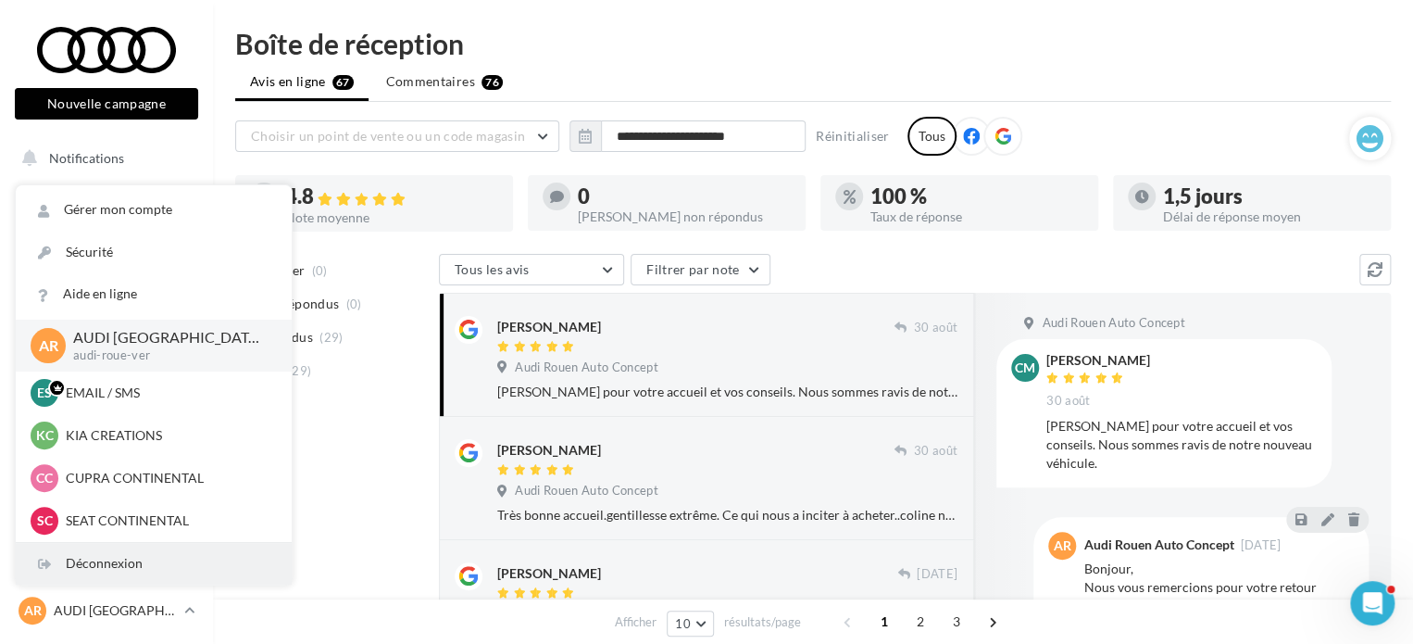
click at [170, 559] on div "Déconnexion" at bounding box center [154, 564] width 276 height 42
